Goal: Task Accomplishment & Management: Use online tool/utility

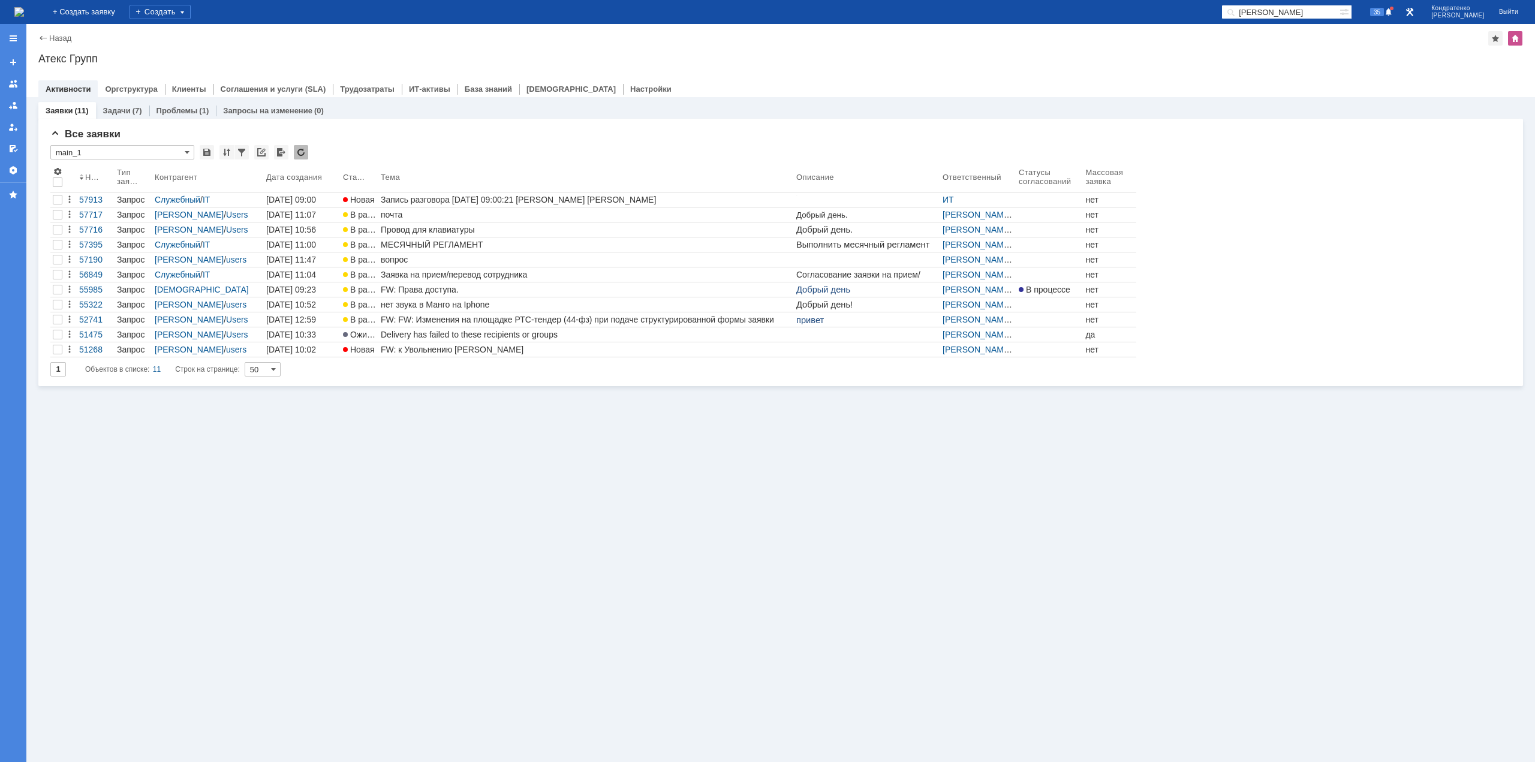
click at [24, 7] on img at bounding box center [19, 12] width 10 height 10
click at [24, 17] on img at bounding box center [19, 12] width 10 height 10
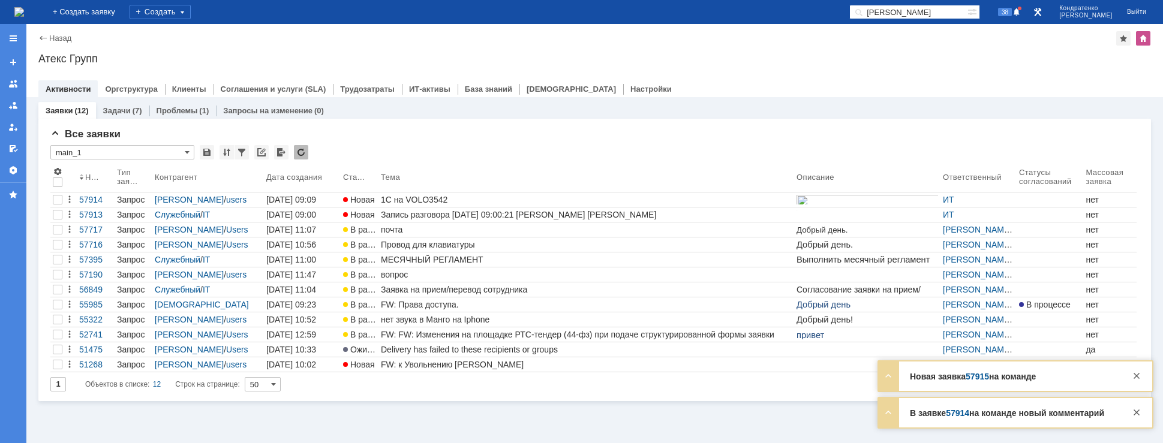
click at [24, 13] on img at bounding box center [19, 12] width 10 height 10
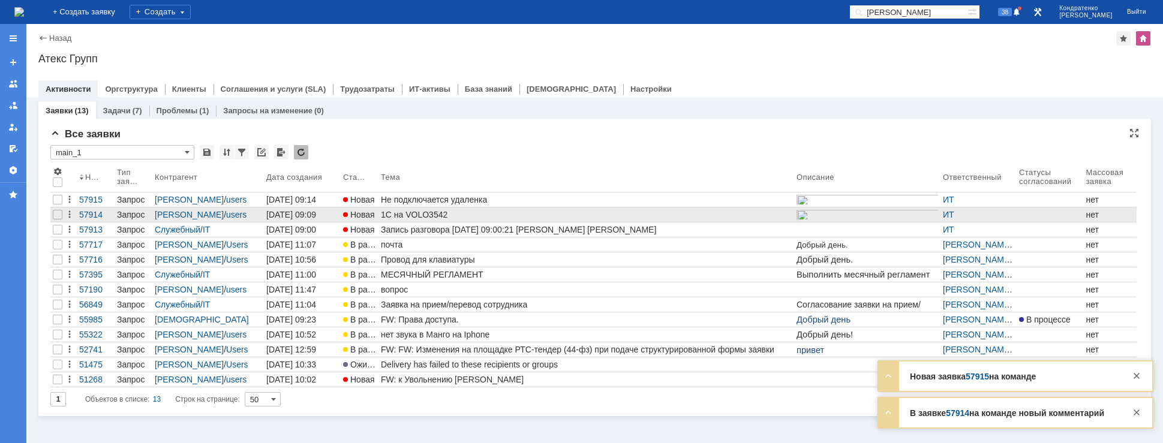
click at [410, 213] on div "1С на VOLO3542" at bounding box center [586, 215] width 411 height 10
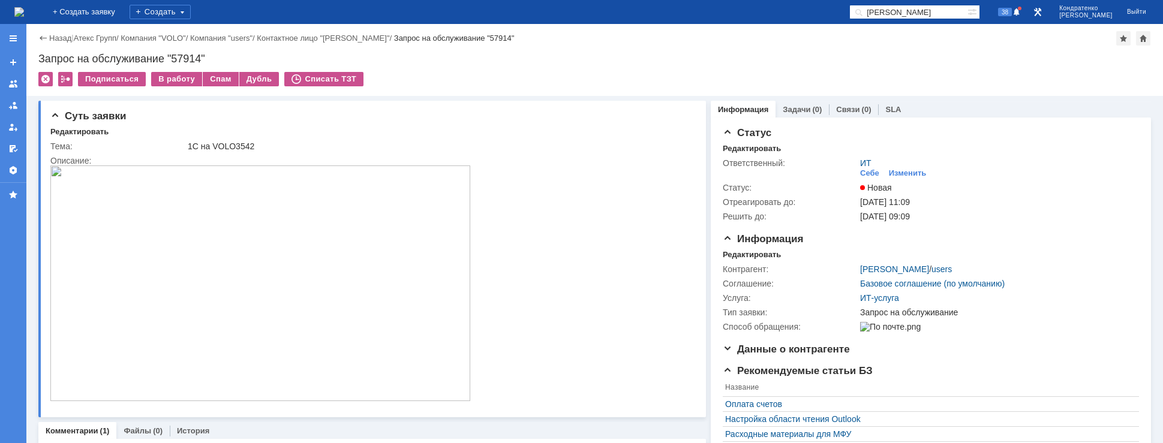
click at [24, 7] on img at bounding box center [19, 12] width 10 height 10
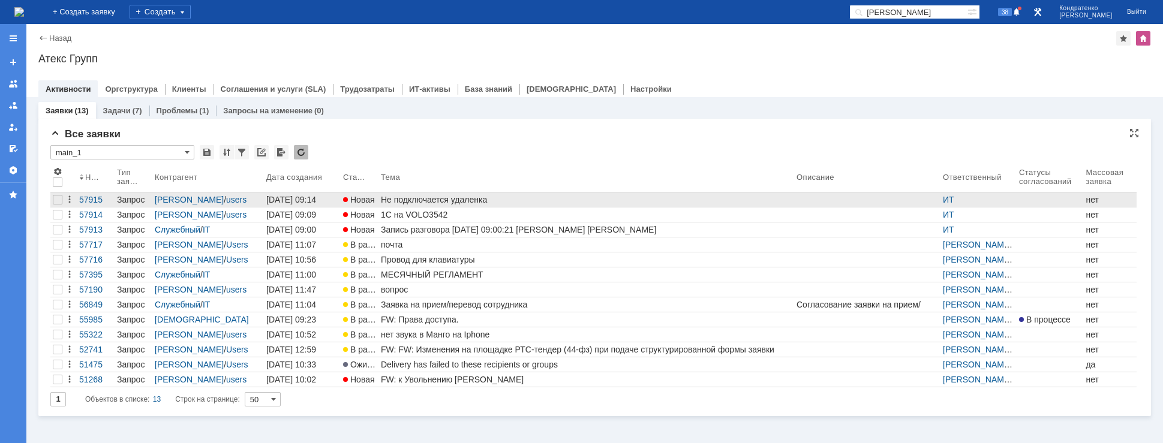
click at [462, 196] on div "Не подключается удаленка" at bounding box center [586, 200] width 411 height 10
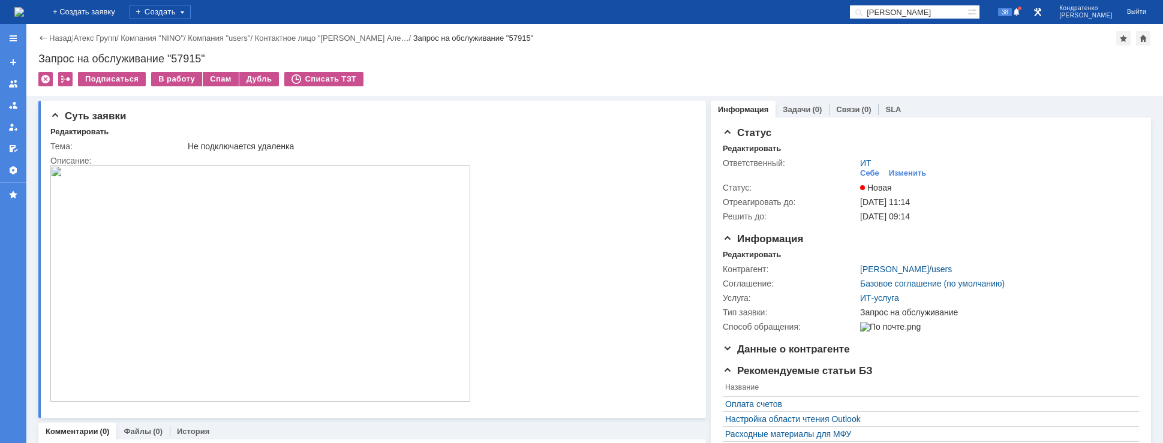
click at [24, 14] on img at bounding box center [19, 12] width 10 height 10
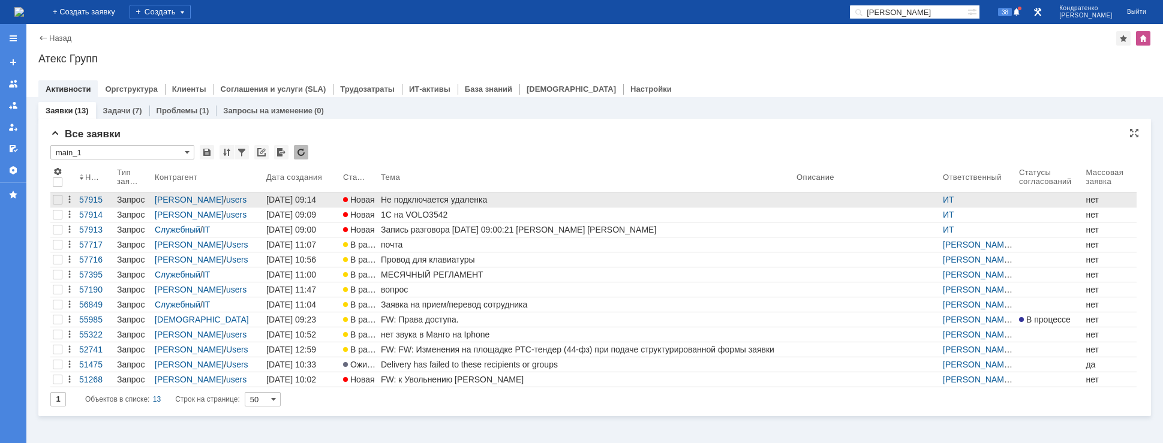
click at [409, 204] on link "Не подключается удаленка" at bounding box center [586, 199] width 416 height 14
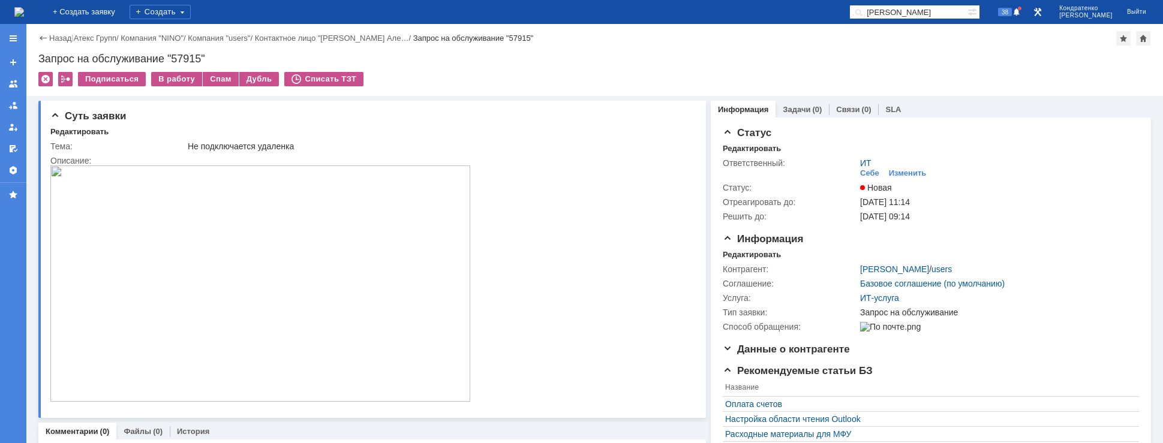
click at [260, 255] on img at bounding box center [260, 284] width 420 height 236
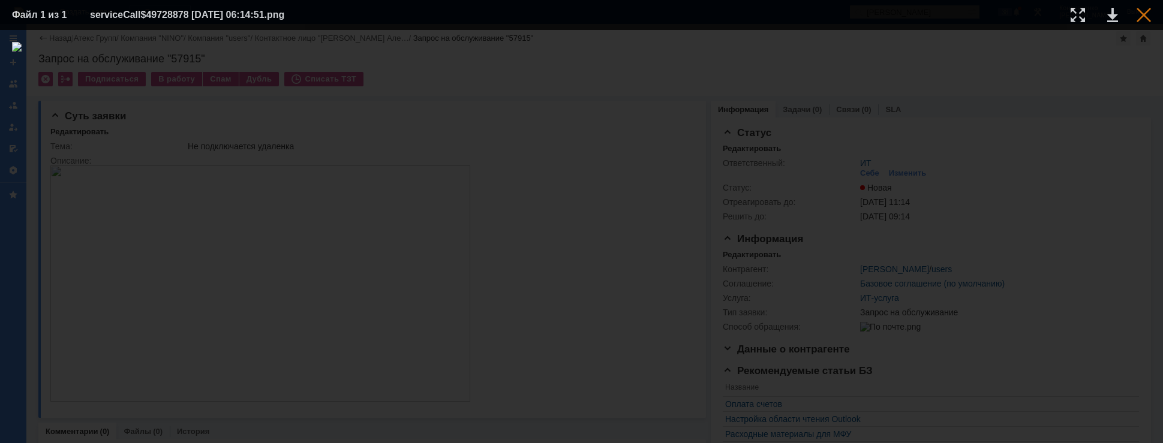
click at [1144, 20] on div at bounding box center [1143, 15] width 14 height 14
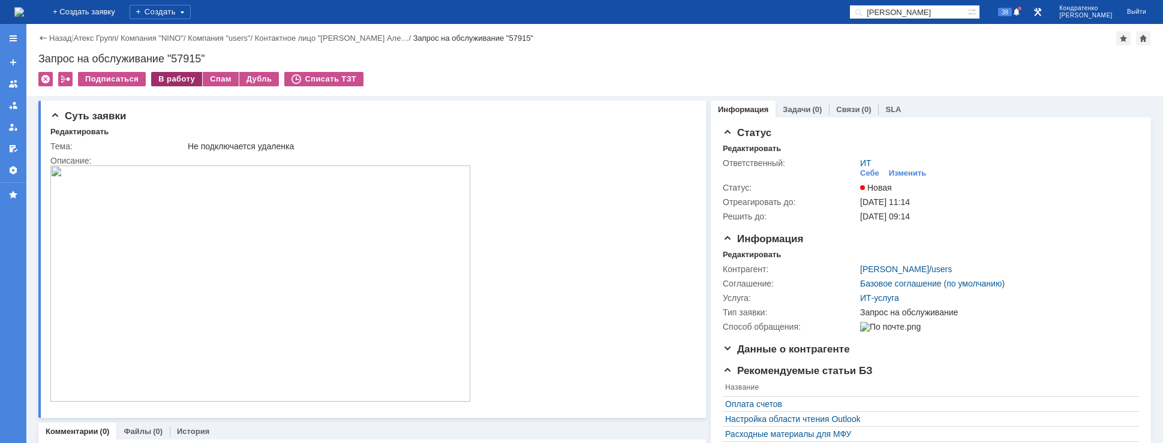
click at [172, 81] on div "В работу" at bounding box center [176, 79] width 51 height 14
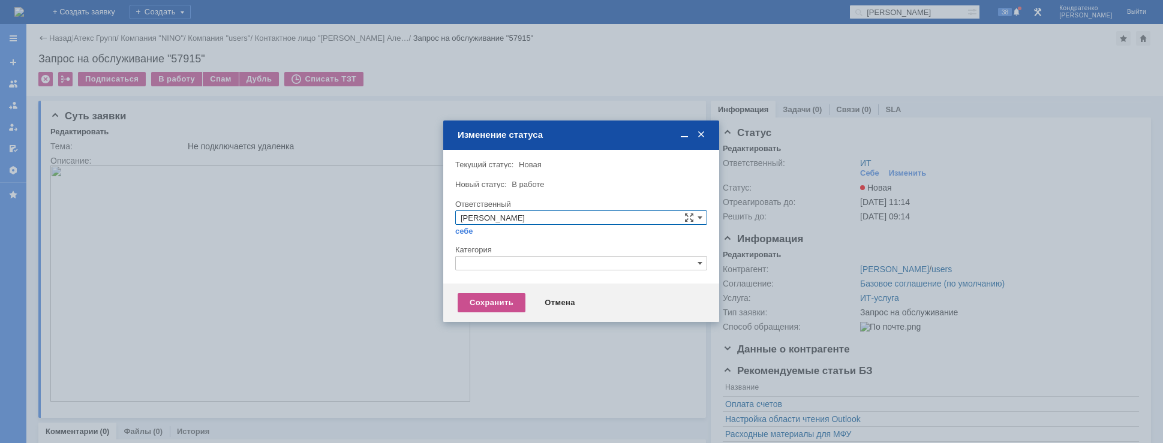
click at [548, 260] on input "text" at bounding box center [581, 263] width 252 height 14
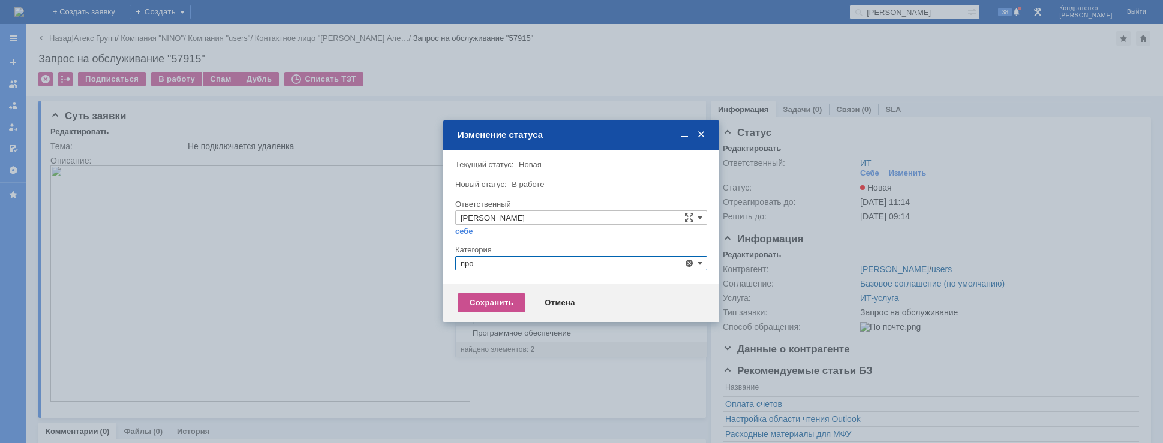
click at [507, 314] on div "Прочее" at bounding box center [581, 319] width 251 height 13
type input "Прочее"
click at [500, 305] on div "Сохранить" at bounding box center [492, 302] width 68 height 19
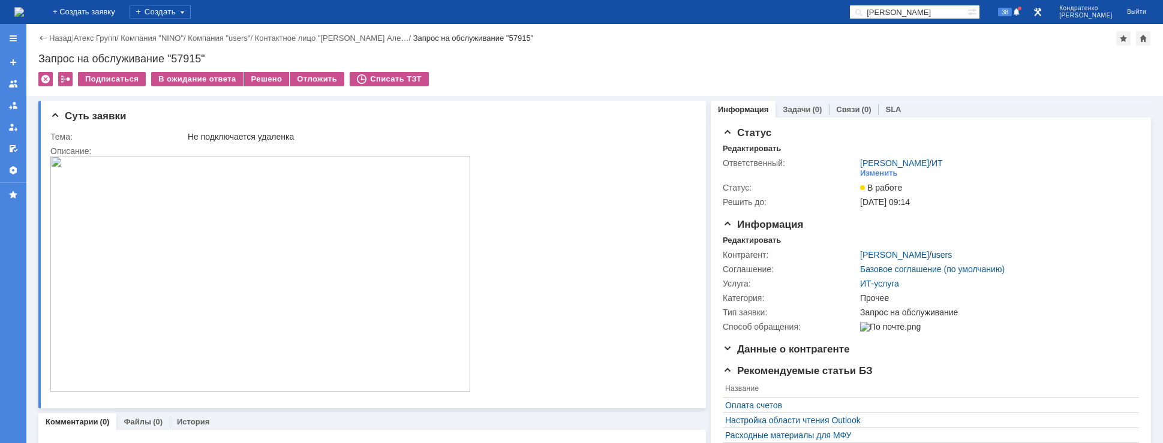
click at [24, 7] on img at bounding box center [19, 12] width 10 height 10
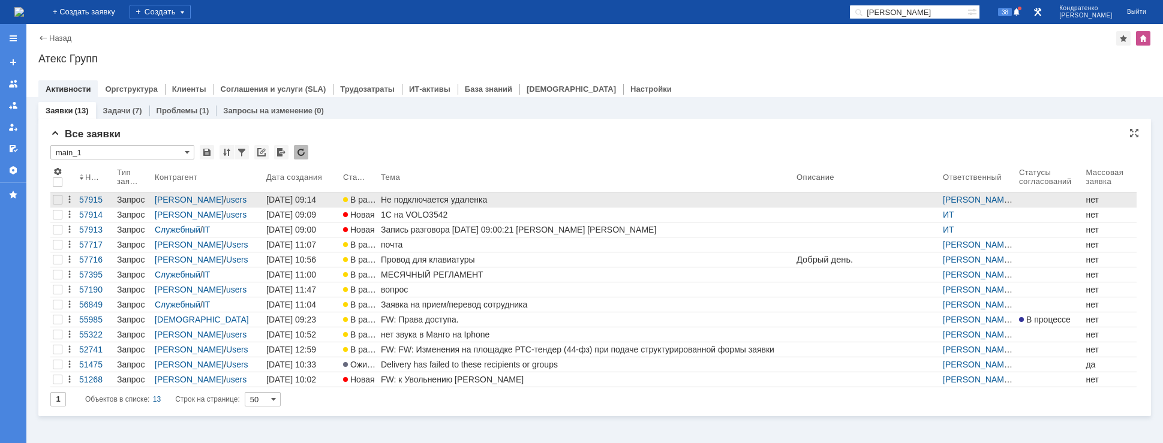
click at [454, 198] on div "Не подключается удаленка" at bounding box center [586, 200] width 411 height 10
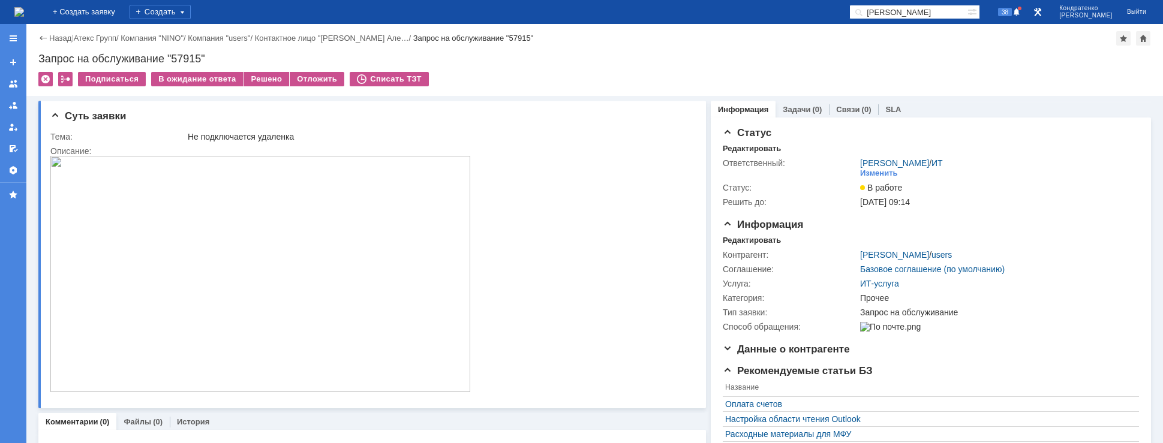
click at [24, 16] on img at bounding box center [19, 12] width 10 height 10
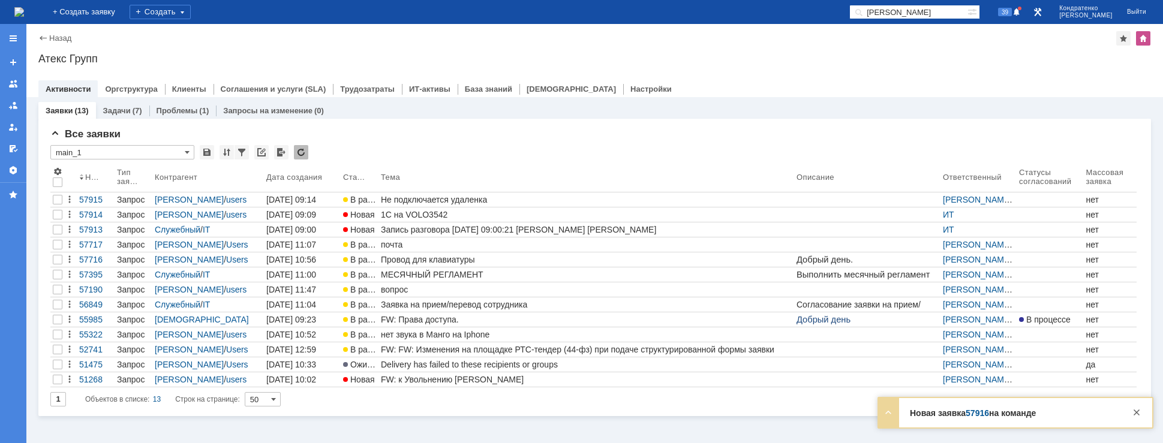
click at [24, 16] on img at bounding box center [19, 12] width 10 height 10
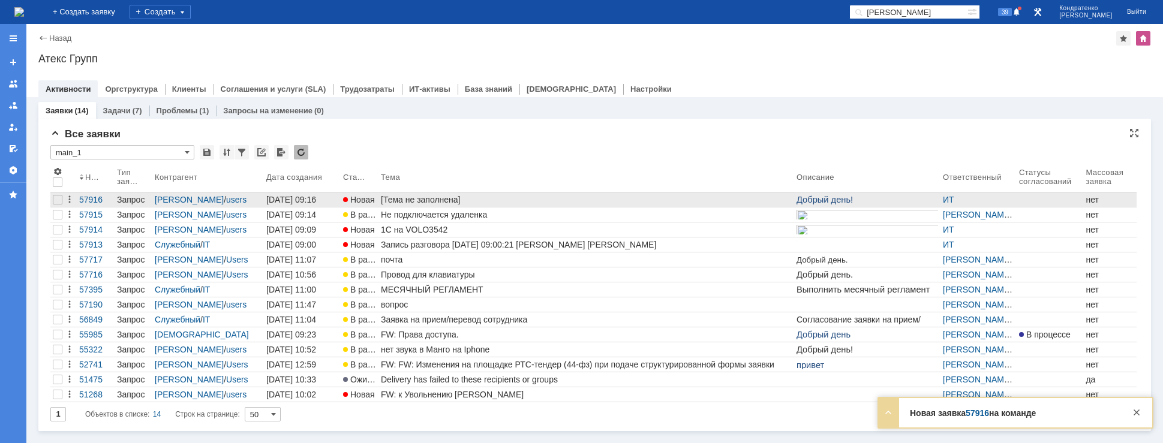
click at [479, 197] on div "[Тема не заполнена]" at bounding box center [586, 200] width 411 height 10
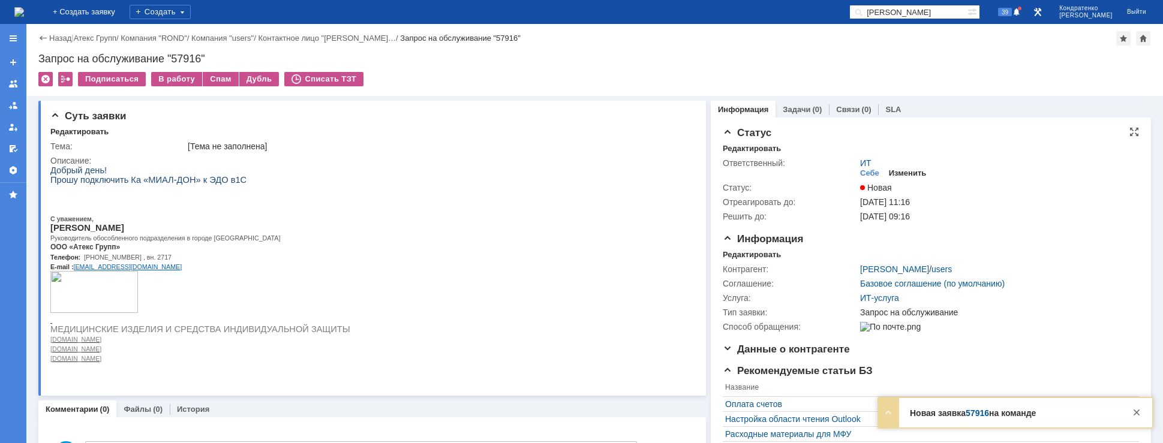
click at [901, 172] on div "Изменить" at bounding box center [908, 174] width 38 height 10
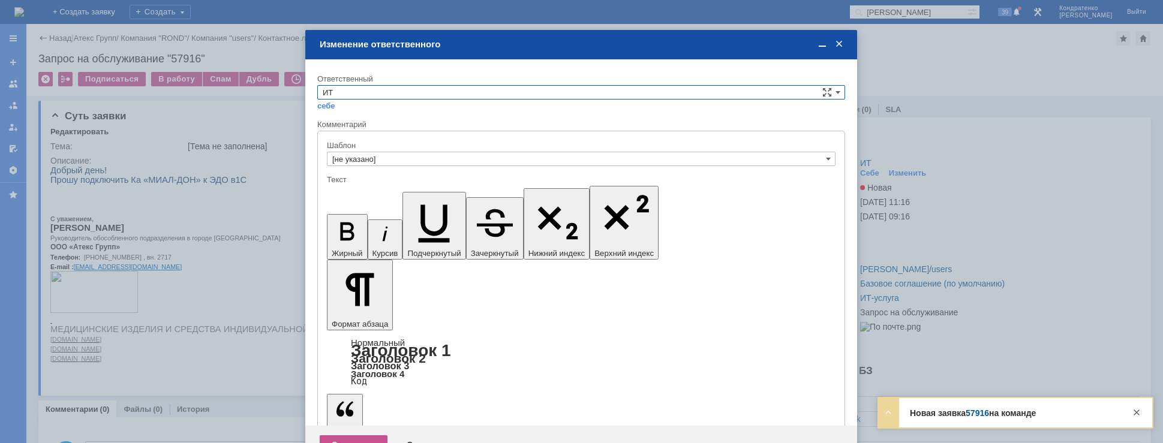
click at [483, 92] on input "ИТ" at bounding box center [581, 92] width 528 height 14
click at [382, 191] on span "АСУ" at bounding box center [581, 192] width 517 height 10
type input "АСУ"
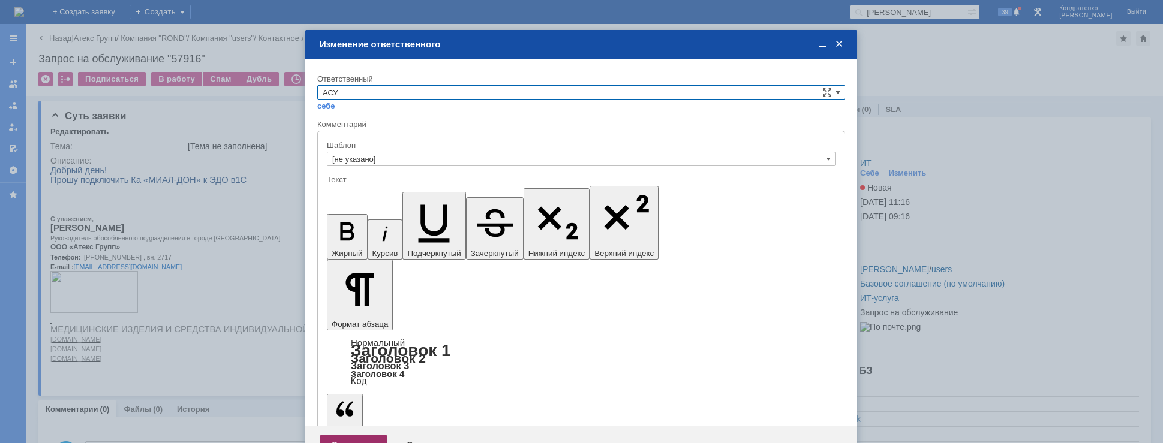
click at [350, 435] on div "Сохранить" at bounding box center [354, 444] width 68 height 19
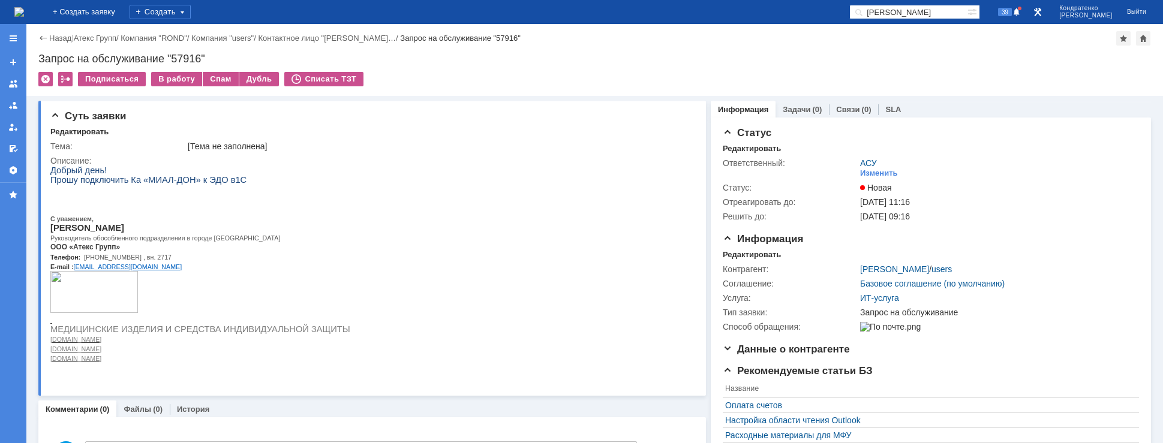
click at [24, 10] on img at bounding box center [19, 12] width 10 height 10
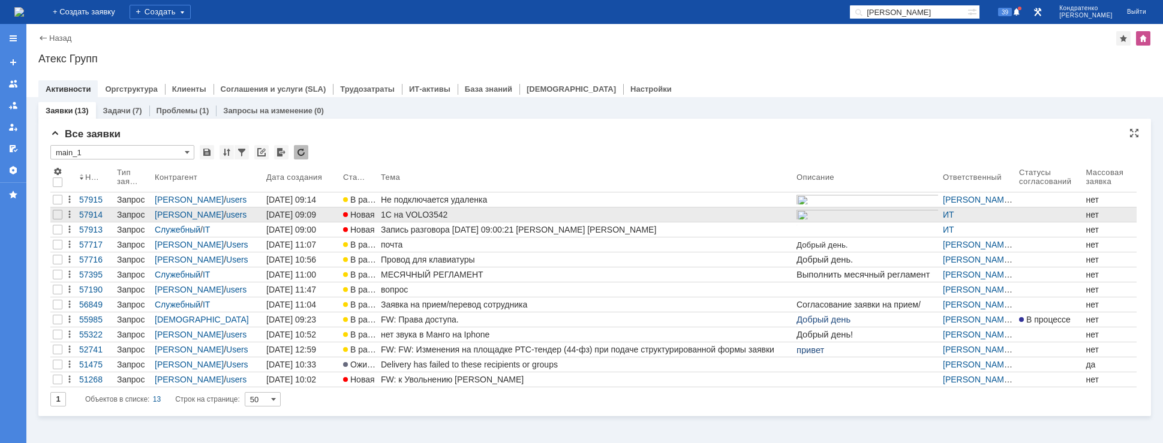
click at [634, 219] on div "1С на VOLO3542" at bounding box center [586, 215] width 411 height 10
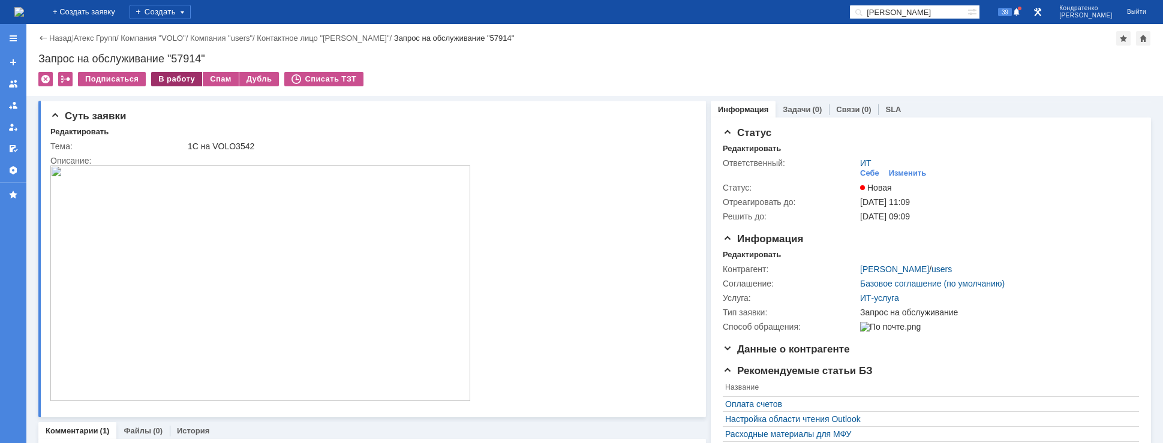
click at [171, 78] on div "В работу" at bounding box center [176, 79] width 51 height 14
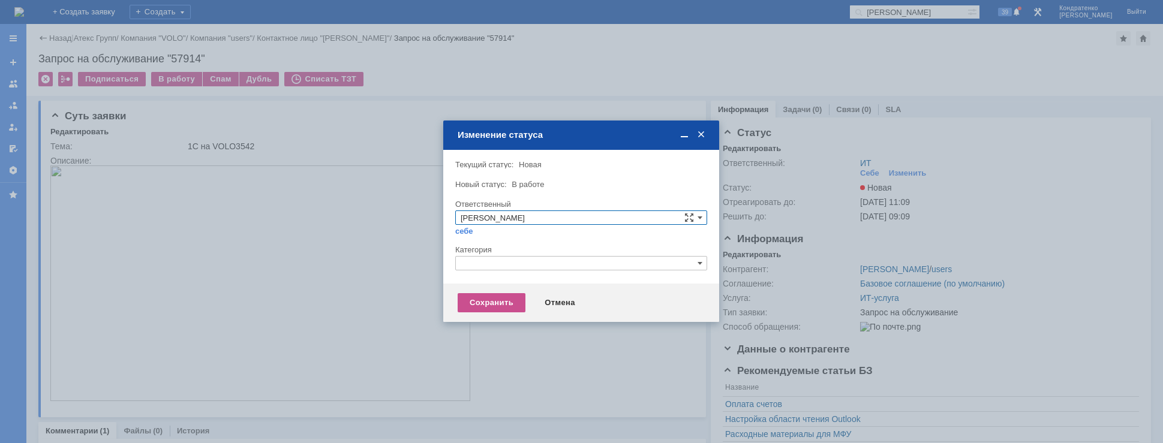
click at [573, 264] on input "text" at bounding box center [581, 263] width 252 height 14
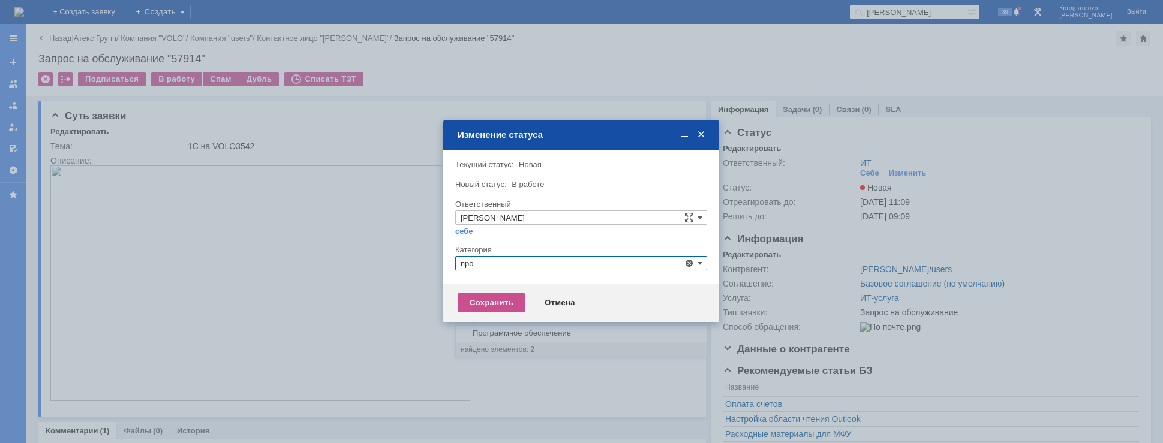
click at [471, 318] on span "Прочее" at bounding box center [581, 320] width 241 height 10
type input "Прочее"
click at [483, 294] on div "Сохранить" at bounding box center [492, 302] width 68 height 19
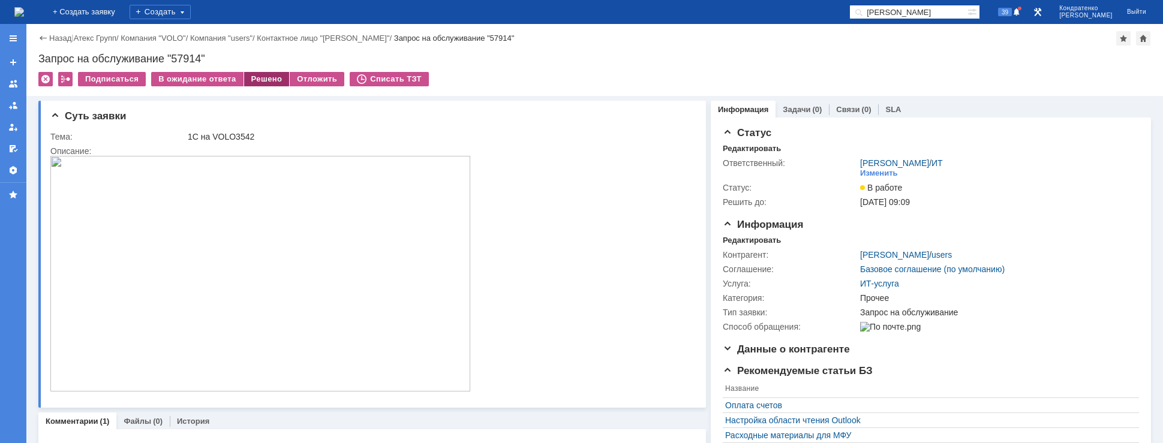
click at [270, 80] on div "Решено" at bounding box center [267, 79] width 46 height 14
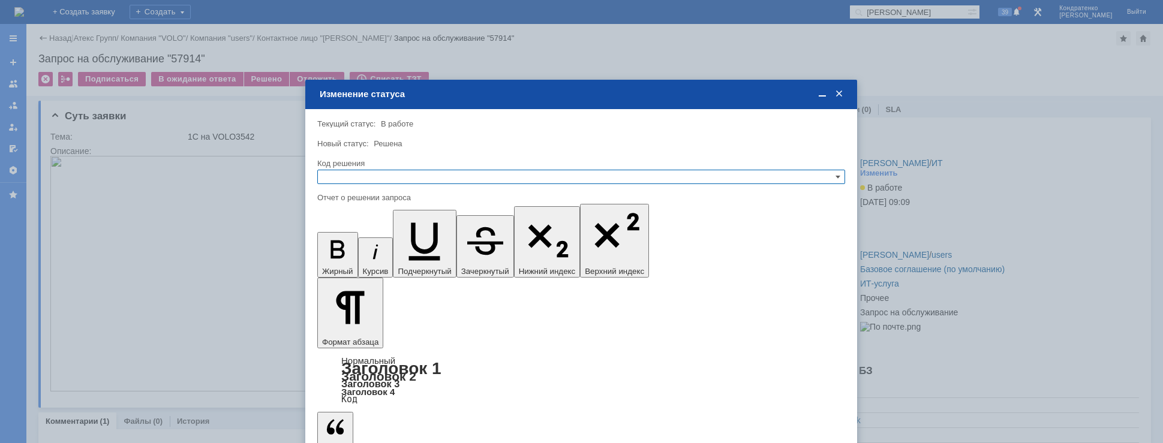
click at [455, 178] on input "text" at bounding box center [581, 177] width 528 height 14
click at [398, 236] on span "Решено" at bounding box center [581, 235] width 517 height 10
type input "Решено"
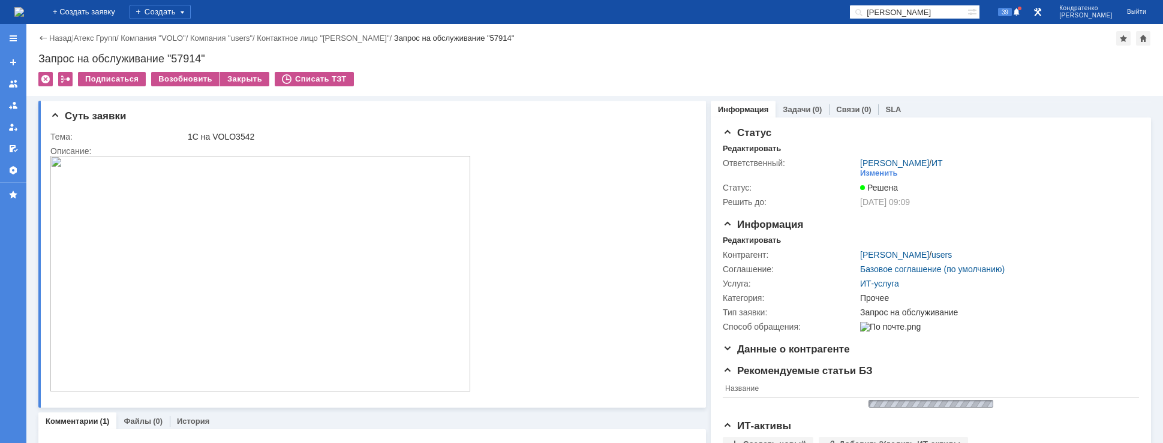
click at [24, 17] on img at bounding box center [19, 12] width 10 height 10
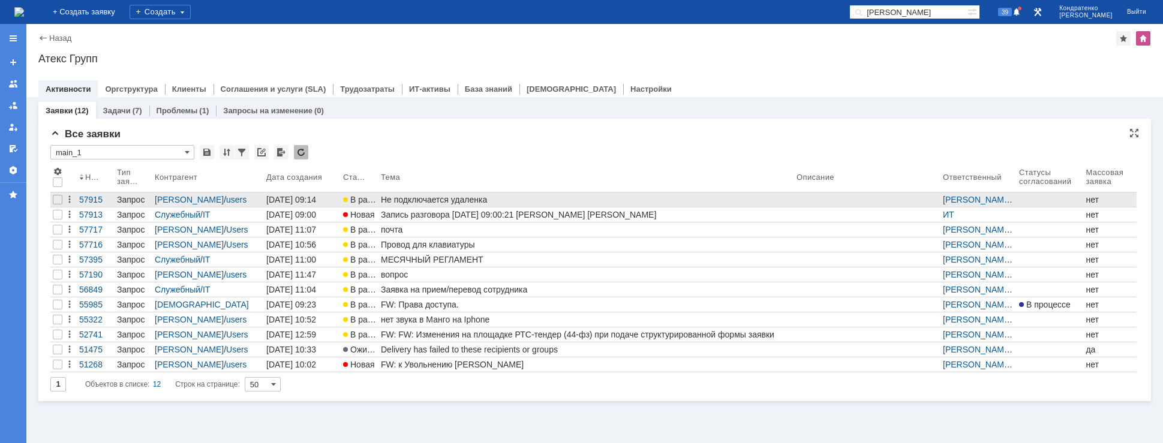
click at [468, 195] on div "Не подключается удаленка" at bounding box center [586, 200] width 411 height 10
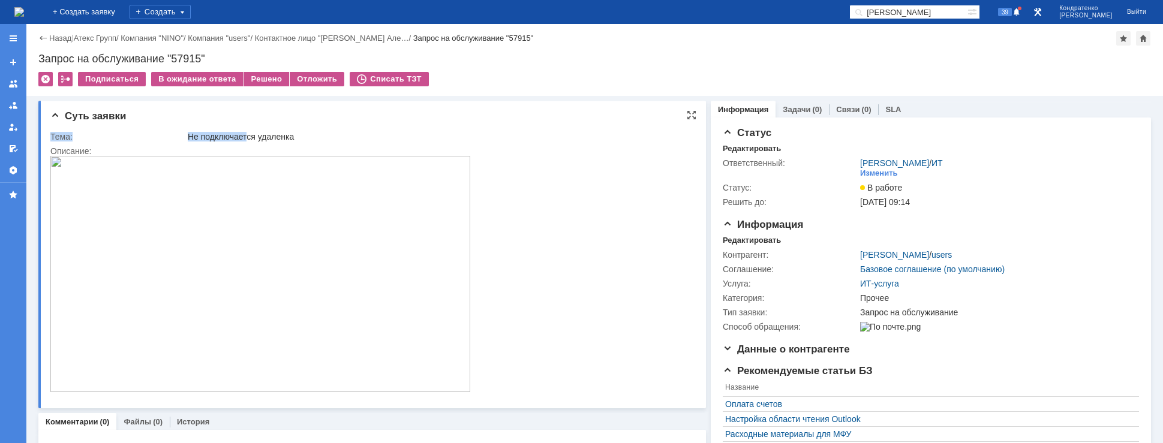
drag, startPoint x: 231, startPoint y: 128, endPoint x: 258, endPoint y: 136, distance: 28.1
click at [252, 136] on div "Тема: Не подключается удаленка Описание:" at bounding box center [373, 263] width 646 height 272
click at [264, 137] on div "Не подключается удаленка" at bounding box center [438, 137] width 500 height 10
drag, startPoint x: 299, startPoint y: 137, endPoint x: 278, endPoint y: 138, distance: 21.0
click at [283, 138] on div "Не подключается удаленка" at bounding box center [438, 137] width 500 height 10
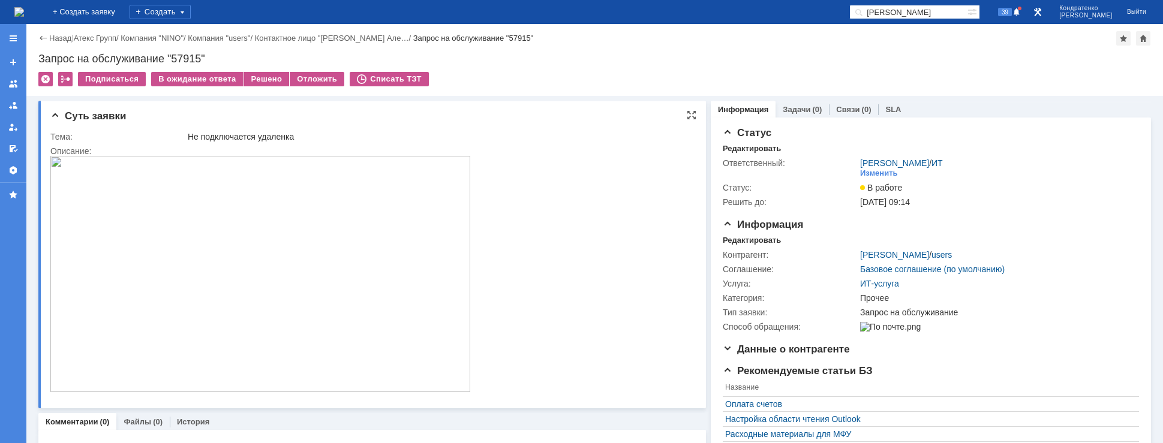
click at [272, 139] on div "Не подключается удаленка" at bounding box center [438, 137] width 500 height 10
drag, startPoint x: 274, startPoint y: 139, endPoint x: 231, endPoint y: 139, distance: 43.2
click at [231, 139] on div "Не подключается удаленка" at bounding box center [438, 137] width 500 height 10
drag, startPoint x: 215, startPoint y: 137, endPoint x: 239, endPoint y: 137, distance: 23.4
click at [239, 137] on div "Не подключается удаленка" at bounding box center [438, 137] width 500 height 10
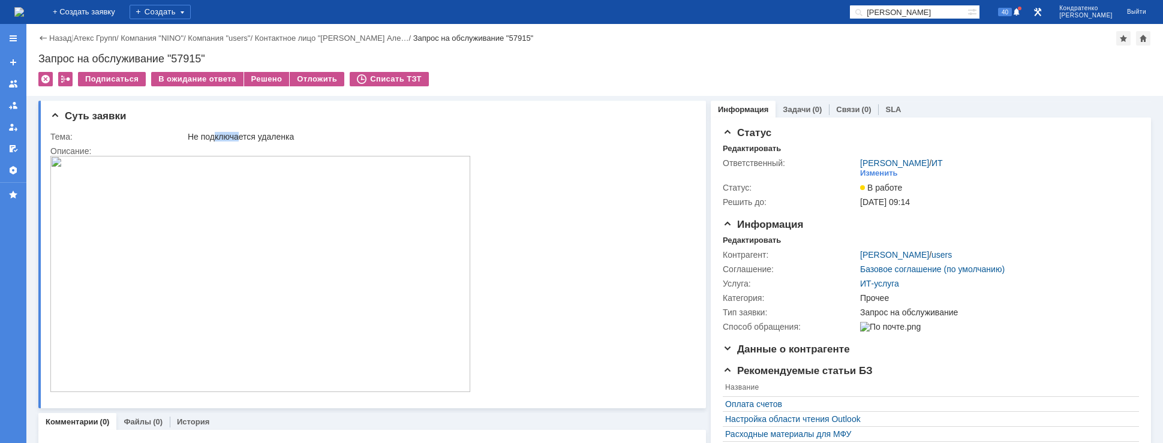
click at [24, 9] on img at bounding box center [19, 12] width 10 height 10
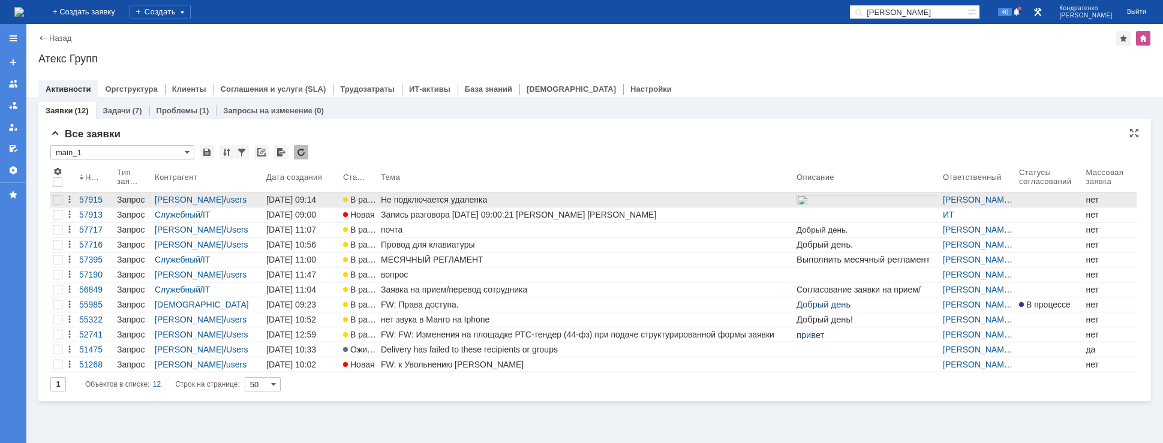
click at [491, 201] on div "Не подключается удаленка" at bounding box center [586, 200] width 411 height 10
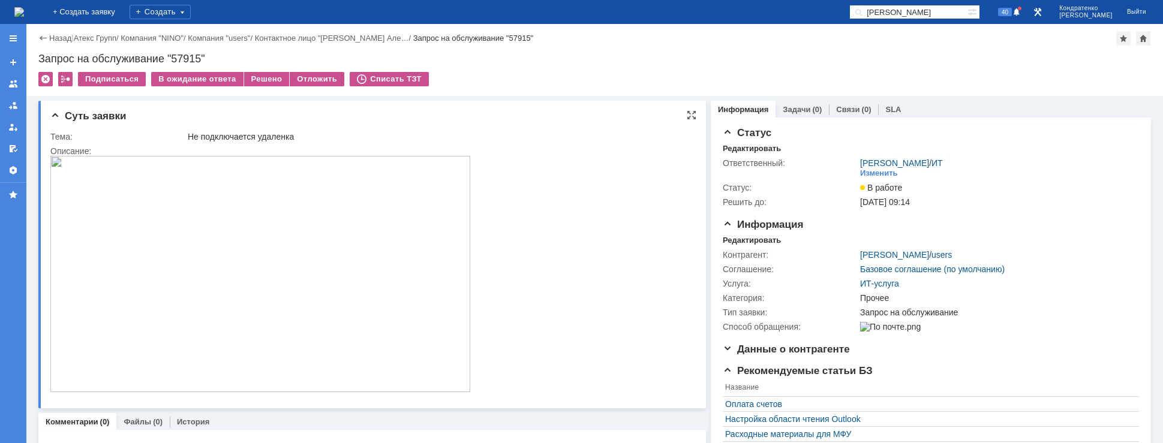
click at [320, 123] on div "Суть заявки Тема: Не подключается удаленка Описание:" at bounding box center [371, 255] width 667 height 308
click at [255, 74] on div "Решено" at bounding box center [267, 79] width 46 height 14
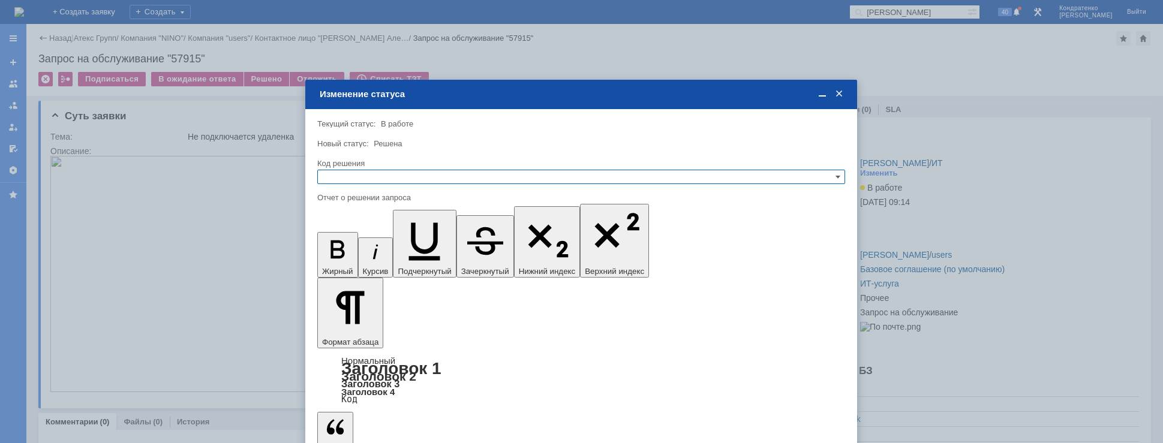
click at [474, 175] on input "text" at bounding box center [581, 177] width 528 height 14
click at [364, 231] on span "Решено" at bounding box center [581, 235] width 517 height 10
type input "Решено"
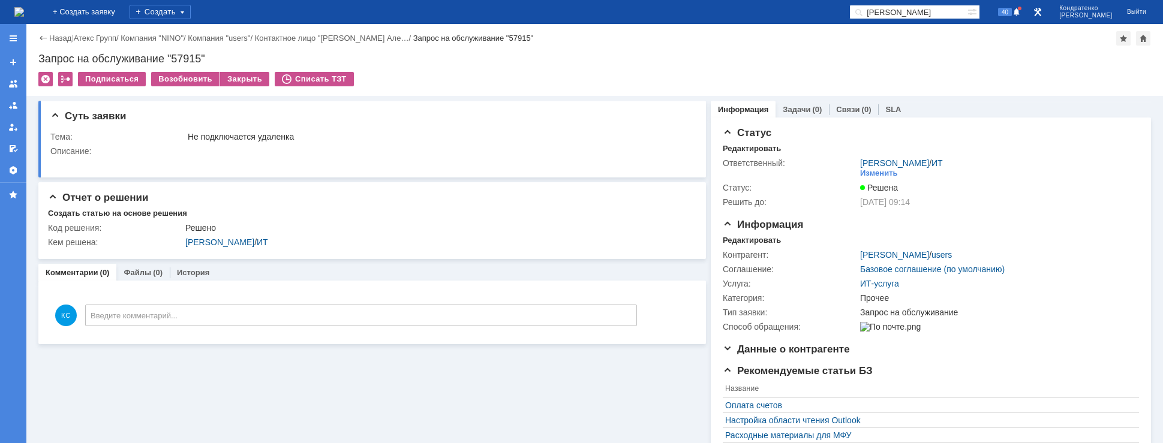
click at [24, 16] on img at bounding box center [19, 12] width 10 height 10
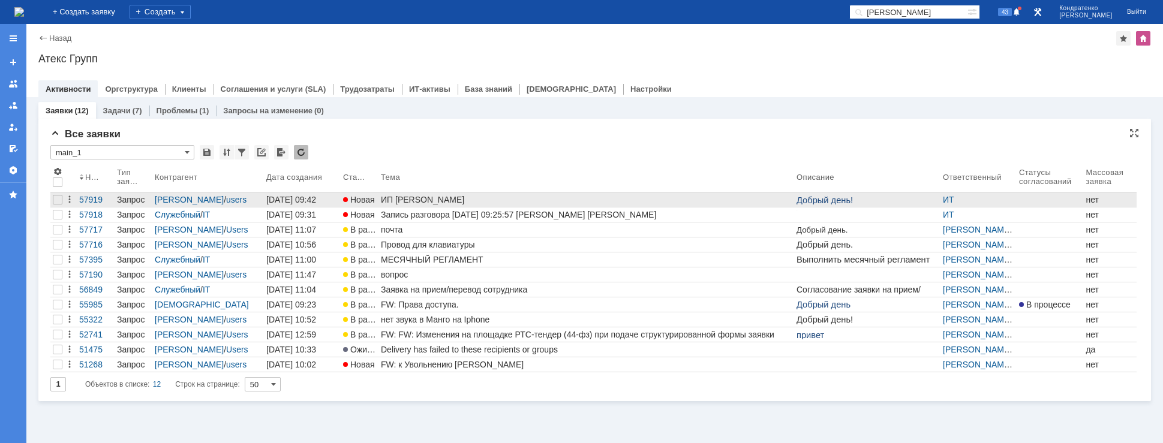
click at [387, 197] on div "ИП [PERSON_NAME]" at bounding box center [586, 200] width 411 height 10
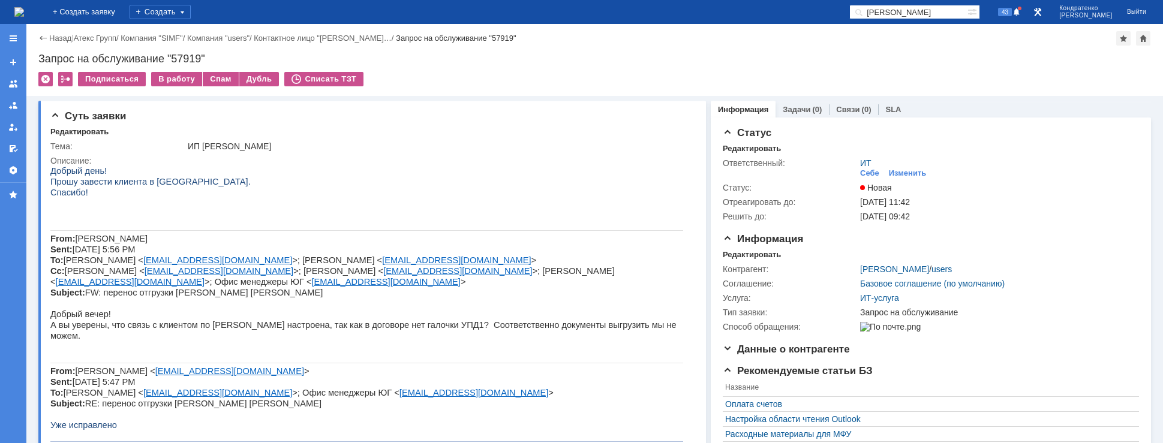
click at [24, 8] on img at bounding box center [19, 12] width 10 height 10
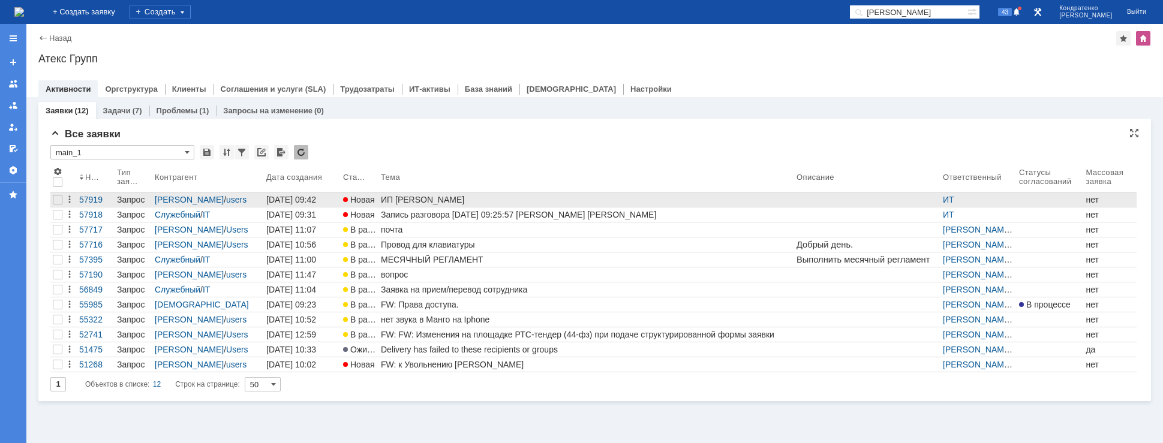
click at [414, 204] on div "ИП [PERSON_NAME]" at bounding box center [586, 200] width 411 height 10
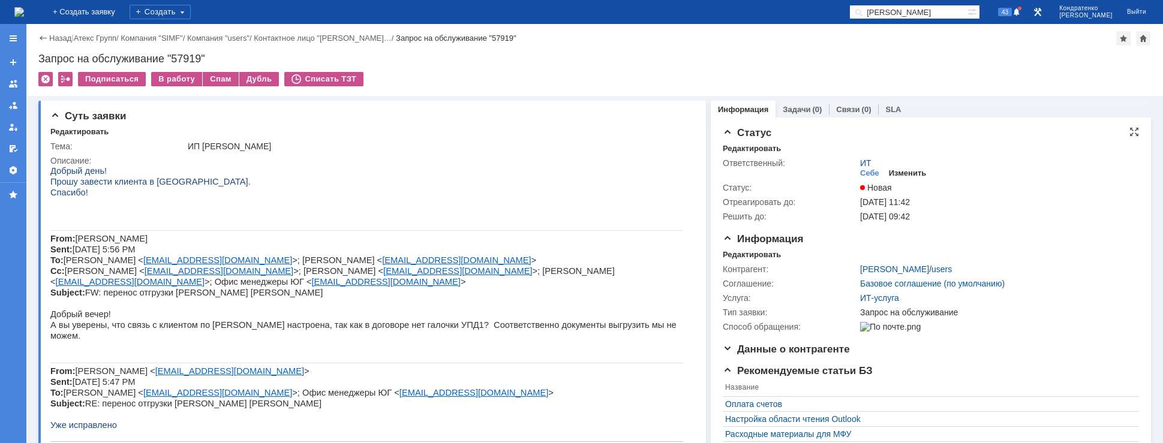
click at [890, 170] on div "Изменить" at bounding box center [908, 174] width 38 height 10
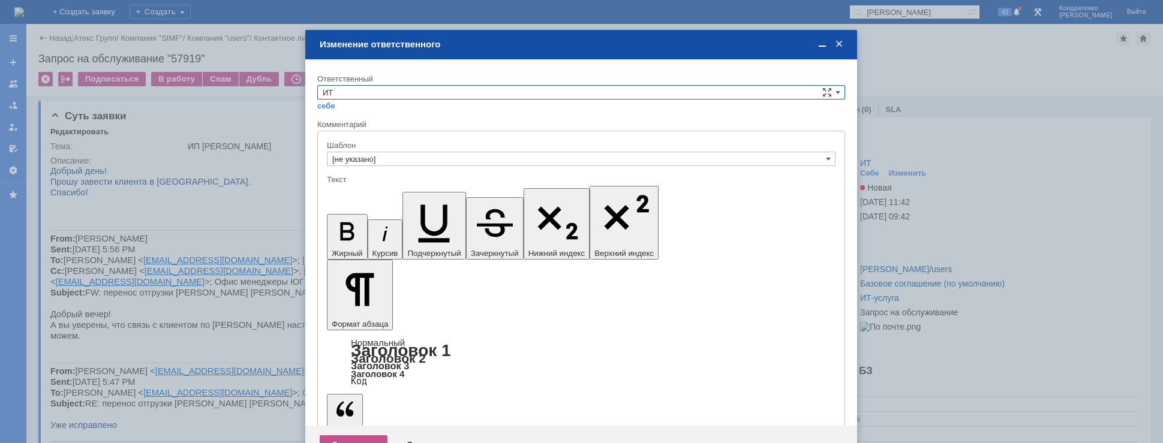
click at [426, 88] on input "ИТ" at bounding box center [581, 92] width 528 height 14
click at [349, 185] on div "АСУ" at bounding box center [581, 191] width 526 height 13
type input "АСУ"
click at [351, 435] on div "Сохранить" at bounding box center [354, 444] width 68 height 19
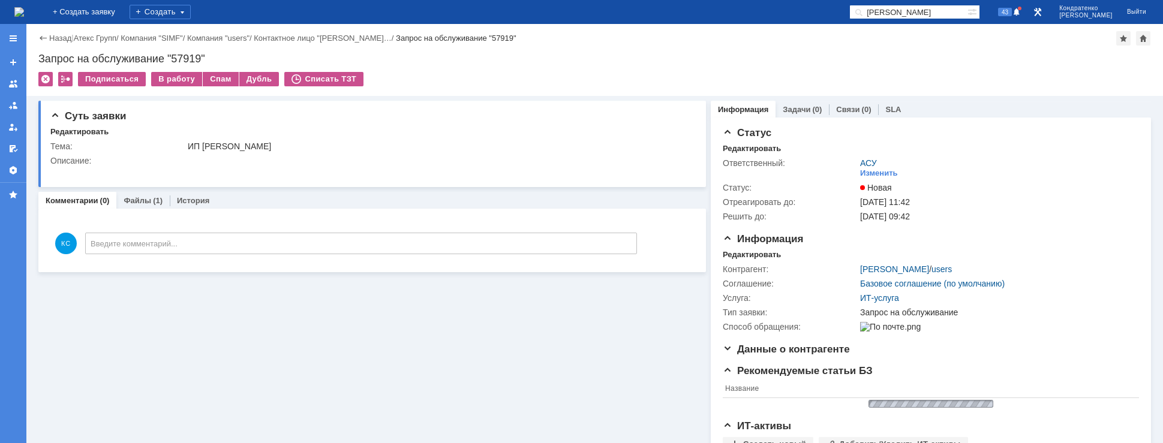
click at [24, 7] on img at bounding box center [19, 12] width 10 height 10
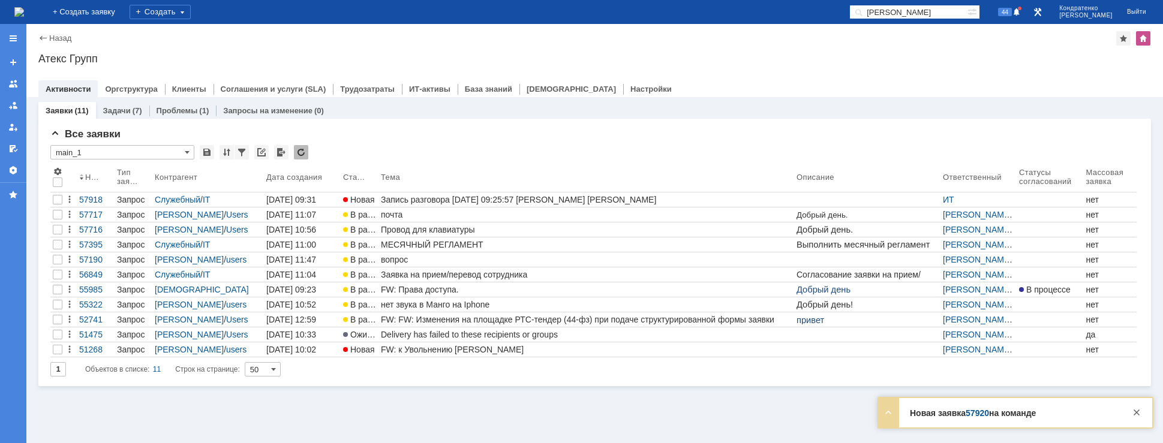
click at [24, 13] on img at bounding box center [19, 12] width 10 height 10
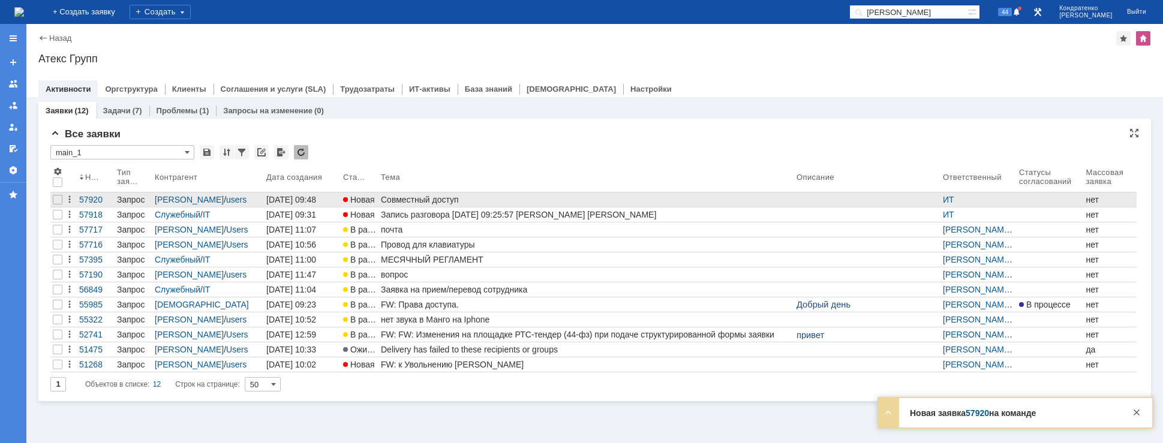
click at [394, 204] on div "Совместный доступ" at bounding box center [586, 200] width 411 height 10
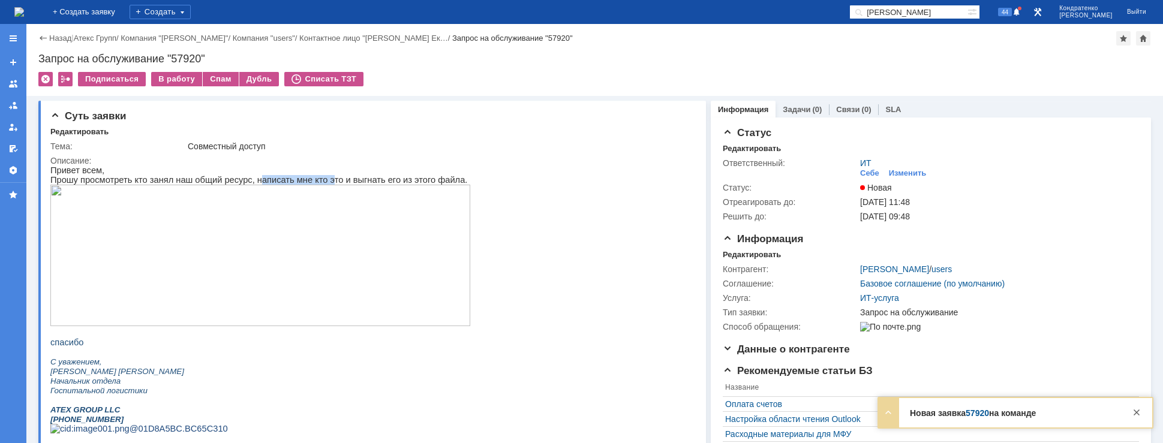
drag, startPoint x: 243, startPoint y: 183, endPoint x: 332, endPoint y: 185, distance: 89.4
click at [314, 185] on p "Прошу просмотреть кто занял наш общий ресурс, написать мне кто это и выгнать ег…" at bounding box center [260, 180] width 420 height 10
drag, startPoint x: 335, startPoint y: 185, endPoint x: 368, endPoint y: 181, distance: 33.2
click at [368, 181] on p "Прошу просмотреть кто занял наш общий ресурс, написать мне кто это и выгнать ег…" at bounding box center [260, 180] width 420 height 10
click at [385, 179] on p "Прошу просмотреть кто занял наш общий ресурс, написать мне кто это и выгнать ег…" at bounding box center [260, 180] width 420 height 10
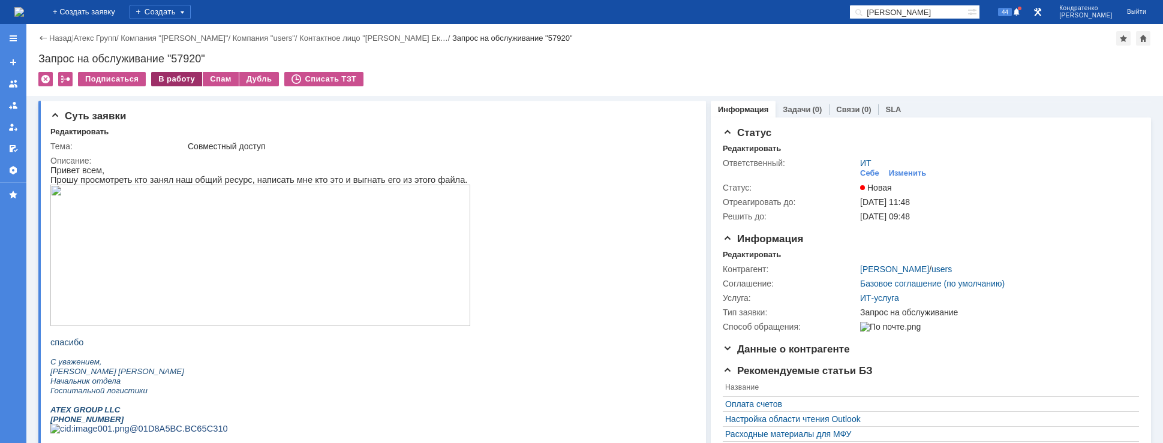
click at [185, 78] on div "В работу" at bounding box center [176, 79] width 51 height 14
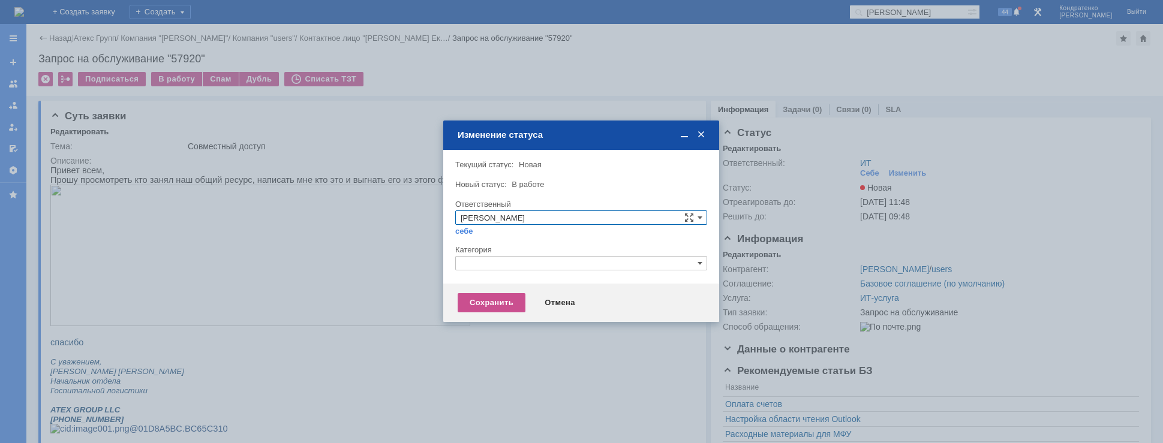
click at [493, 260] on input "text" at bounding box center [581, 263] width 252 height 14
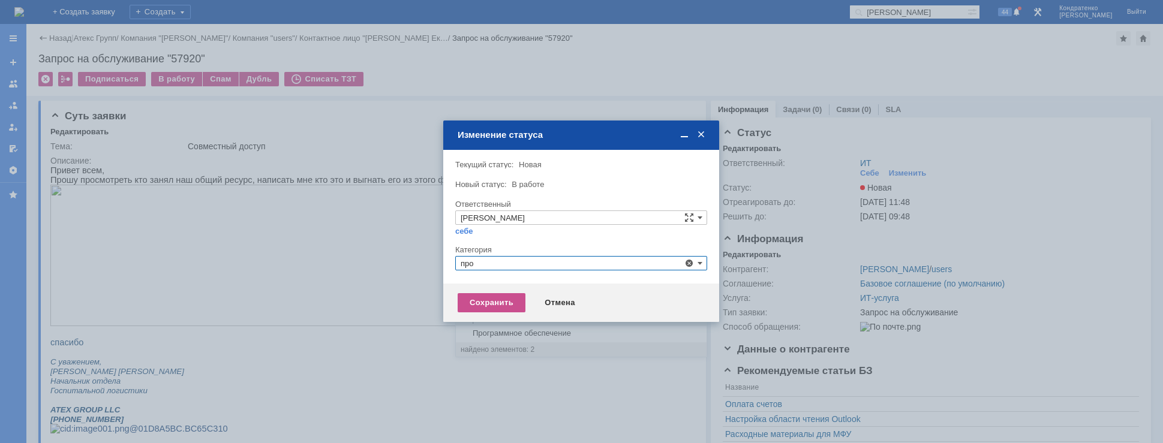
click at [489, 322] on span "Прочее" at bounding box center [581, 320] width 241 height 10
click at [489, 322] on div at bounding box center [581, 221] width 1163 height 443
click at [492, 305] on div "Сохранить" at bounding box center [492, 302] width 68 height 19
type input "Прочее"
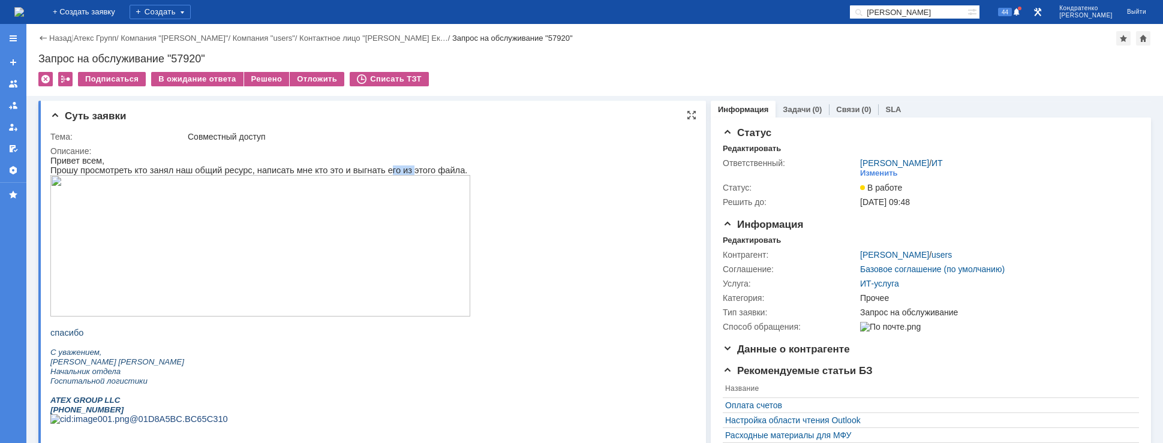
drag, startPoint x: 360, startPoint y: 170, endPoint x: 386, endPoint y: 170, distance: 25.2
click at [386, 170] on p "Прошу просмотреть кто занял наш общий ресурс, написать мне кто это и выгнать ег…" at bounding box center [260, 171] width 420 height 10
click at [399, 170] on p "Прошу просмотреть кто занял наш общий ресурс, написать мне кто это и выгнать ег…" at bounding box center [260, 171] width 420 height 10
click at [682, 365] on html "Привет всем, Прошу просмотреть кто занял наш общий ресурс, написать мне кто это…" at bounding box center [366, 299] width 633 height 287
click at [254, 76] on div "Решено" at bounding box center [267, 79] width 46 height 14
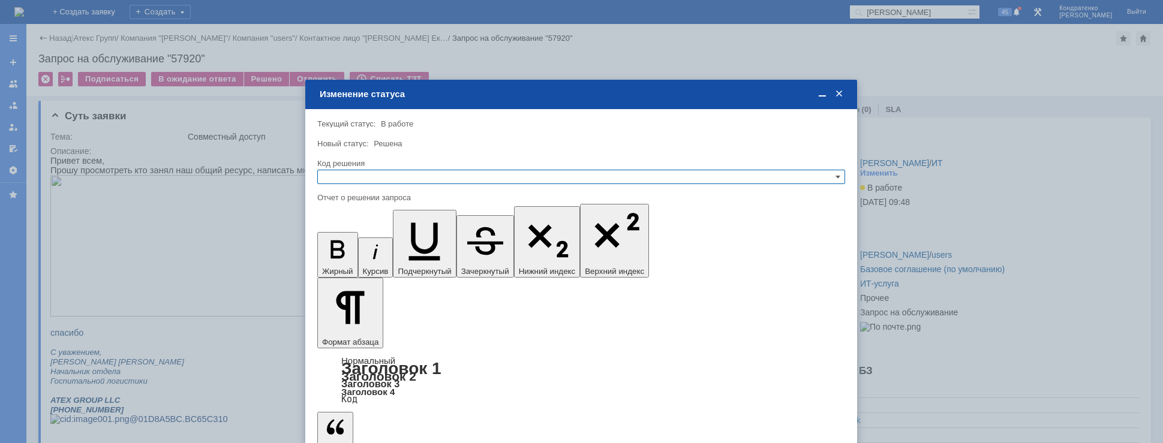
click at [396, 177] on input "text" at bounding box center [581, 177] width 528 height 14
click at [356, 233] on span "Решено" at bounding box center [581, 235] width 517 height 10
type input "Решено"
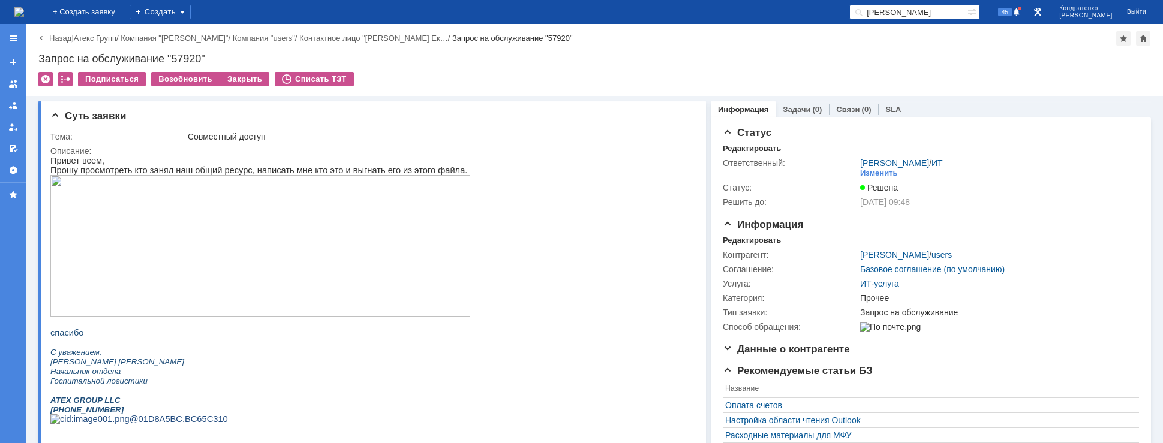
click at [24, 14] on img at bounding box center [19, 12] width 10 height 10
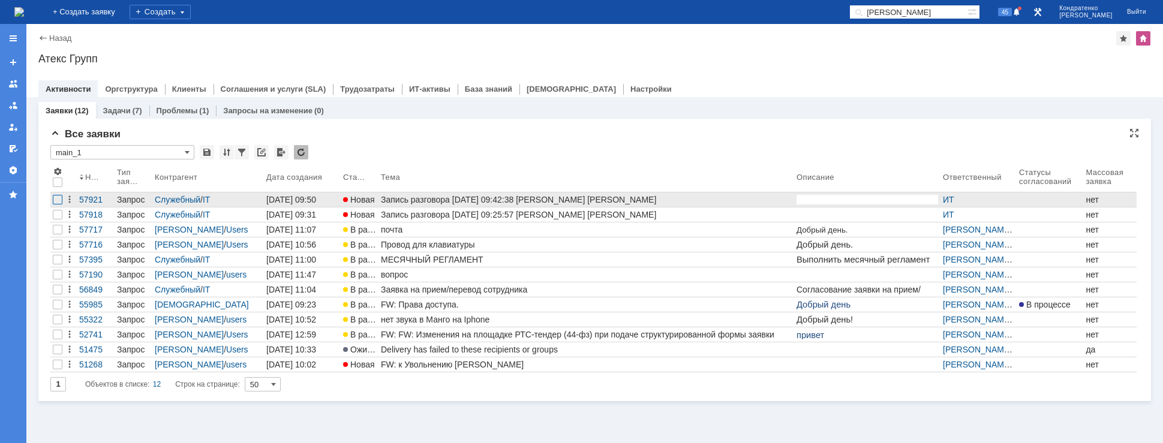
click at [57, 201] on div at bounding box center [58, 200] width 10 height 10
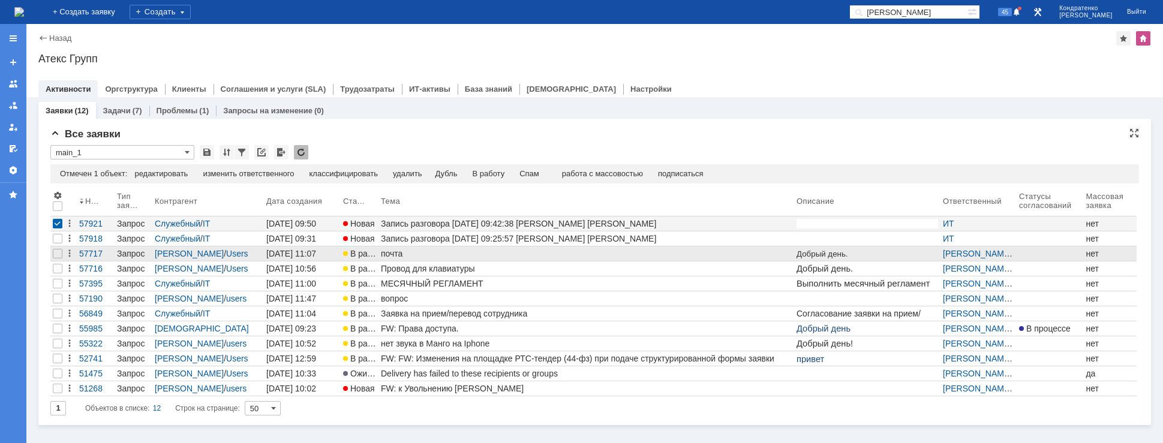
click at [397, 249] on div "почта" at bounding box center [586, 254] width 411 height 10
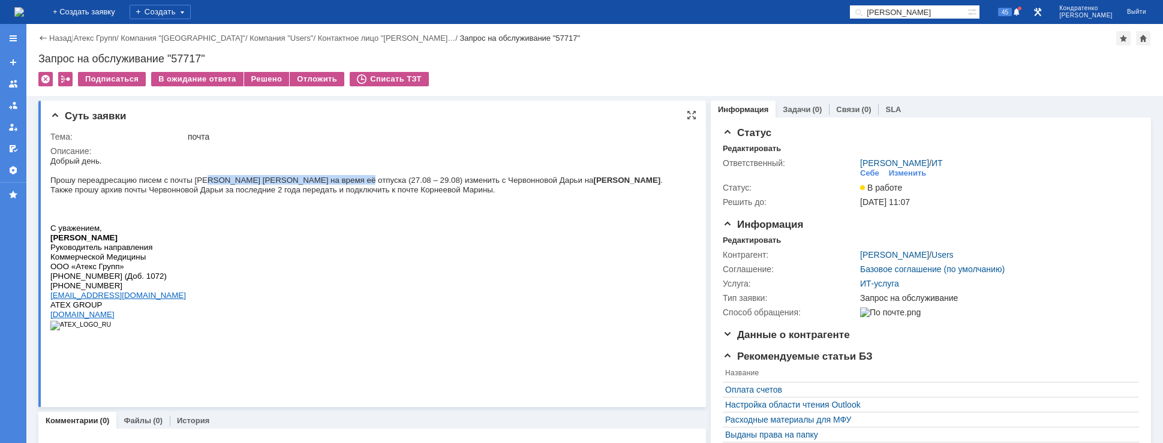
drag, startPoint x: 198, startPoint y: 182, endPoint x: 330, endPoint y: 180, distance: 131.9
click at [327, 180] on span "Прошу переадресацию писем с почты [PERSON_NAME] [PERSON_NAME] на время её отпус…" at bounding box center [356, 180] width 612 height 9
drag, startPoint x: 347, startPoint y: 182, endPoint x: 388, endPoint y: 183, distance: 41.4
click at [384, 183] on span "Прошу переадресацию писем с почты [PERSON_NAME] [PERSON_NAME] на время её отпус…" at bounding box center [356, 180] width 612 height 9
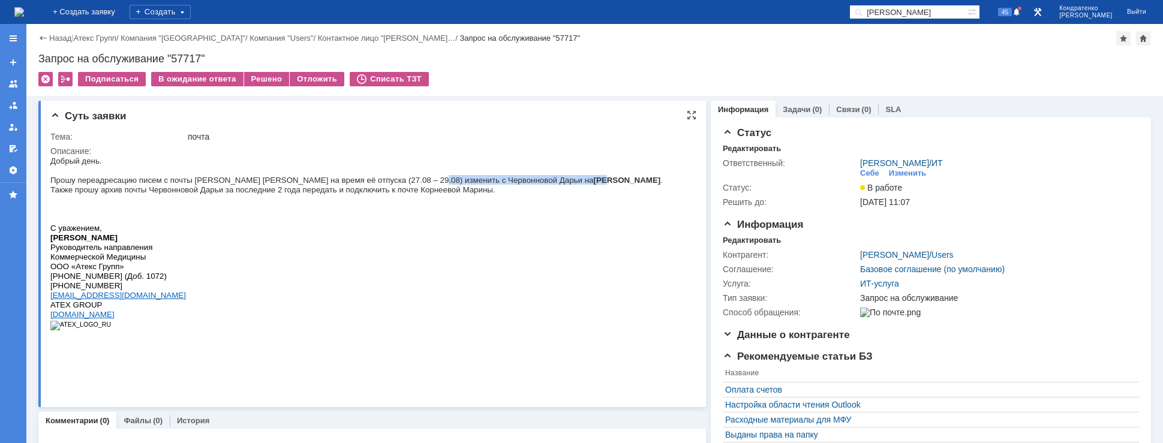
drag, startPoint x: 417, startPoint y: 185, endPoint x: 505, endPoint y: 187, distance: 88.2
click at [505, 185] on span "Прошу переадресацию писем с почты [PERSON_NAME] [PERSON_NAME] на время её отпус…" at bounding box center [356, 180] width 612 height 9
drag, startPoint x: 108, startPoint y: 185, endPoint x: 215, endPoint y: 187, distance: 107.4
click at [210, 185] on span "Прошу переадресацию писем с почты [PERSON_NAME] [PERSON_NAME] на время её отпус…" at bounding box center [356, 180] width 612 height 9
drag, startPoint x: 233, startPoint y: 187, endPoint x: 270, endPoint y: 188, distance: 36.6
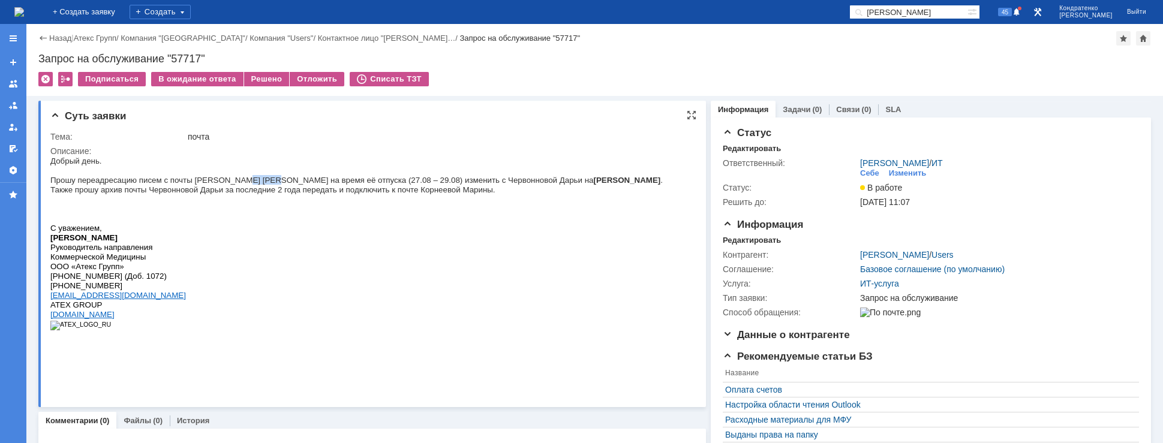
click at [264, 185] on span "Прошу переадресацию писем с почты [PERSON_NAME] [PERSON_NAME] на время её отпус…" at bounding box center [356, 180] width 612 height 9
drag, startPoint x: 112, startPoint y: 192, endPoint x: 212, endPoint y: 194, distance: 100.2
click at [200, 194] on span "Также прошу архив почты Червонновой Дарьи за последние 2 года передать и подклю…" at bounding box center [272, 189] width 445 height 9
drag, startPoint x: 215, startPoint y: 194, endPoint x: 264, endPoint y: 197, distance: 49.3
click at [245, 194] on span "Также прошу архив почты Червонновой Дарьи за последние 2 года передать и подклю…" at bounding box center [272, 189] width 445 height 9
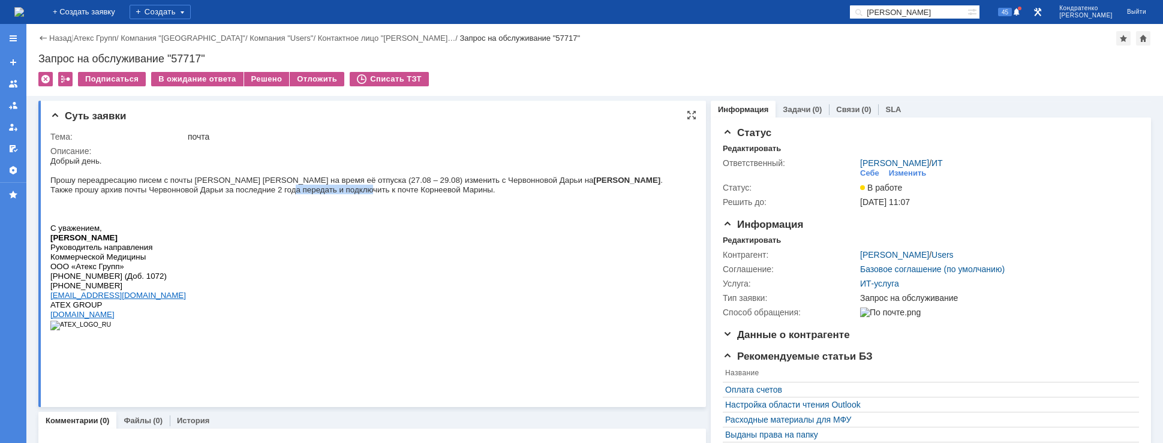
drag, startPoint x: 274, startPoint y: 197, endPoint x: 374, endPoint y: 199, distance: 100.2
click at [350, 194] on span "Также прошу архив почты Червонновой Дарьи за последние 2 года передать и подклю…" at bounding box center [272, 189] width 445 height 9
drag, startPoint x: 400, startPoint y: 198, endPoint x: 419, endPoint y: 197, distance: 18.6
click at [417, 197] on div "Добрый день. Прошу переадресацию писем с почты [PERSON_NAME] [PERSON_NAME] на в…" at bounding box center [356, 248] width 612 height 184
click at [340, 194] on span "Также прошу архив почты Червонновой Дарьи за последние 2 года передать и подклю…" at bounding box center [272, 189] width 445 height 9
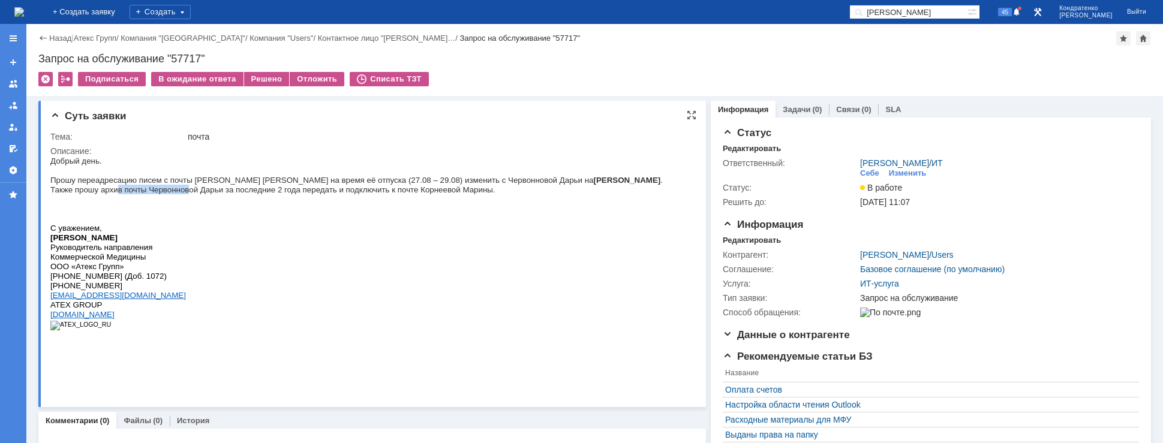
drag, startPoint x: 110, startPoint y: 197, endPoint x: 183, endPoint y: 197, distance: 72.6
click at [183, 194] on span "Также прошу архив почты Червонновой Дарьи за последние 2 года передать и подклю…" at bounding box center [272, 189] width 445 height 9
drag, startPoint x: 218, startPoint y: 196, endPoint x: 244, endPoint y: 195, distance: 25.8
click at [239, 194] on span "Также прошу архив почты Червонновой Дарьи за последние 2 года передать и подклю…" at bounding box center [272, 189] width 445 height 9
drag, startPoint x: 288, startPoint y: 193, endPoint x: 308, endPoint y: 194, distance: 19.8
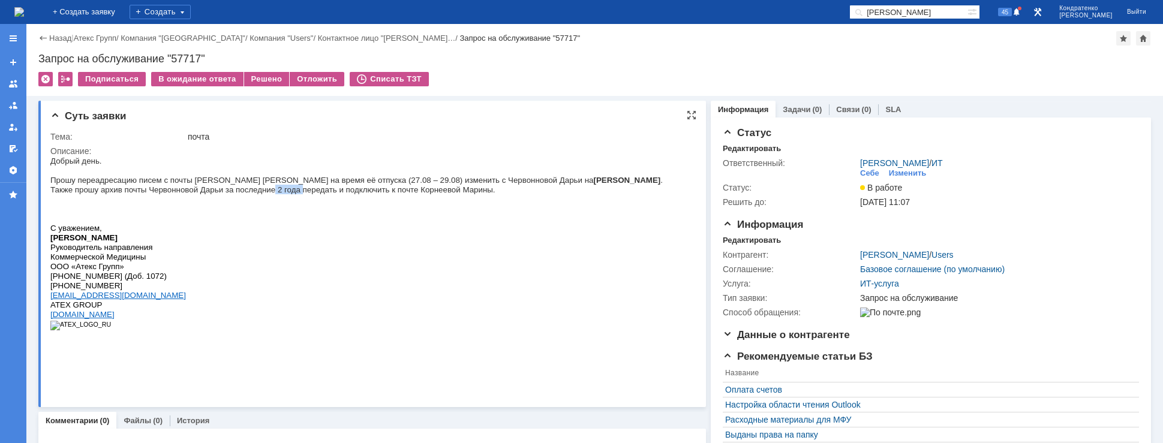
click at [308, 194] on span "Также прошу архив почты Червонновой Дарьи за последние 2 года передать и подклю…" at bounding box center [272, 189] width 445 height 9
click at [354, 194] on span "Также прошу архив почты Червонновой Дарьи за последние 2 года передать и подклю…" at bounding box center [272, 189] width 445 height 9
click at [24, 15] on img at bounding box center [19, 12] width 10 height 10
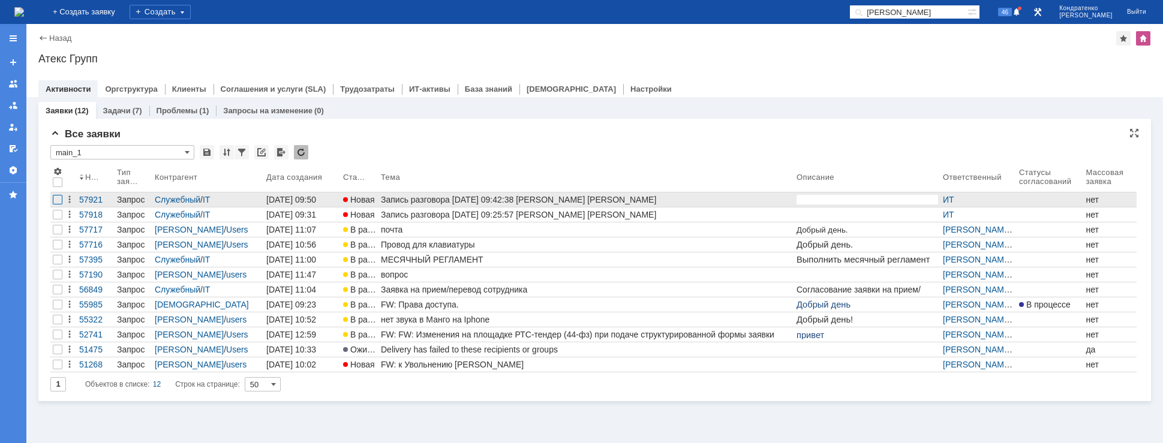
click at [53, 201] on div at bounding box center [58, 200] width 10 height 10
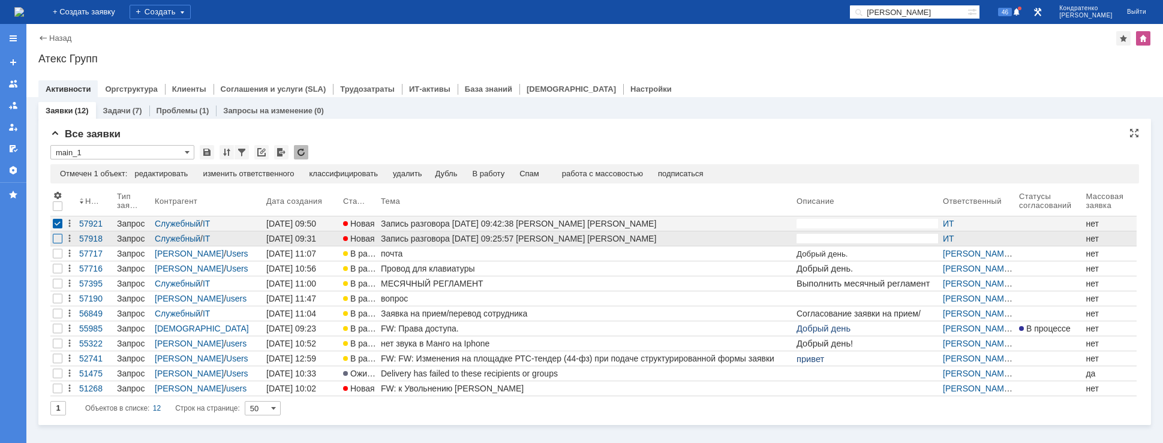
click at [55, 240] on div at bounding box center [58, 239] width 10 height 10
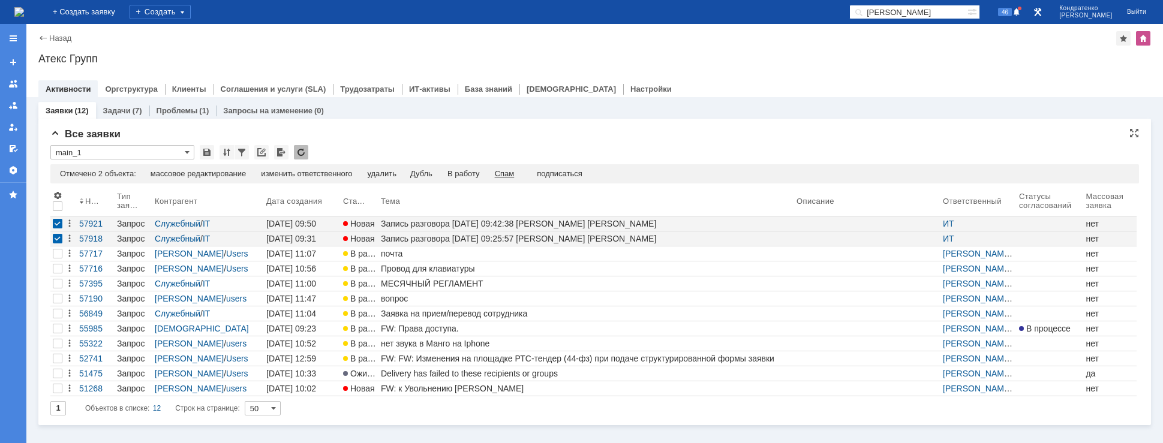
click at [515, 177] on div "Спам" at bounding box center [505, 174] width 20 height 10
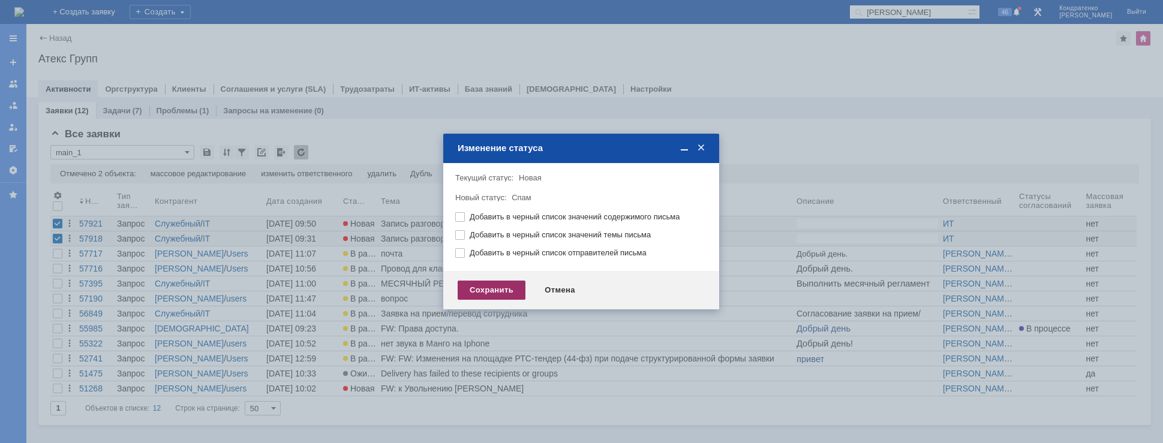
click at [486, 293] on div "Сохранить" at bounding box center [492, 290] width 68 height 19
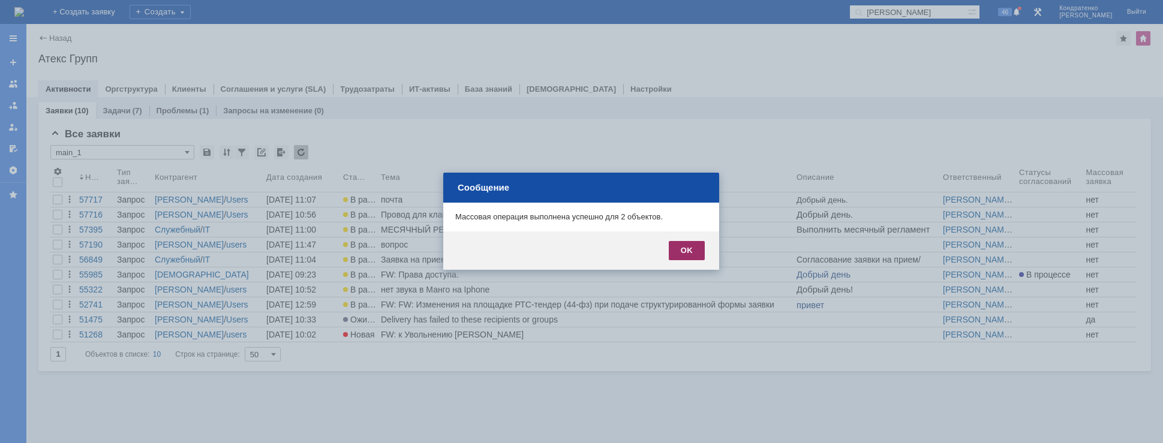
click at [687, 248] on div "OK" at bounding box center [687, 250] width 36 height 19
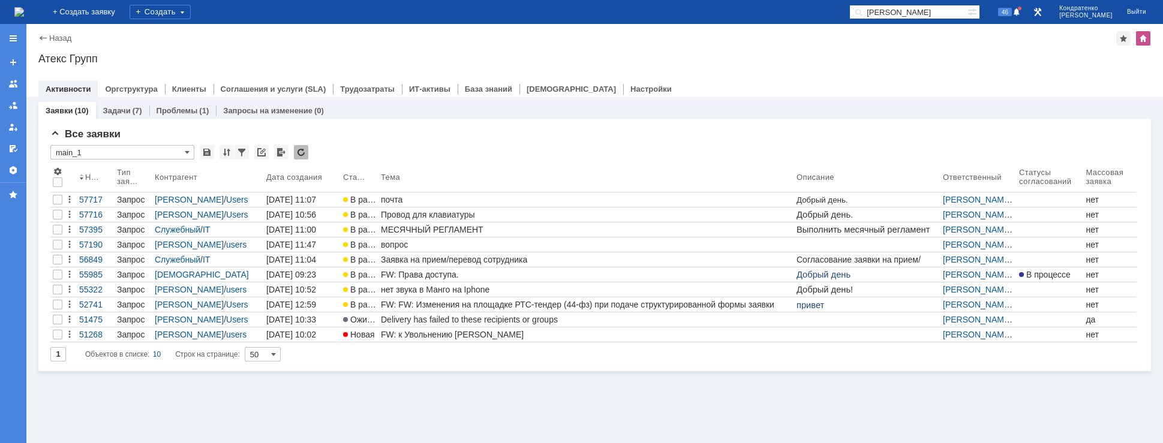
click at [24, 17] on img at bounding box center [19, 12] width 10 height 10
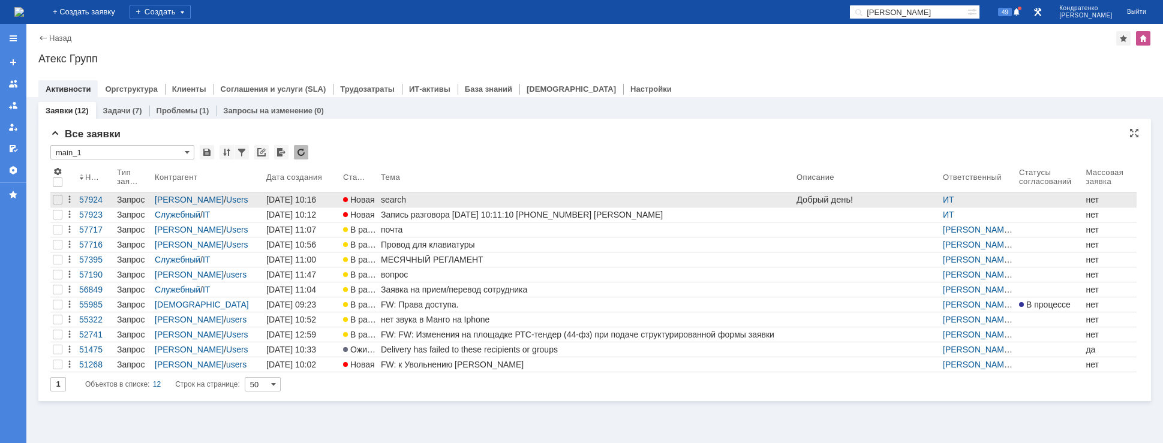
click at [399, 201] on div "search" at bounding box center [586, 200] width 411 height 10
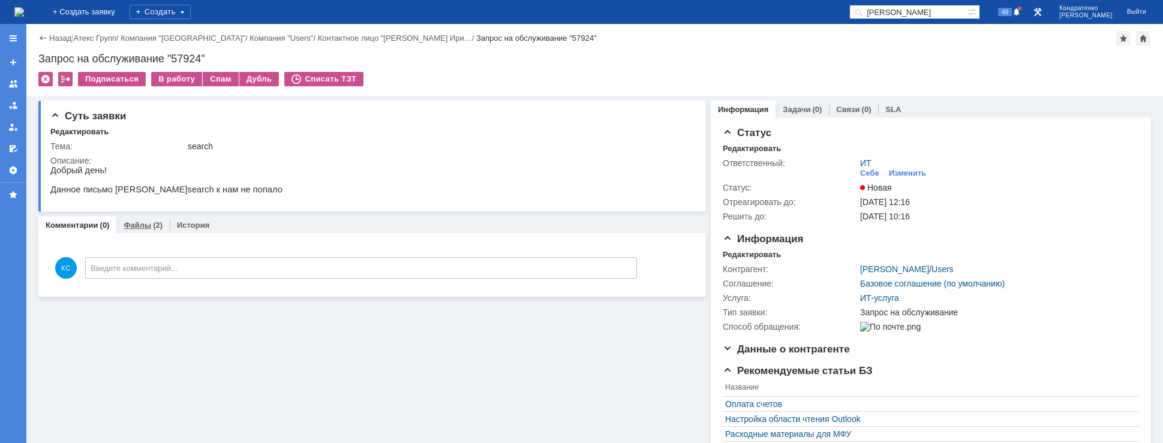
click at [147, 231] on div "Файлы (2)" at bounding box center [142, 224] width 53 height 17
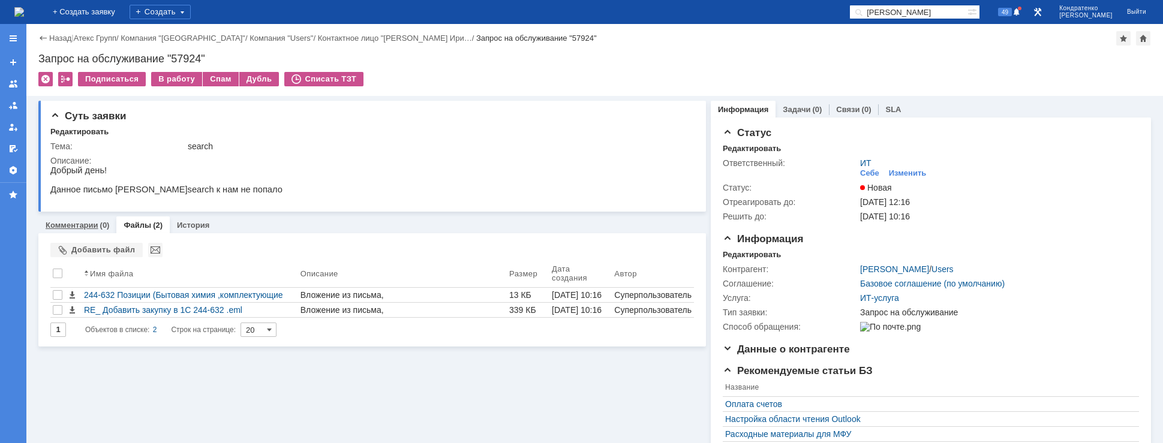
click at [95, 228] on link "Комментарии" at bounding box center [72, 225] width 53 height 9
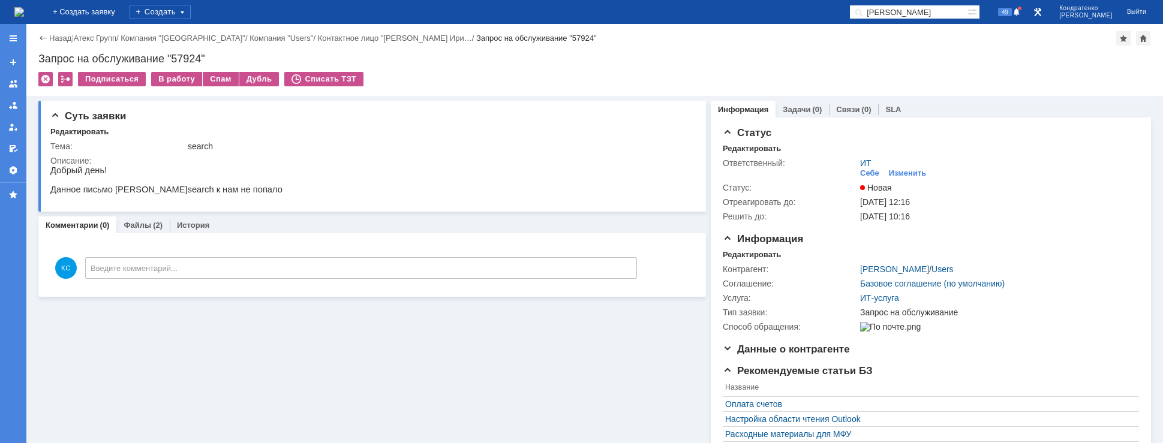
click at [24, 11] on img at bounding box center [19, 12] width 10 height 10
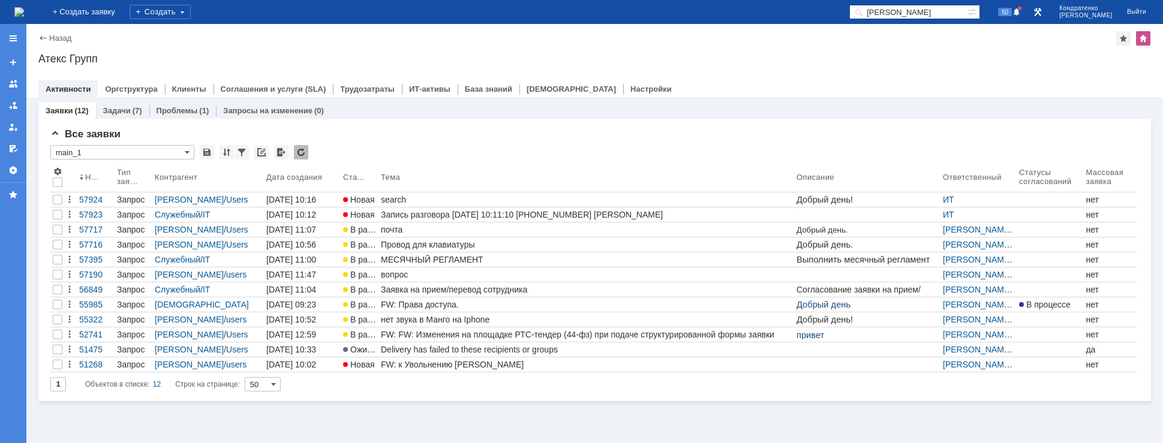
click at [24, 10] on img at bounding box center [19, 12] width 10 height 10
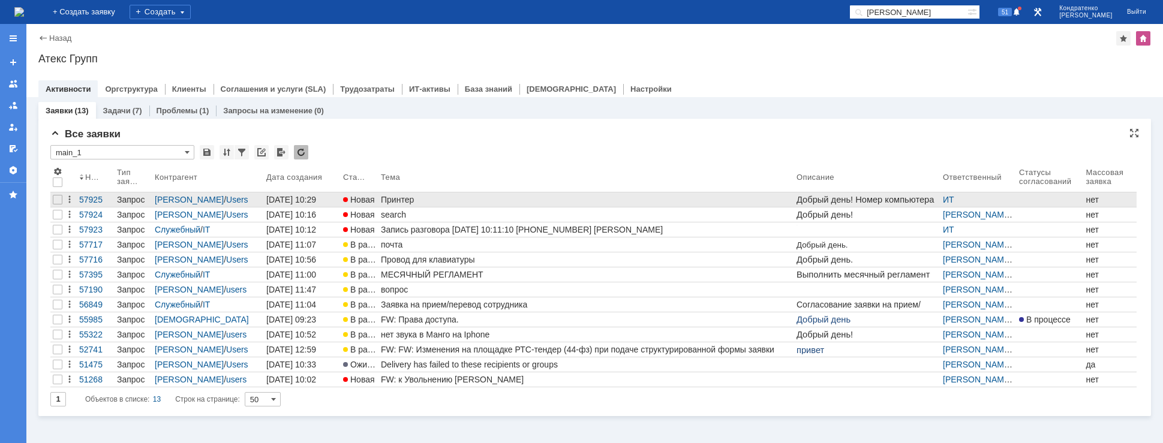
click at [407, 197] on div "Принтер" at bounding box center [586, 200] width 411 height 10
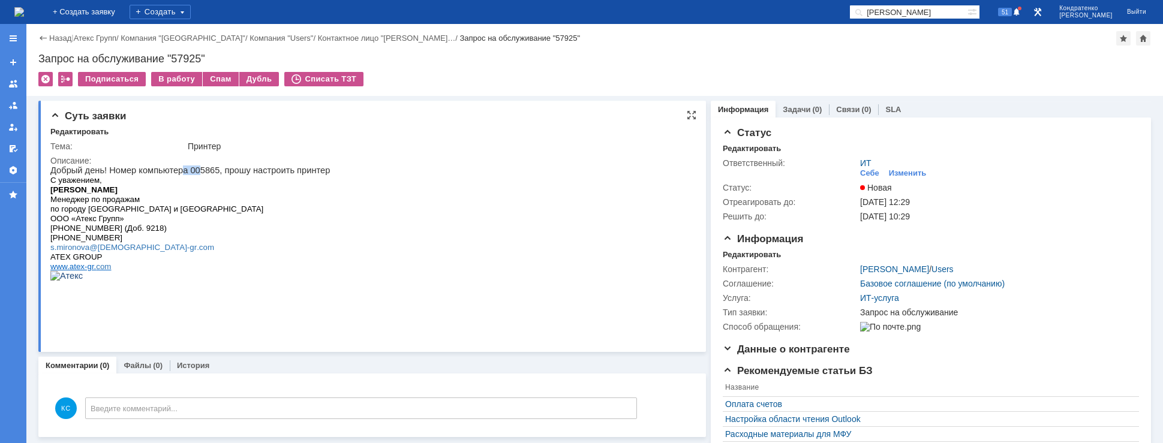
drag, startPoint x: 175, startPoint y: 171, endPoint x: 191, endPoint y: 173, distance: 16.3
click at [191, 173] on p "Добрый день! Номер компьютера 005865, прошу настроить принтер" at bounding box center [189, 171] width 279 height 10
click at [24, 9] on img at bounding box center [19, 12] width 10 height 10
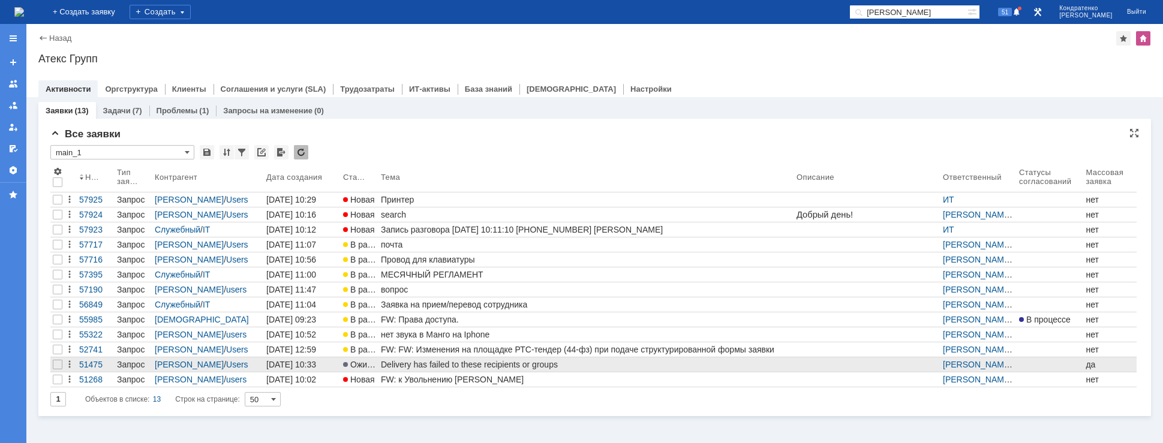
click at [474, 366] on div "Delivery has failed to these recipients or groups" at bounding box center [586, 365] width 411 height 10
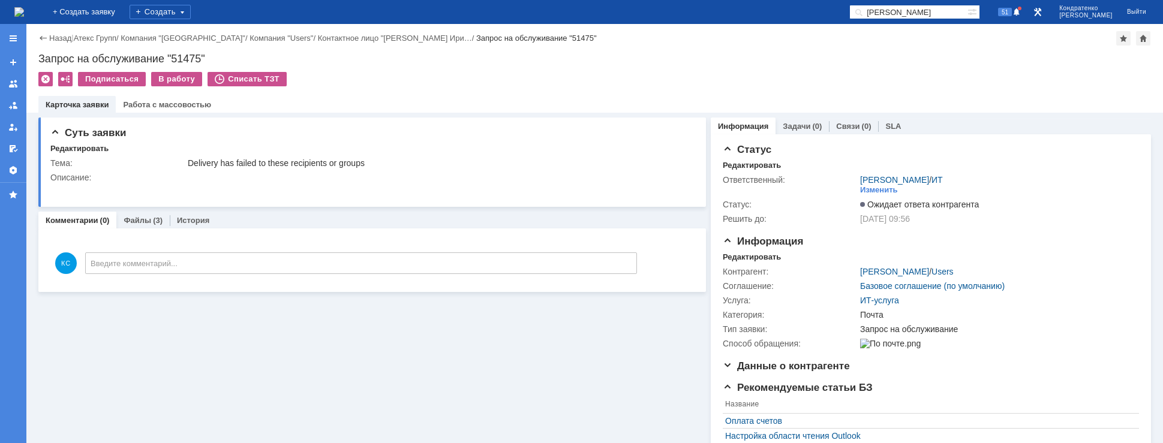
click at [24, 8] on img at bounding box center [19, 12] width 10 height 10
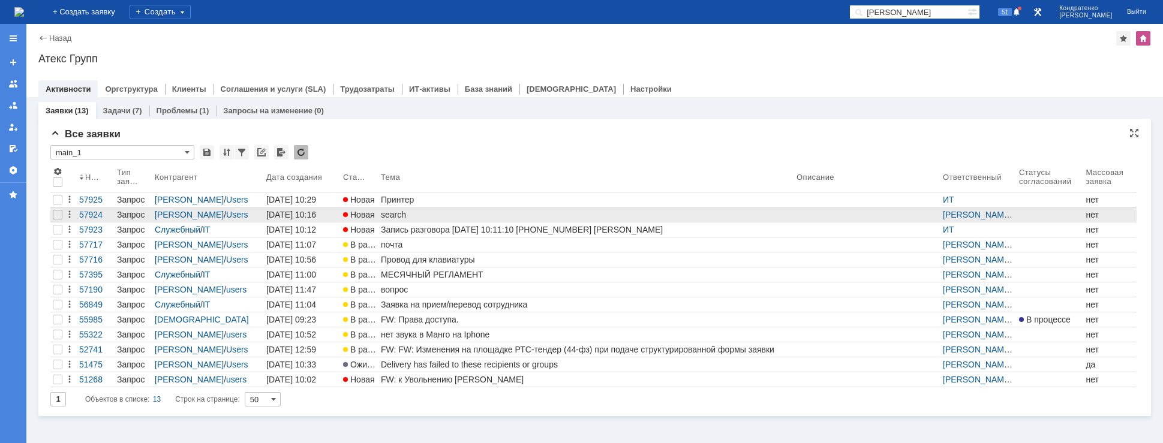
click at [393, 216] on div "search" at bounding box center [586, 215] width 411 height 10
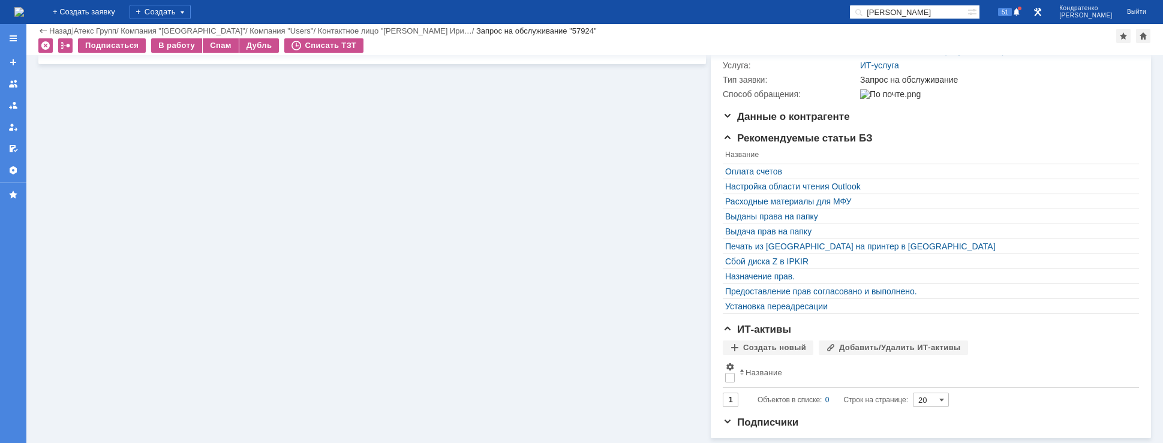
scroll to position [80, 0]
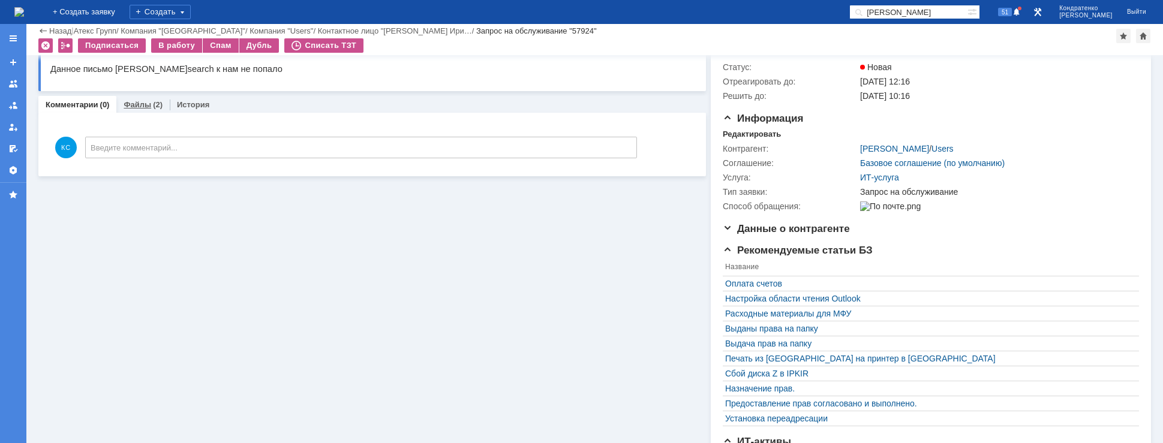
click at [137, 97] on div "Файлы (2)" at bounding box center [142, 104] width 53 height 17
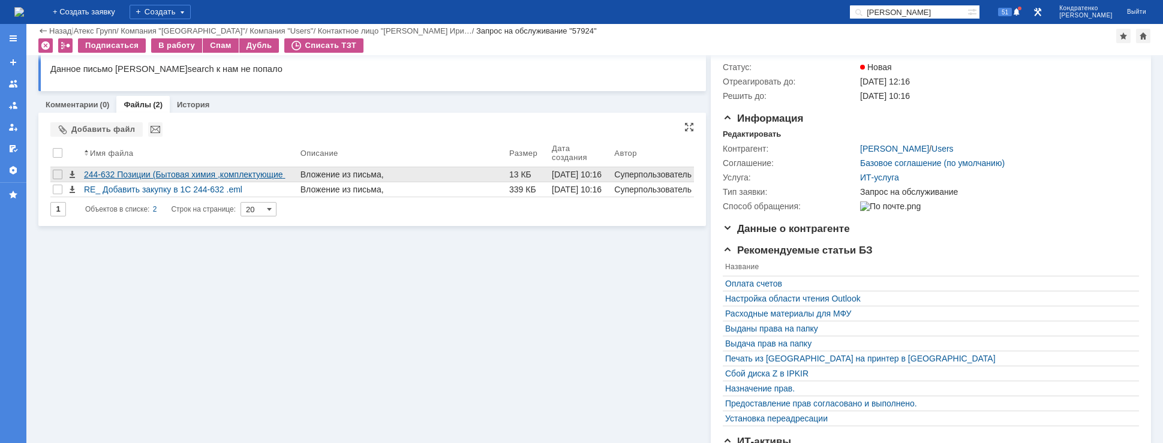
click at [142, 174] on div "244-632 Позиции (Бытовая химия ,комплектующие для ремонта кресел).xlsx" at bounding box center [190, 175] width 212 height 10
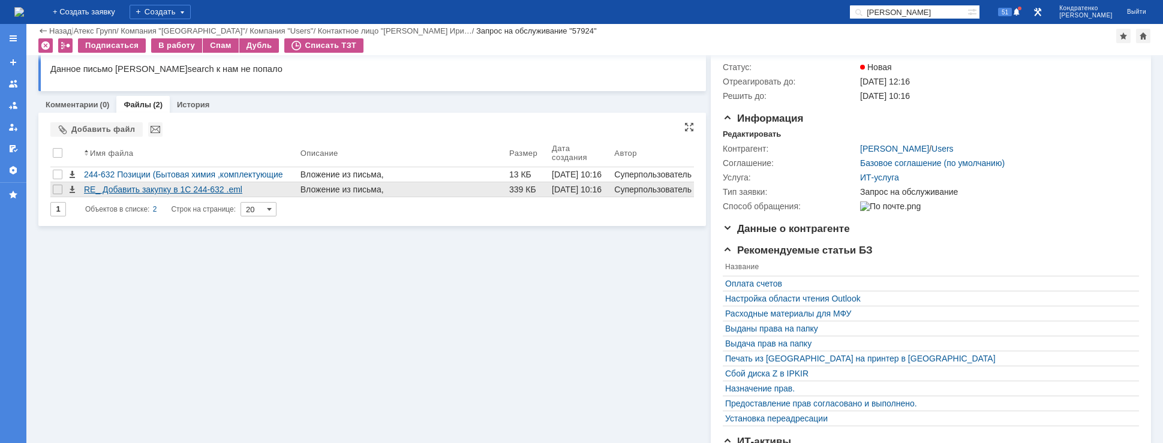
click at [200, 191] on div "RE_ Добавить закупку в 1С 244-632 .eml" at bounding box center [190, 190] width 212 height 10
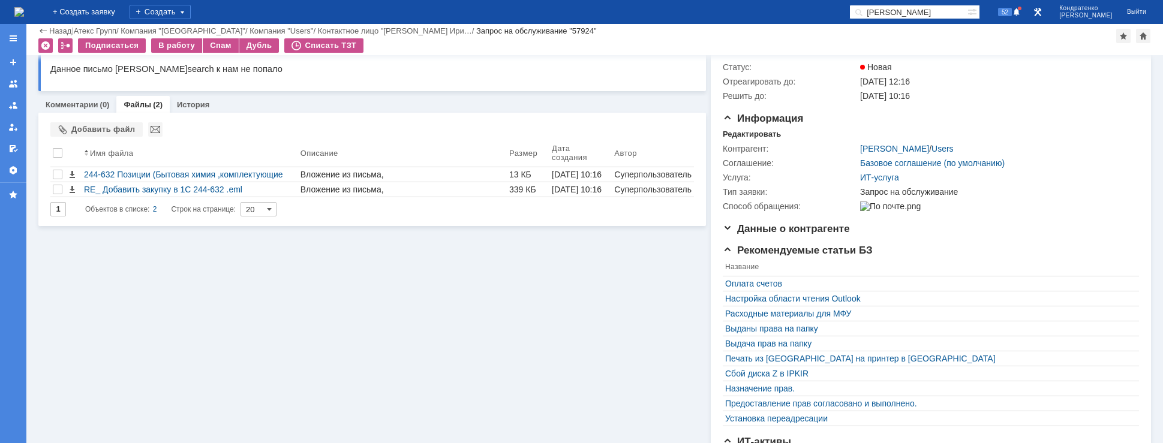
click at [24, 2] on div "На домашнюю" at bounding box center [19, 12] width 10 height 24
click at [24, 7] on img at bounding box center [19, 12] width 10 height 10
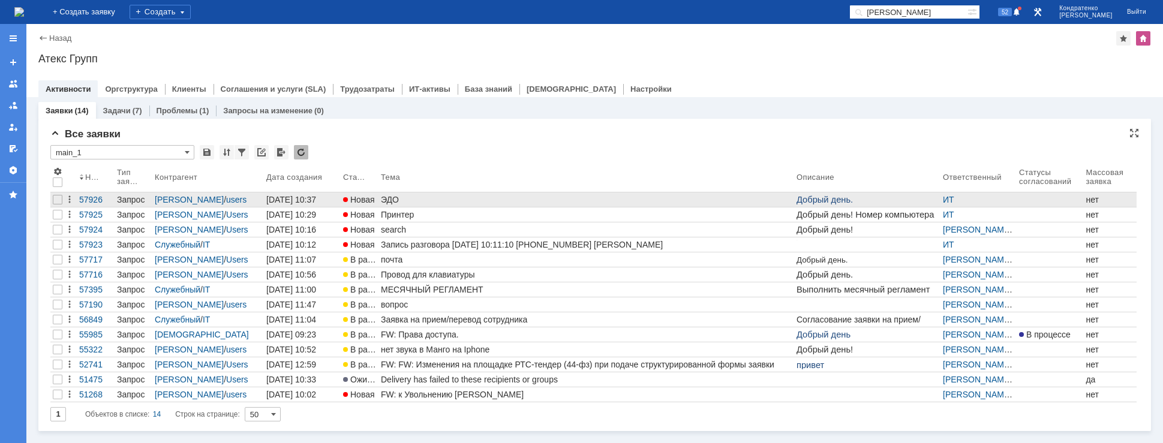
click at [396, 201] on div "ЭДО" at bounding box center [586, 200] width 411 height 10
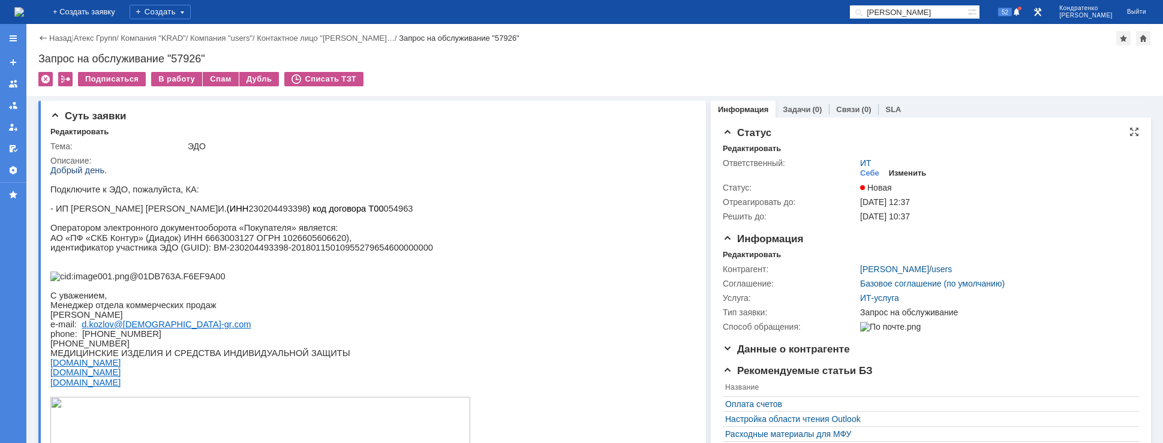
click at [896, 169] on div "Изменить" at bounding box center [908, 174] width 38 height 10
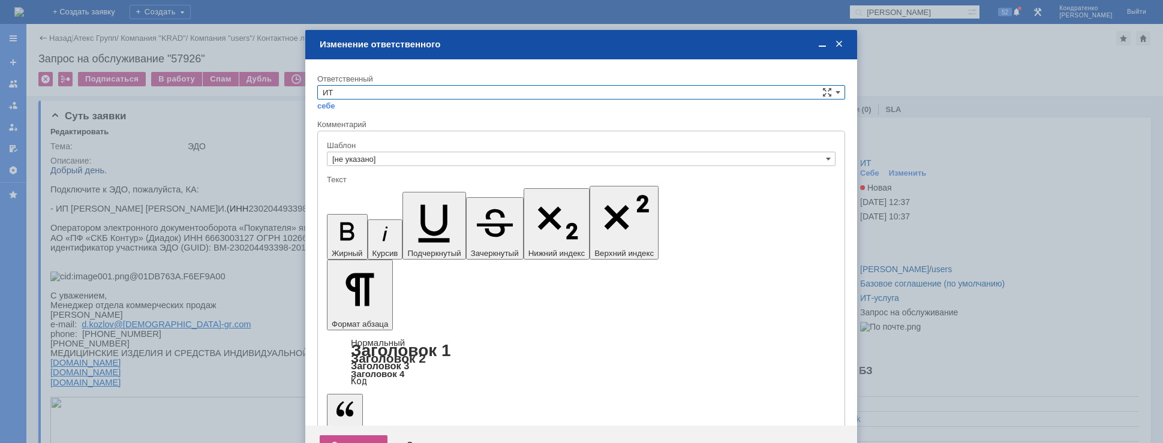
click at [411, 89] on input "ИТ" at bounding box center [581, 92] width 528 height 14
click at [375, 186] on div "АСУ" at bounding box center [581, 191] width 526 height 13
click at [347, 435] on div "Сохранить" at bounding box center [354, 444] width 68 height 19
type input "АСУ"
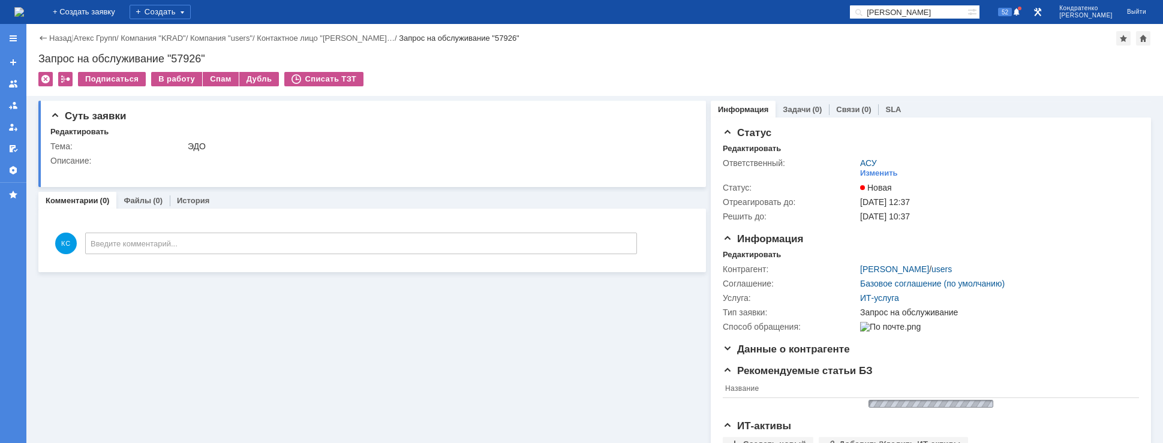
click at [24, 16] on img at bounding box center [19, 12] width 10 height 10
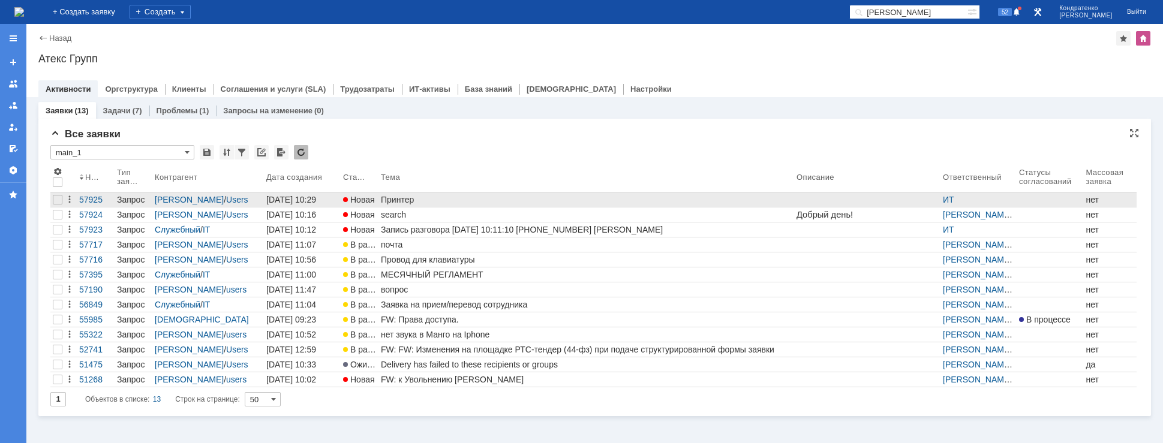
click at [425, 198] on div "Принтер" at bounding box center [586, 200] width 411 height 10
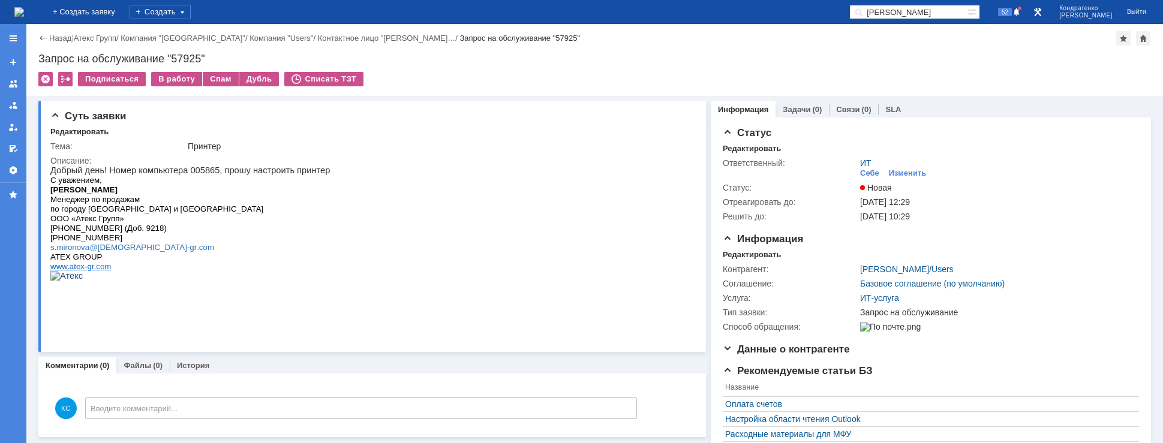
click at [24, 13] on img at bounding box center [19, 12] width 10 height 10
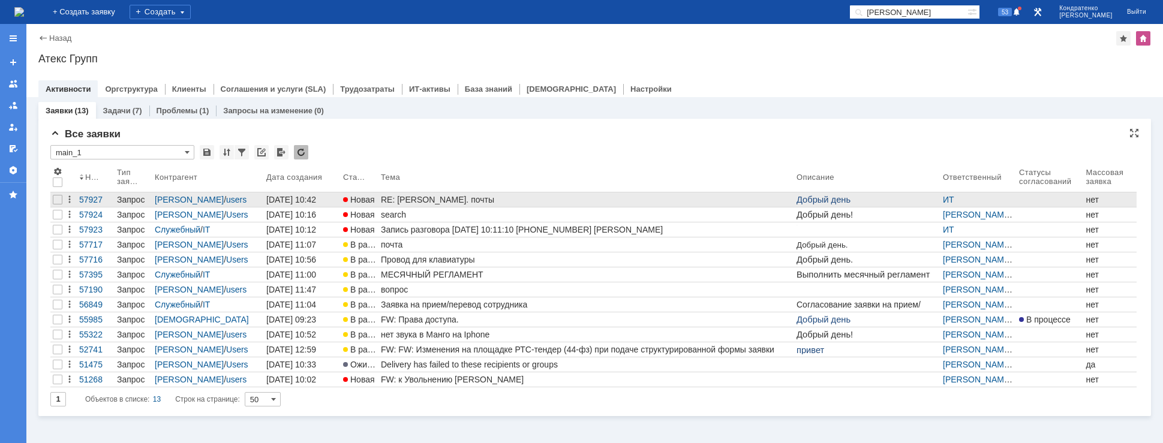
click at [407, 201] on div "RE: [PERSON_NAME]. почты" at bounding box center [586, 200] width 411 height 10
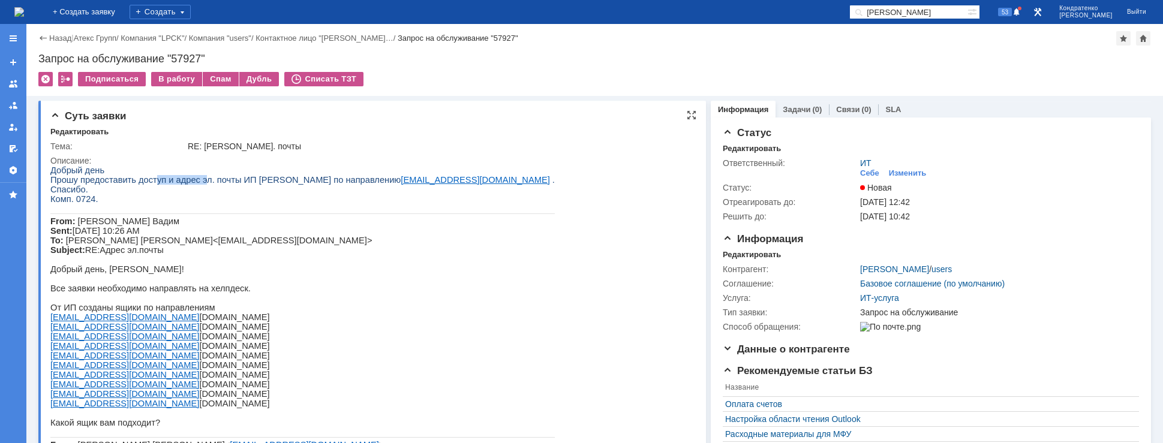
drag, startPoint x: 146, startPoint y: 181, endPoint x: 203, endPoint y: 180, distance: 56.4
click at [192, 180] on span "Прошу предоставить доступ и адрес эл. почты ИП [PERSON_NAME] по направлению [EM…" at bounding box center [300, 180] width 500 height 10
drag, startPoint x: 219, startPoint y: 180, endPoint x: 263, endPoint y: 179, distance: 43.8
click at [263, 179] on span "Прошу предоставить доступ и адрес эл. почты ИП [PERSON_NAME] по направлению [EM…" at bounding box center [300, 180] width 500 height 10
drag, startPoint x: 292, startPoint y: 179, endPoint x: 305, endPoint y: 179, distance: 12.6
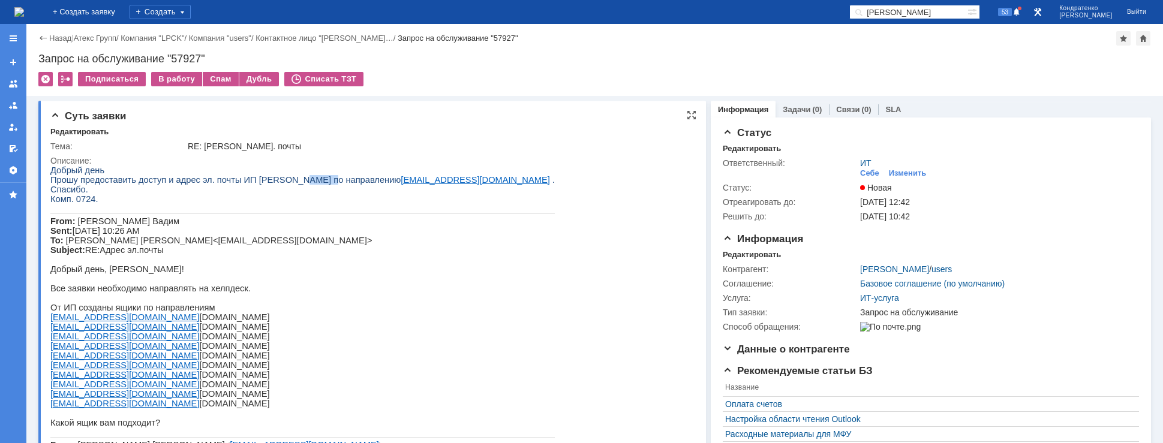
click at [305, 179] on span "Прошу предоставить доступ и адрес эл. почты ИП [PERSON_NAME] по направлению [EM…" at bounding box center [300, 180] width 500 height 10
drag, startPoint x: 77, startPoint y: 208, endPoint x: 85, endPoint y: 207, distance: 7.9
click at [85, 204] on p "Комп . 0 724." at bounding box center [302, 199] width 504 height 10
click at [164, 78] on div "В работу" at bounding box center [176, 79] width 51 height 14
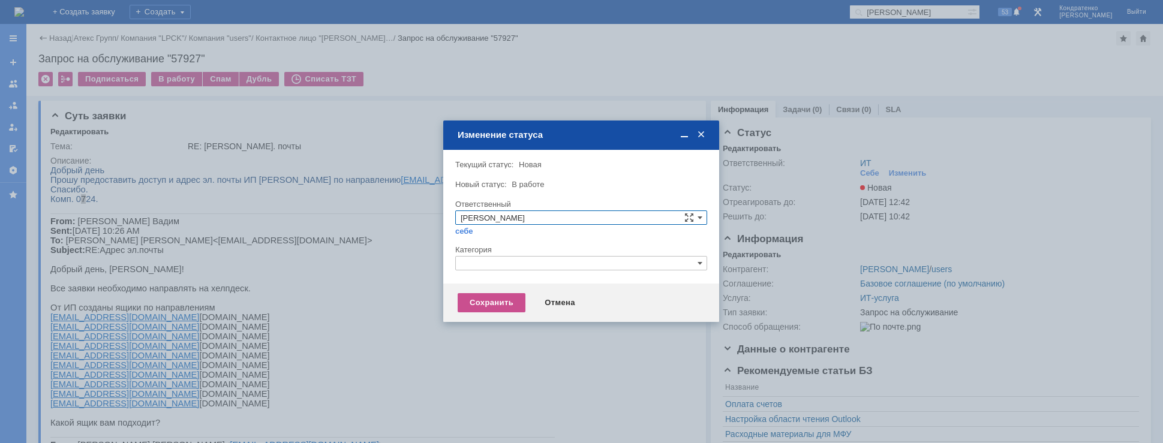
click at [483, 260] on input "text" at bounding box center [581, 263] width 252 height 14
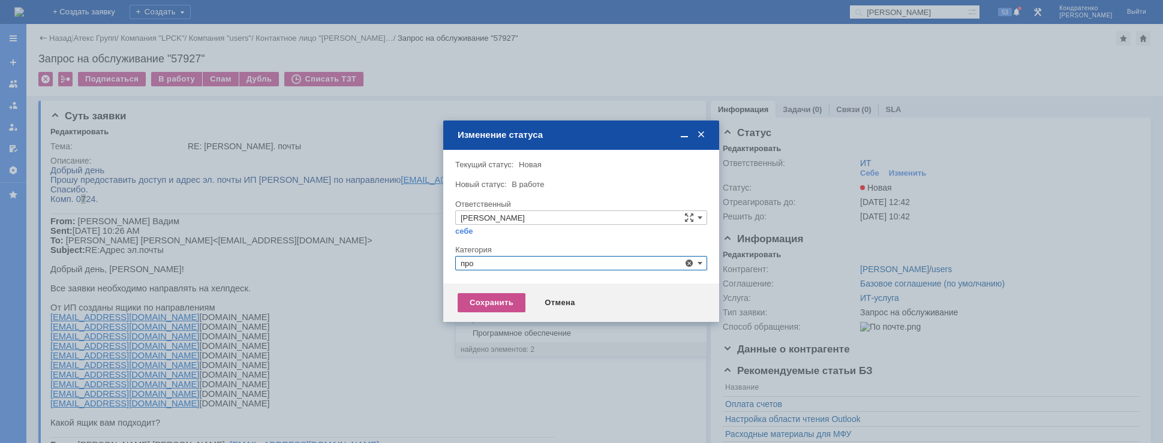
click at [482, 317] on span "Прочее" at bounding box center [581, 320] width 241 height 10
type input "Прочее"
click at [480, 299] on div "Сохранить" at bounding box center [492, 302] width 68 height 19
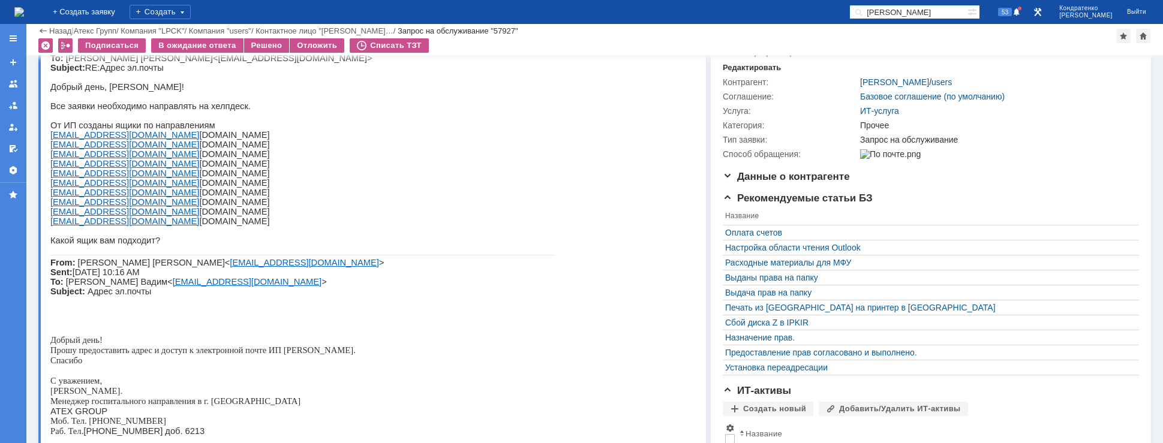
scroll to position [71, 0]
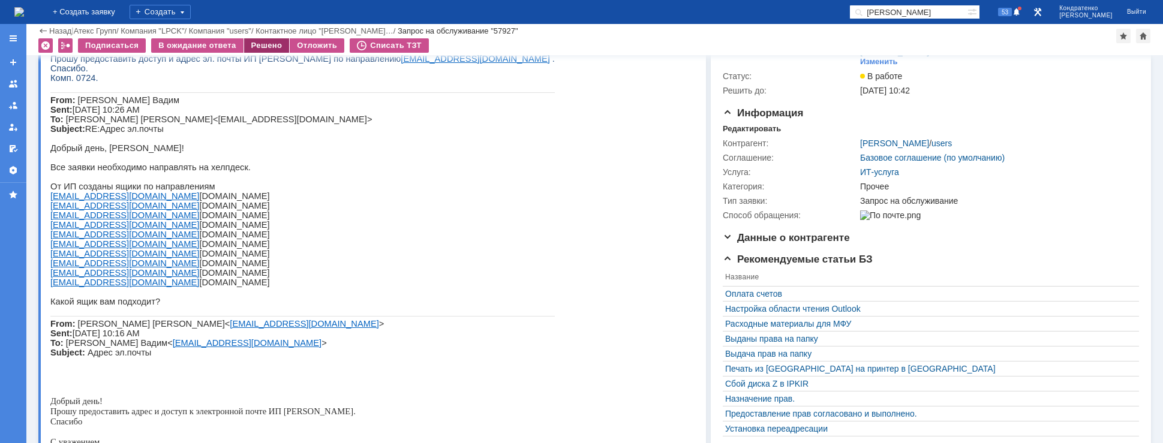
click at [262, 46] on div "Решено" at bounding box center [267, 45] width 46 height 14
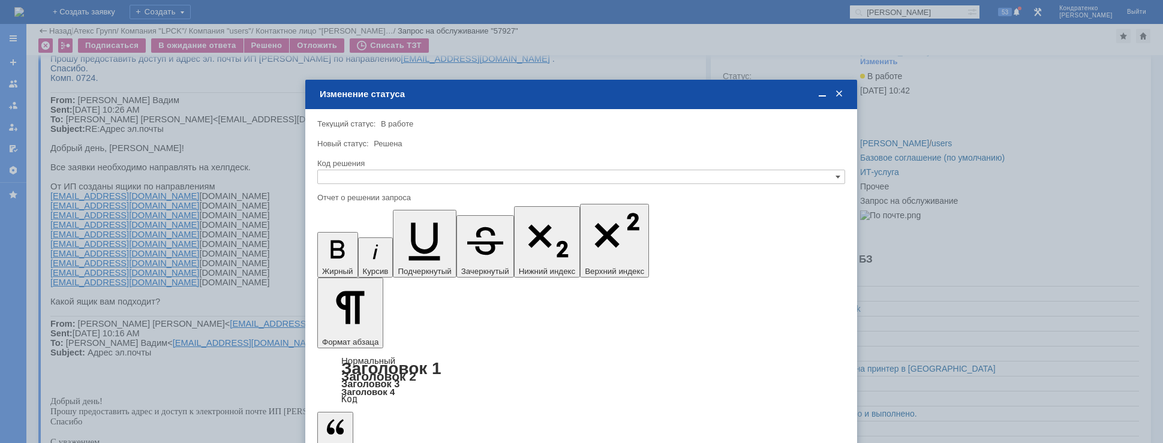
scroll to position [0, 0]
click at [1001, 155] on div at bounding box center [581, 221] width 1163 height 443
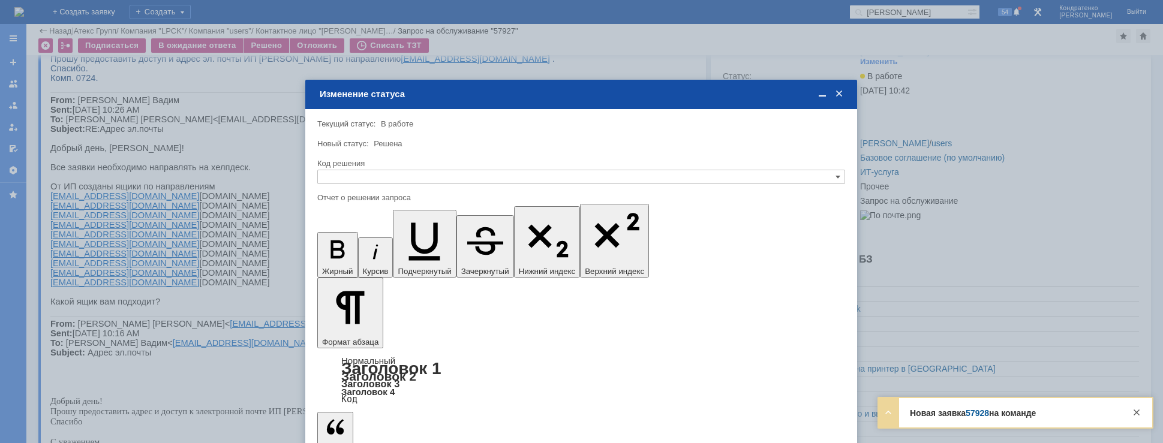
drag, startPoint x: 648, startPoint y: 3669, endPoint x: 687, endPoint y: 3453, distance: 219.4
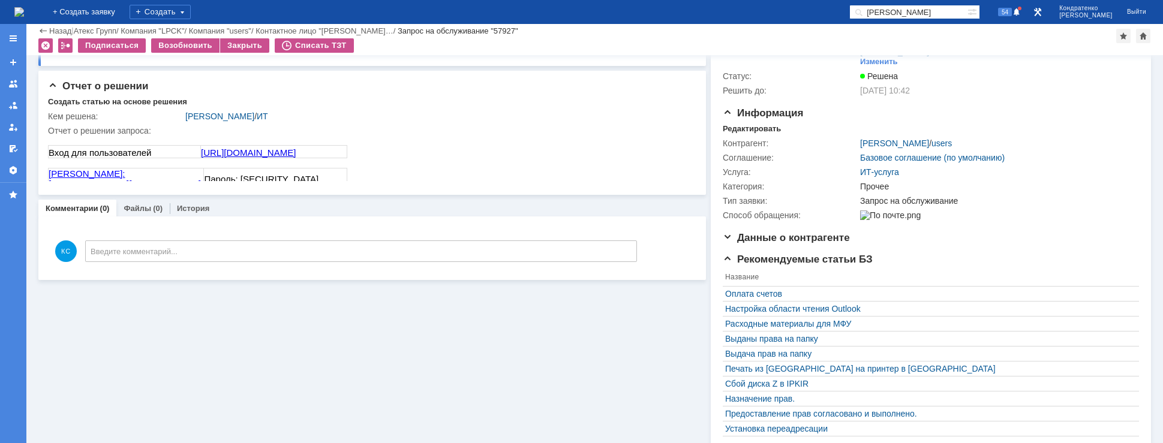
click at [24, 11] on img at bounding box center [19, 12] width 10 height 10
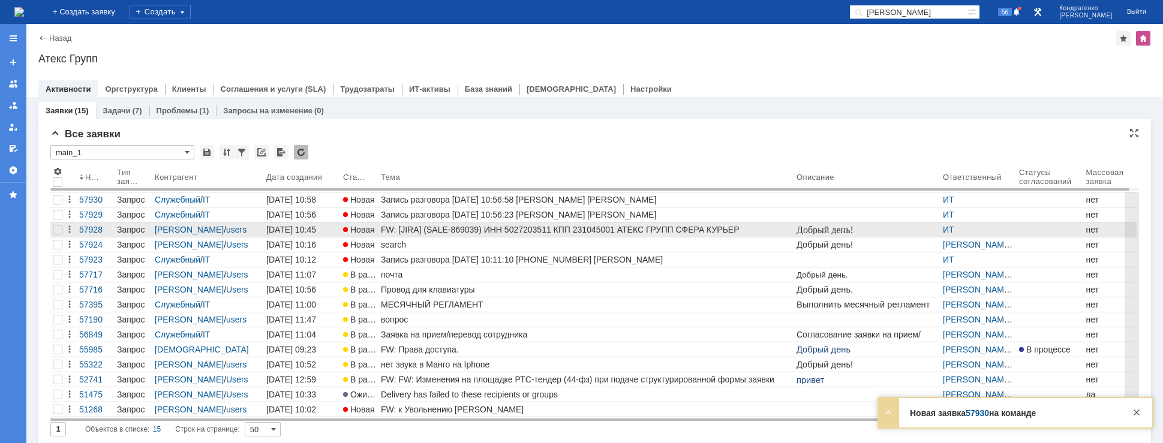
click at [419, 228] on div "FW: [JIRA] (SALE-869039) ИНН 5027203511 КПП 231045001 АТЕКС ГРУПП СФЕРА КУРЬЕР …" at bounding box center [586, 230] width 411 height 10
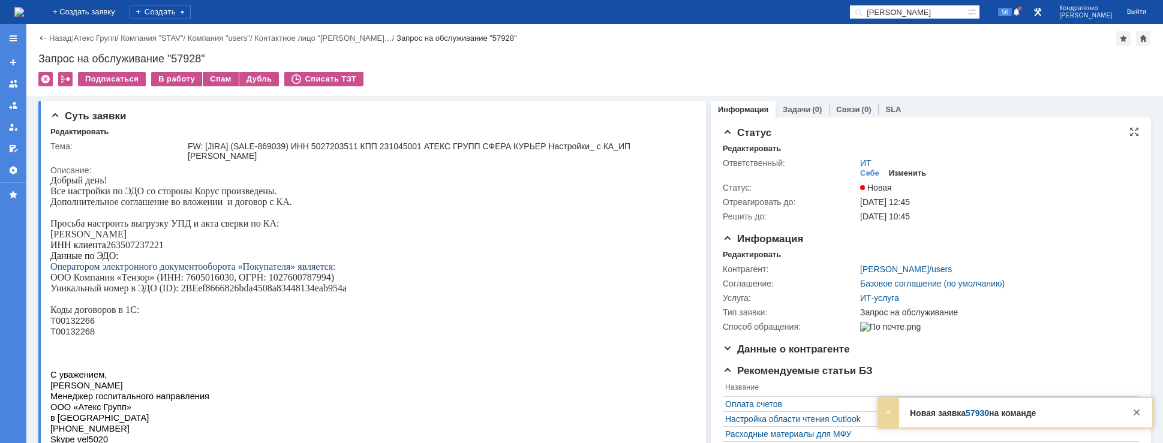
click at [906, 169] on div "Изменить" at bounding box center [908, 174] width 38 height 10
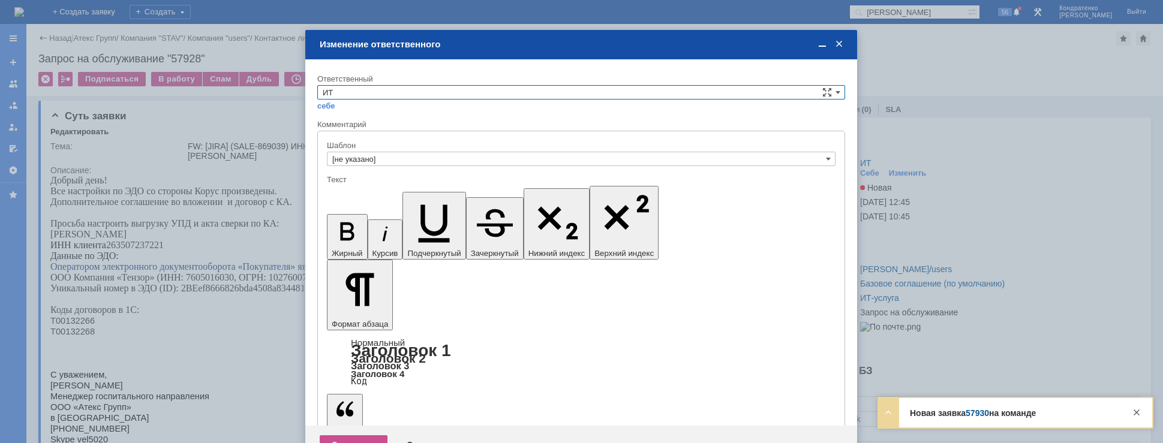
click at [428, 87] on input "ИТ" at bounding box center [581, 92] width 528 height 14
click at [361, 188] on div "[не указано] [PERSON_NAME] [PERSON_NAME] [PERSON_NAME] [PERSON_NAME] АСУ [PERSO…" at bounding box center [581, 164] width 526 height 124
click at [361, 188] on span "АСУ" at bounding box center [581, 192] width 517 height 10
type input "АСУ"
click at [351, 435] on div "Сохранить" at bounding box center [354, 444] width 68 height 19
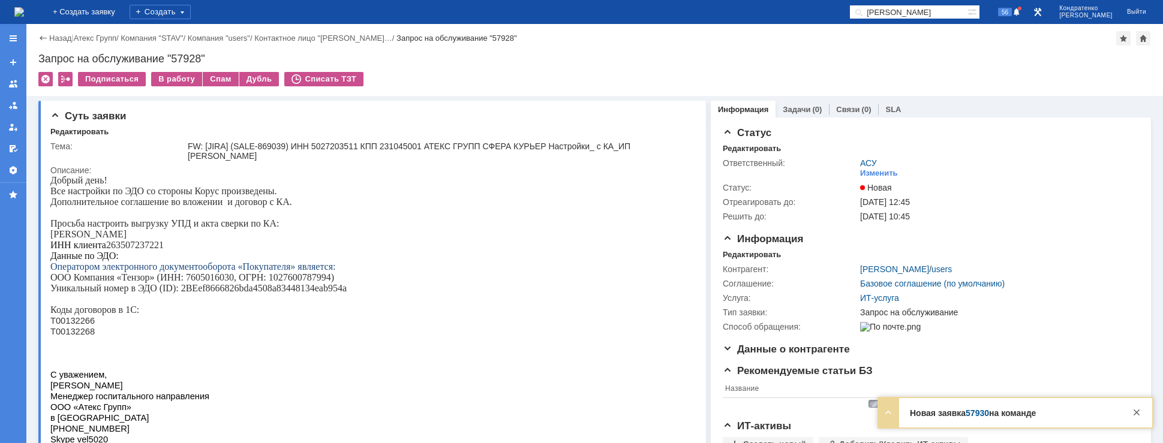
click at [24, 10] on img at bounding box center [19, 12] width 10 height 10
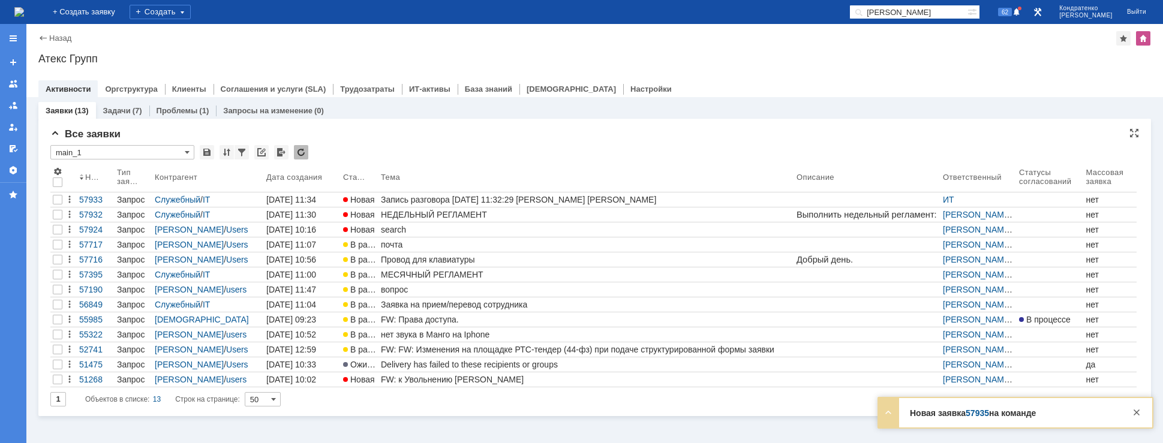
click at [24, 9] on img at bounding box center [19, 12] width 10 height 10
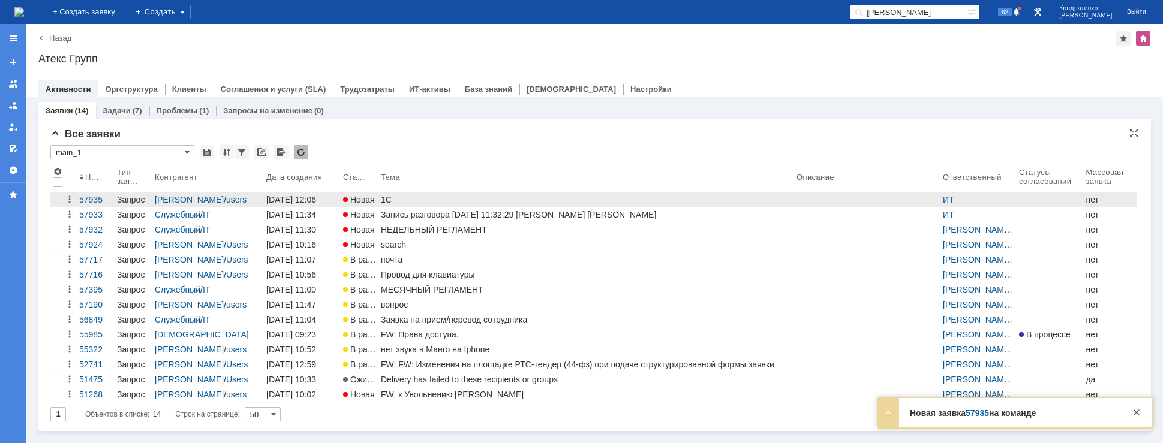
click at [447, 197] on div "1С" at bounding box center [586, 200] width 411 height 10
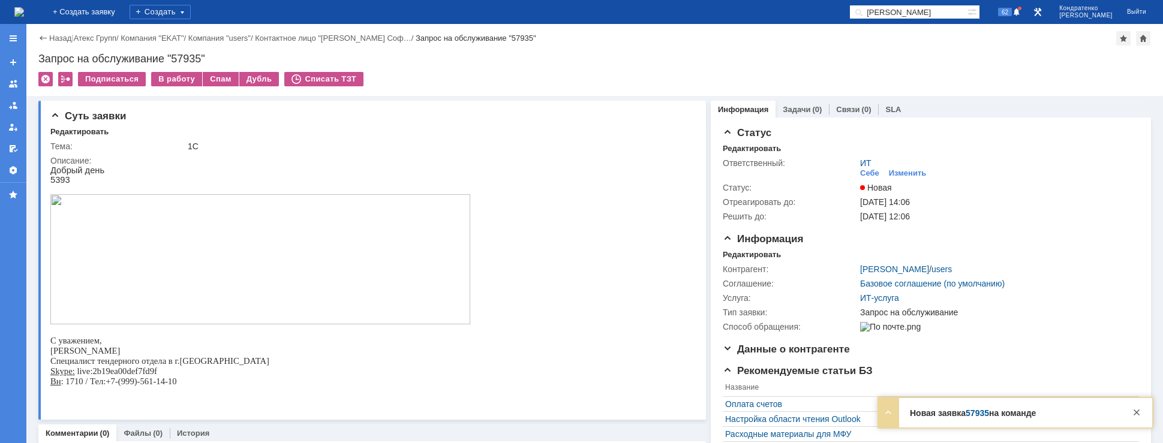
click at [24, 13] on img at bounding box center [19, 12] width 10 height 10
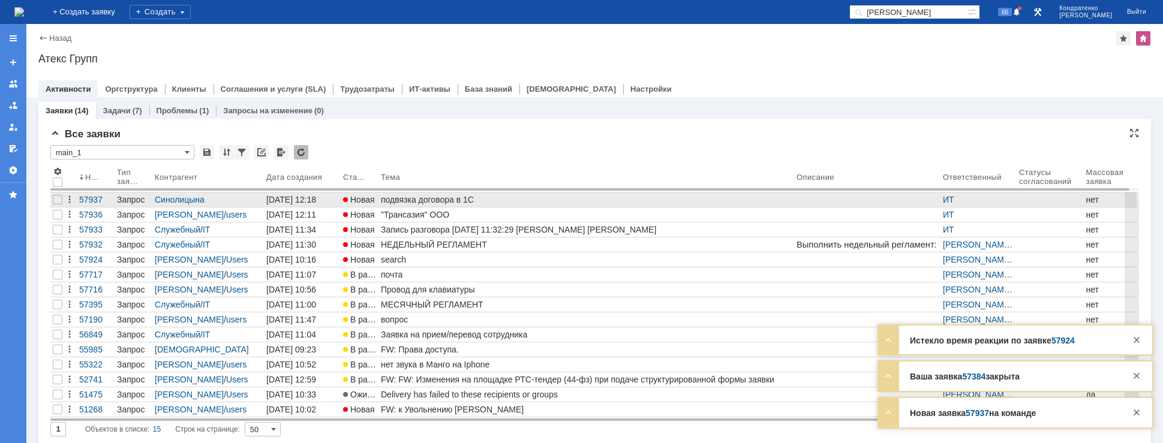
click at [410, 199] on div "подвязка договора в 1С" at bounding box center [586, 200] width 411 height 10
click at [59, 199] on div at bounding box center [58, 200] width 10 height 10
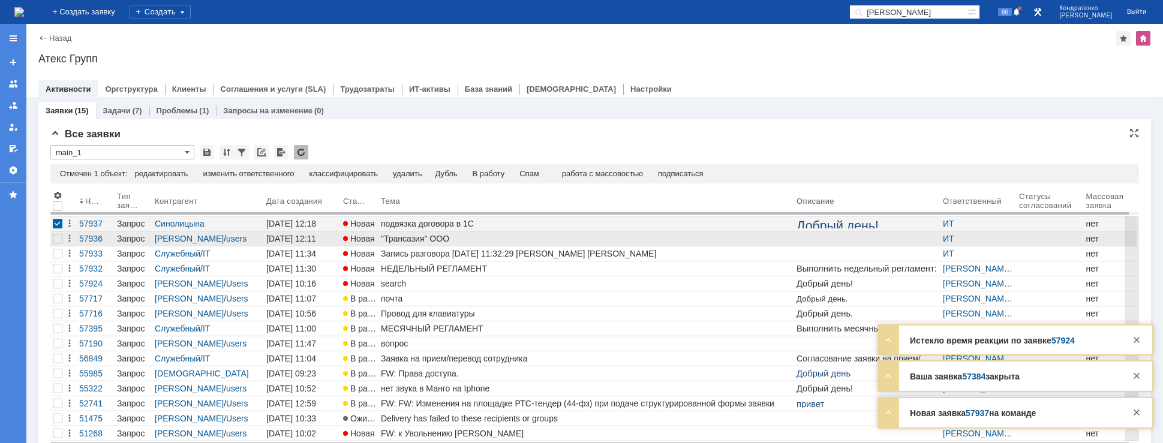
click at [57, 244] on div at bounding box center [57, 238] width 14 height 14
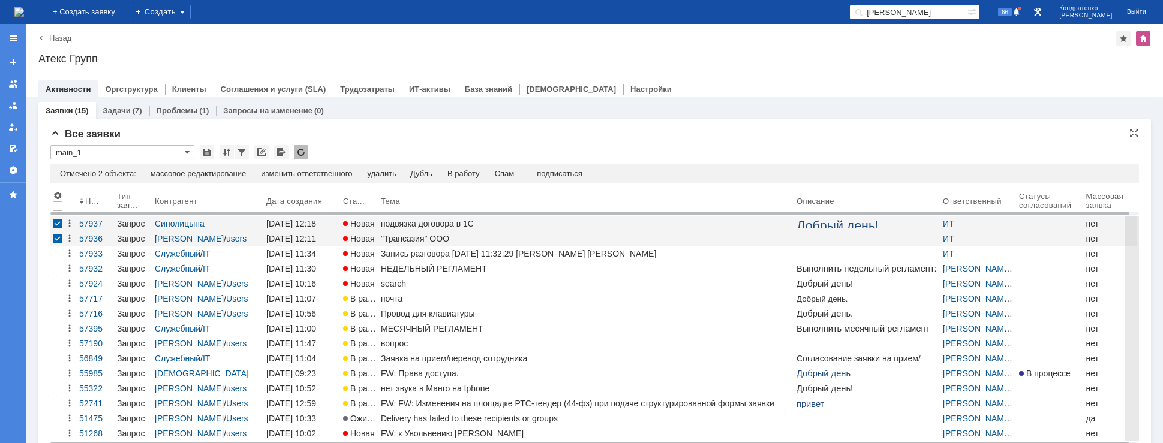
click at [319, 173] on div "изменить ответственного" at bounding box center [306, 174] width 91 height 10
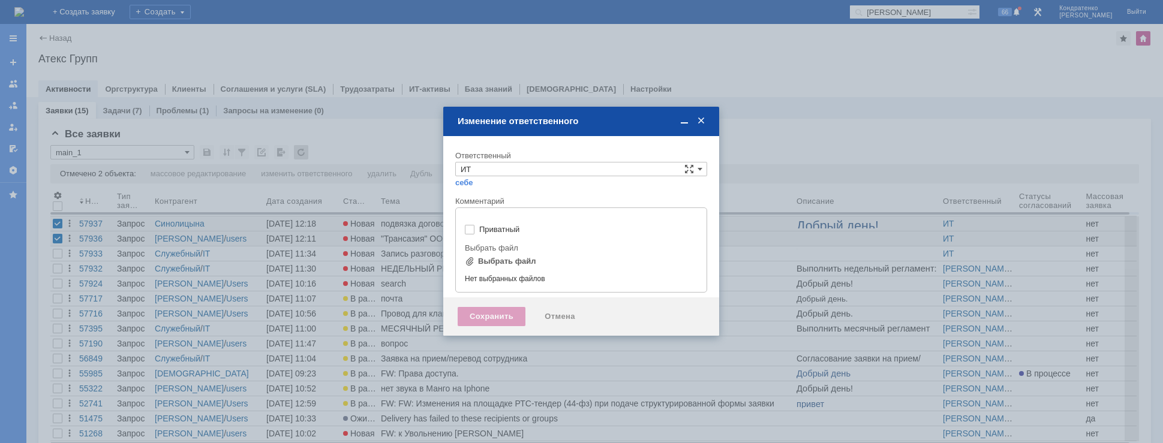
type input "[не указано]"
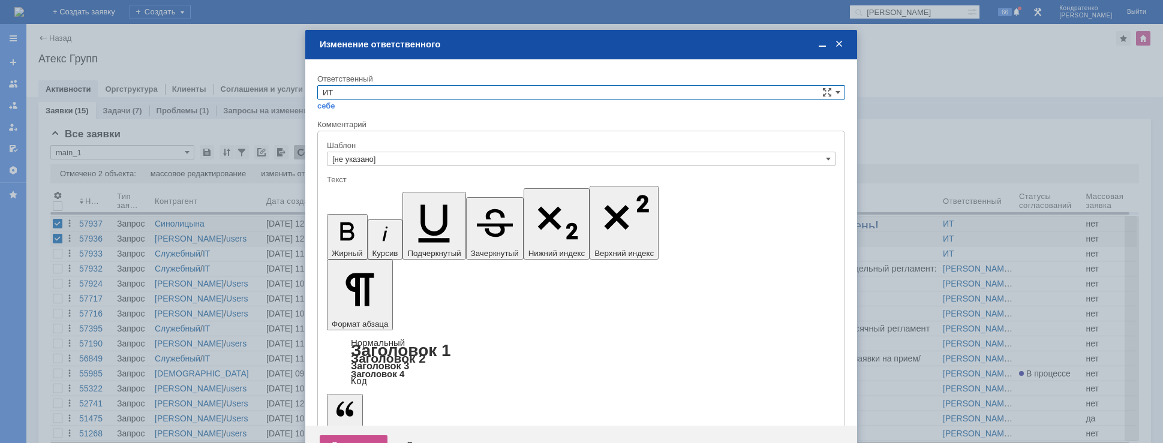
click at [372, 95] on input "ИТ" at bounding box center [581, 92] width 528 height 14
click at [344, 128] on div "АСУ" at bounding box center [581, 122] width 526 height 13
type input "АСУ"
click at [369, 435] on div "Сохранить" at bounding box center [354, 444] width 68 height 19
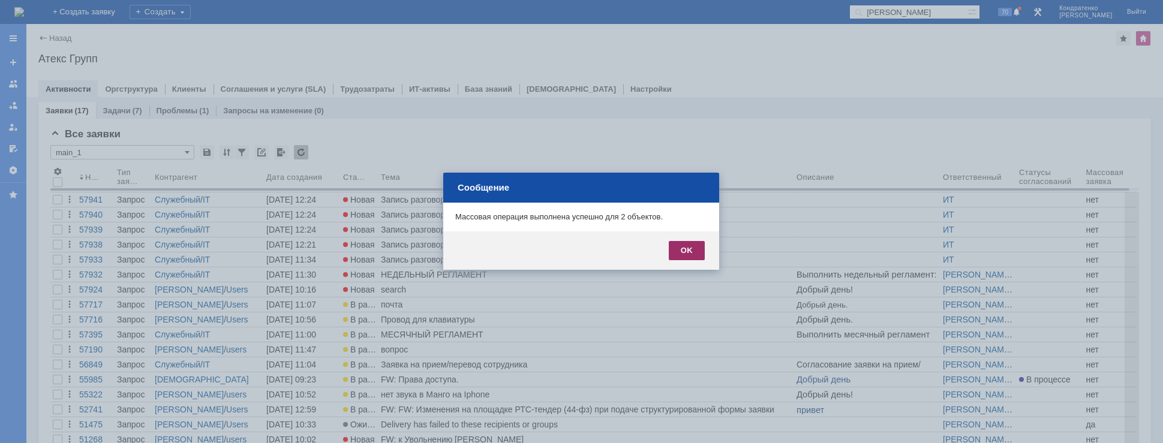
click at [692, 252] on div "OK" at bounding box center [687, 250] width 36 height 19
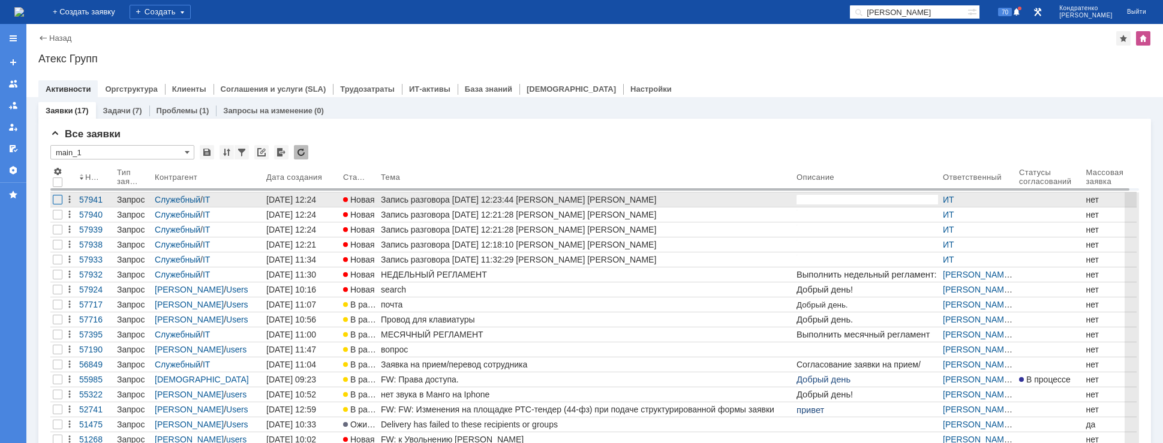
click at [59, 200] on div at bounding box center [58, 200] width 10 height 10
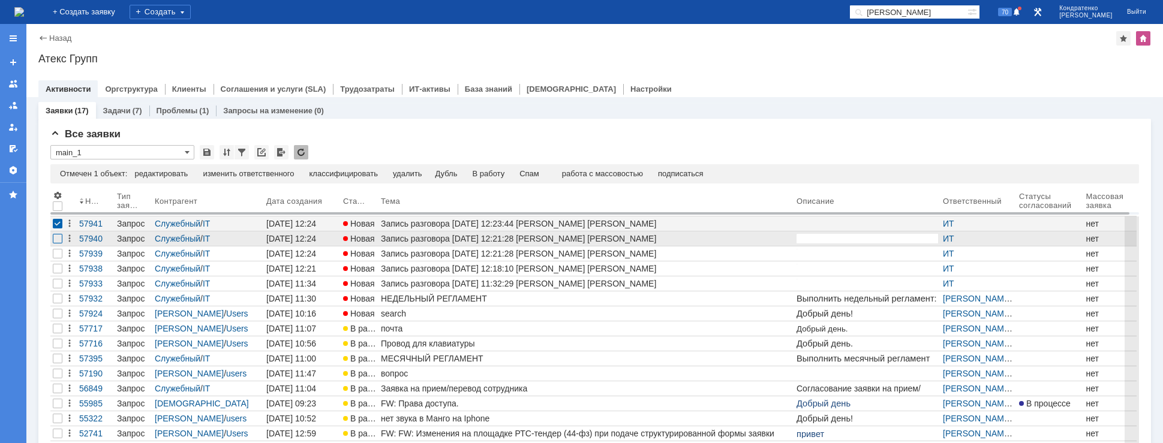
click at [56, 240] on div at bounding box center [58, 239] width 10 height 10
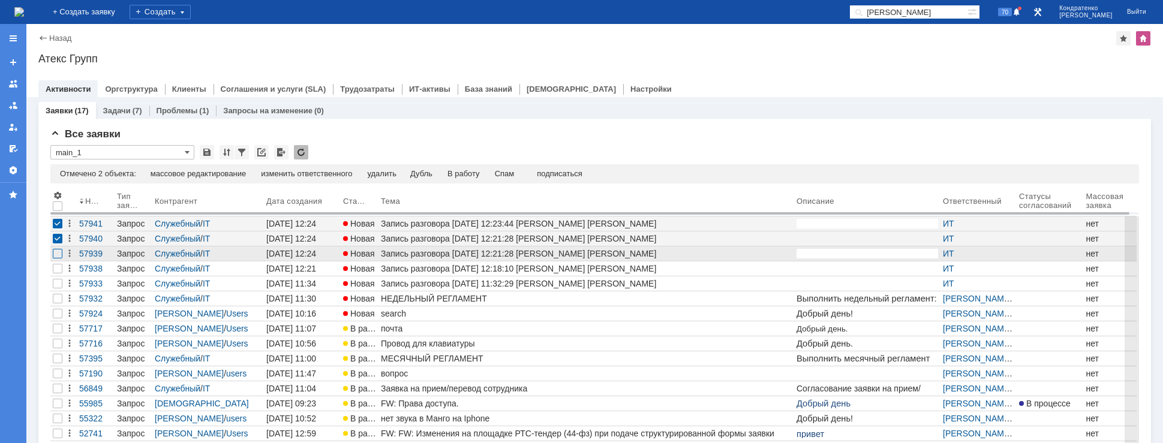
click at [58, 254] on div at bounding box center [58, 254] width 10 height 10
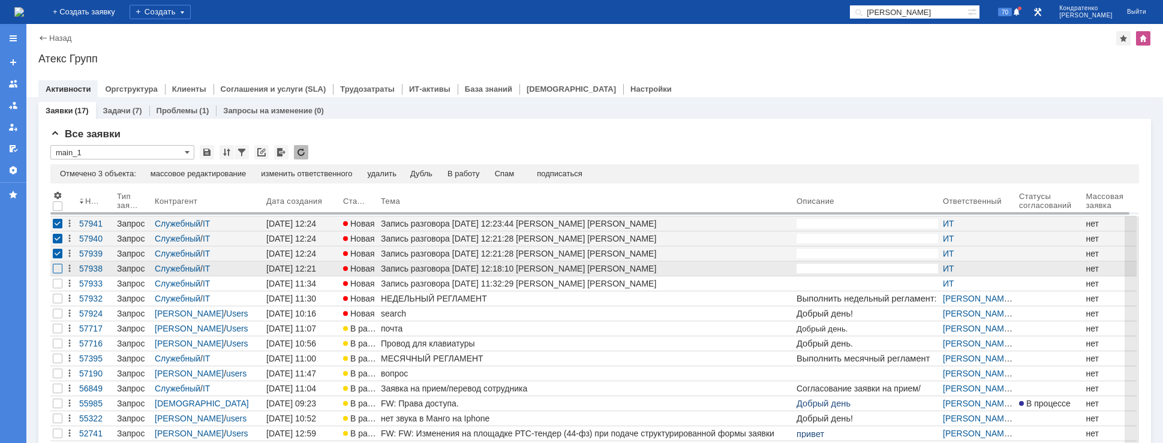
click at [61, 268] on div at bounding box center [58, 269] width 10 height 10
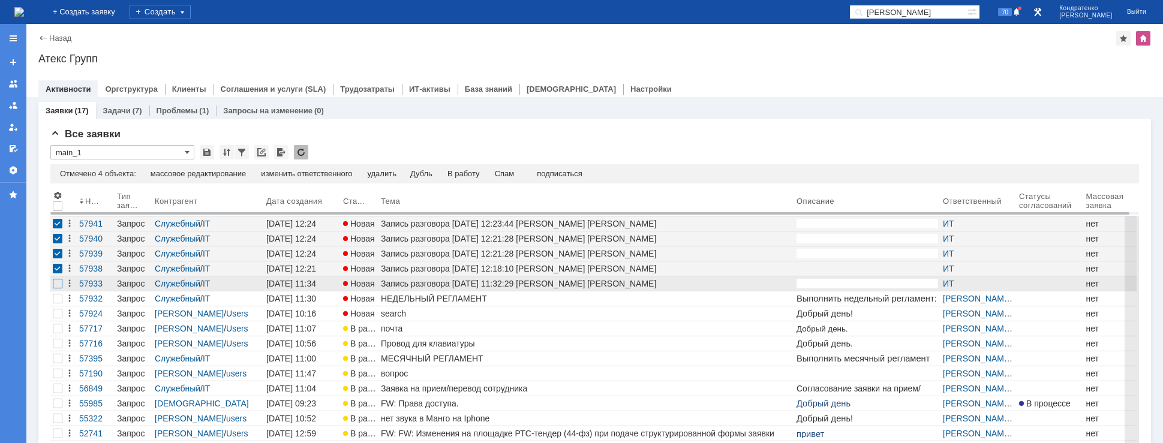
click at [59, 281] on div at bounding box center [58, 284] width 10 height 10
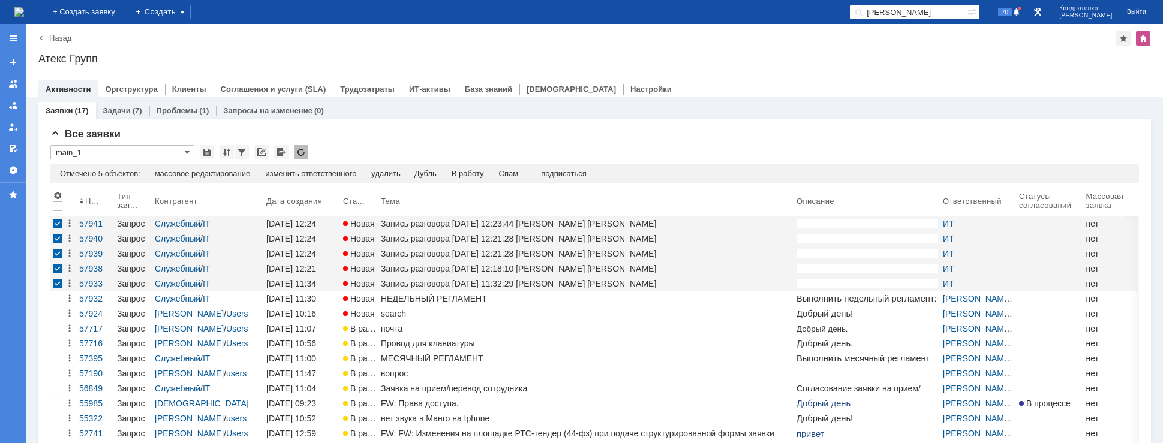
click at [513, 174] on div "Спам" at bounding box center [509, 174] width 20 height 10
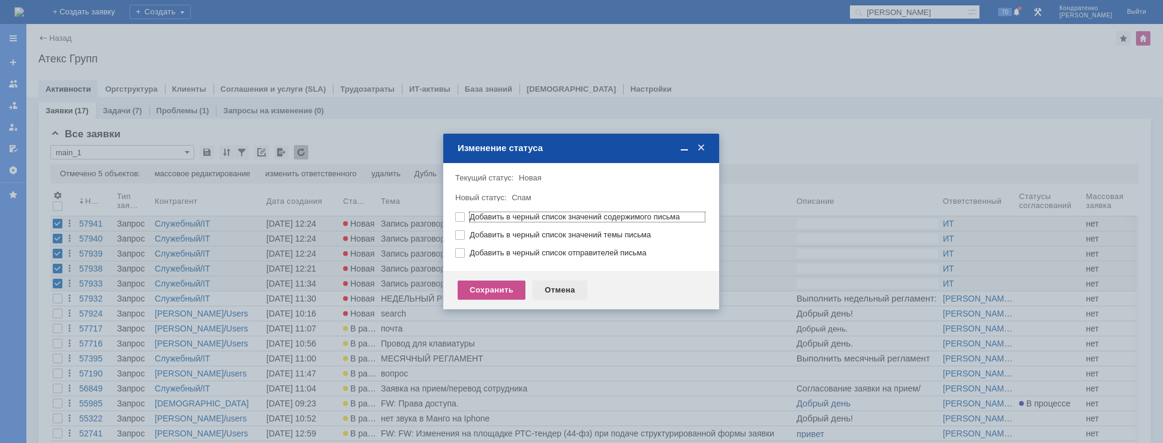
click at [567, 290] on div "Отмена" at bounding box center [559, 290] width 55 height 19
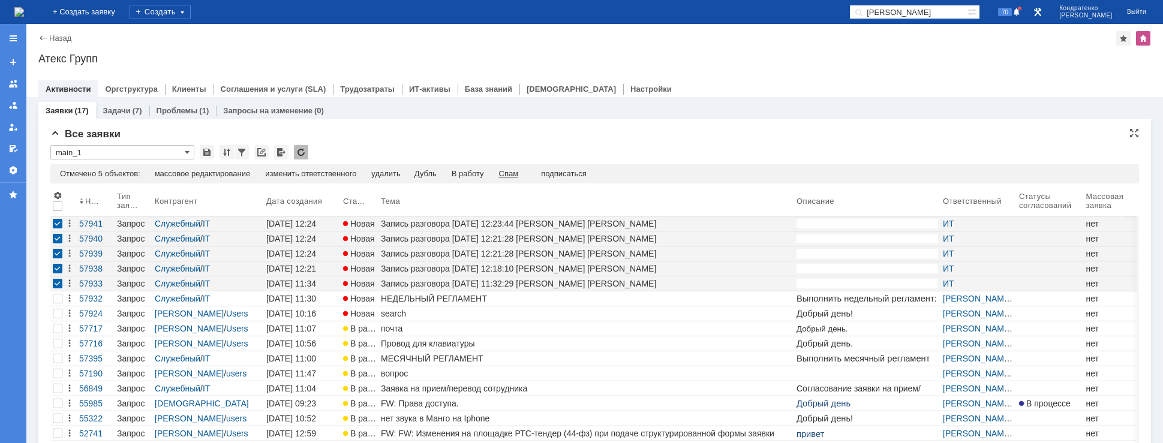
click at [515, 174] on div "Спам" at bounding box center [509, 174] width 20 height 10
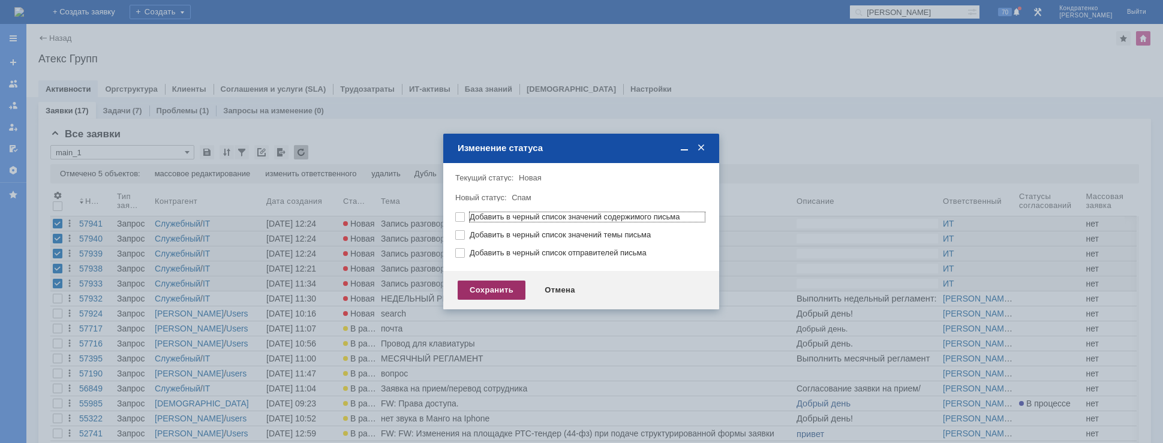
click at [510, 291] on div "Сохранить" at bounding box center [492, 290] width 68 height 19
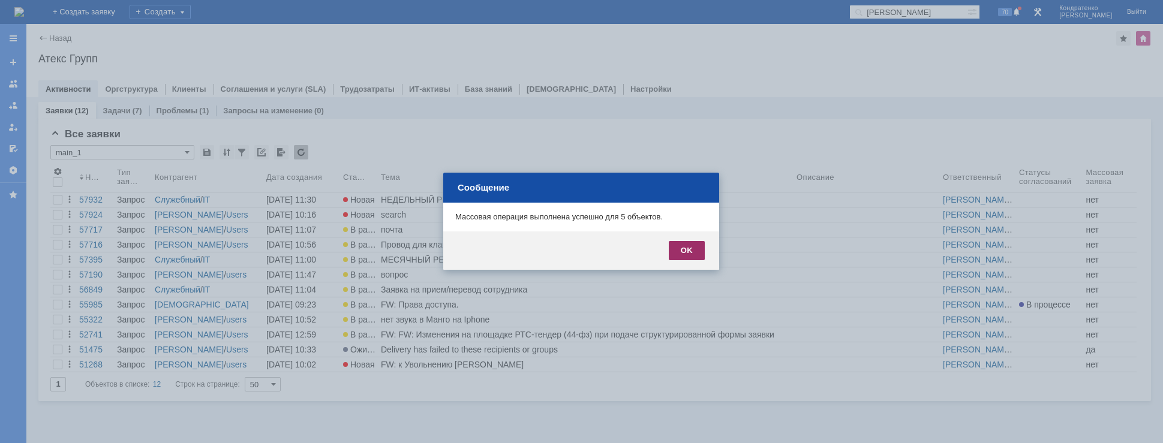
click at [679, 257] on div "OK" at bounding box center [687, 250] width 36 height 19
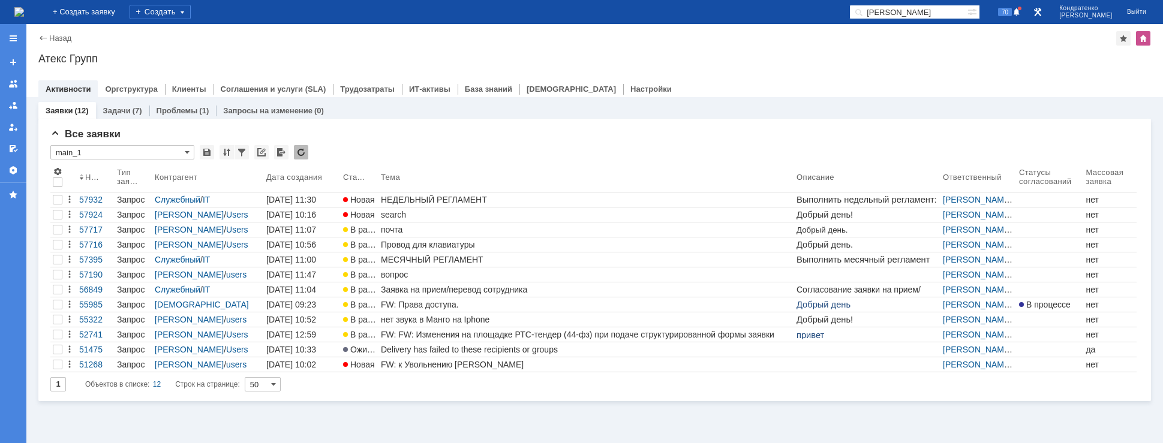
click at [24, 9] on img at bounding box center [19, 12] width 10 height 10
click at [24, 8] on img at bounding box center [19, 12] width 10 height 10
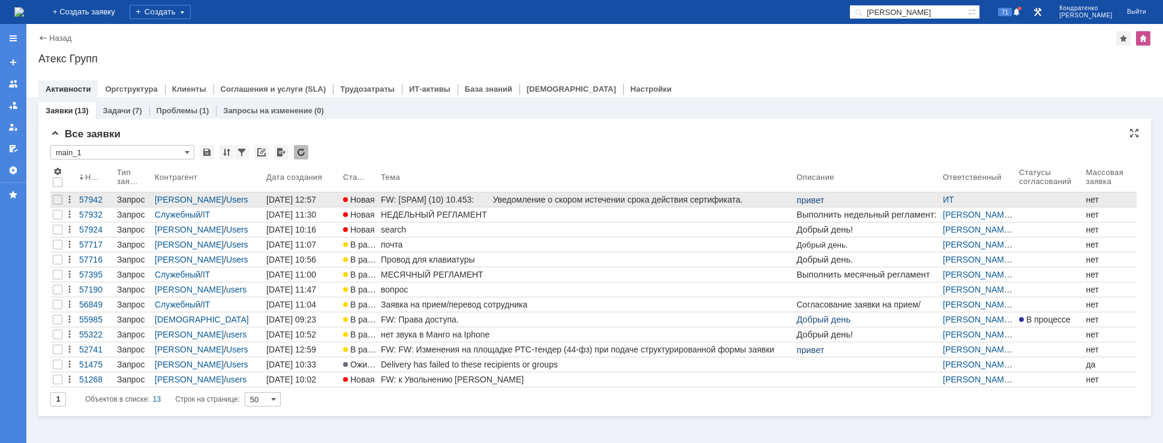
click at [562, 201] on div "FW: [SPAM] (10) 10.453: Уведомление о скором истечении срока действия сертифика…" at bounding box center [586, 200] width 411 height 10
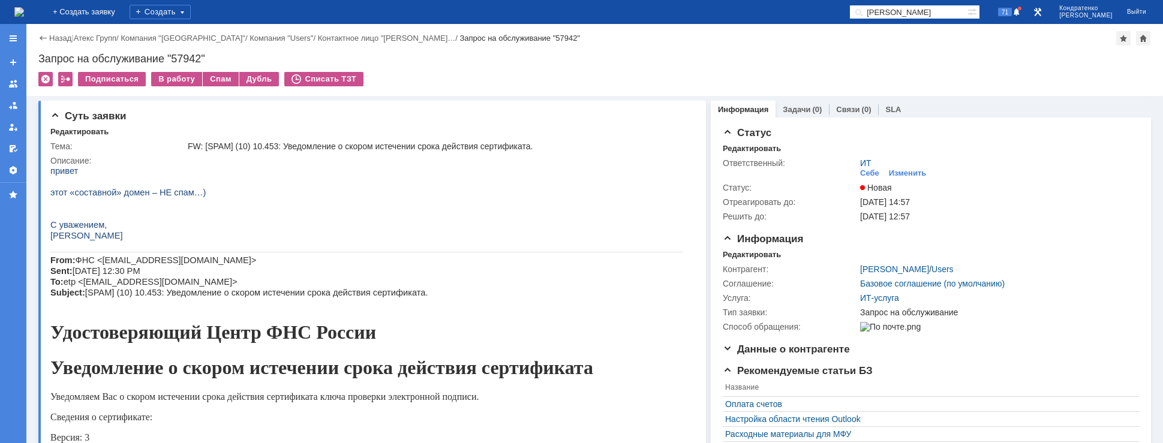
click at [24, 15] on img at bounding box center [19, 12] width 10 height 10
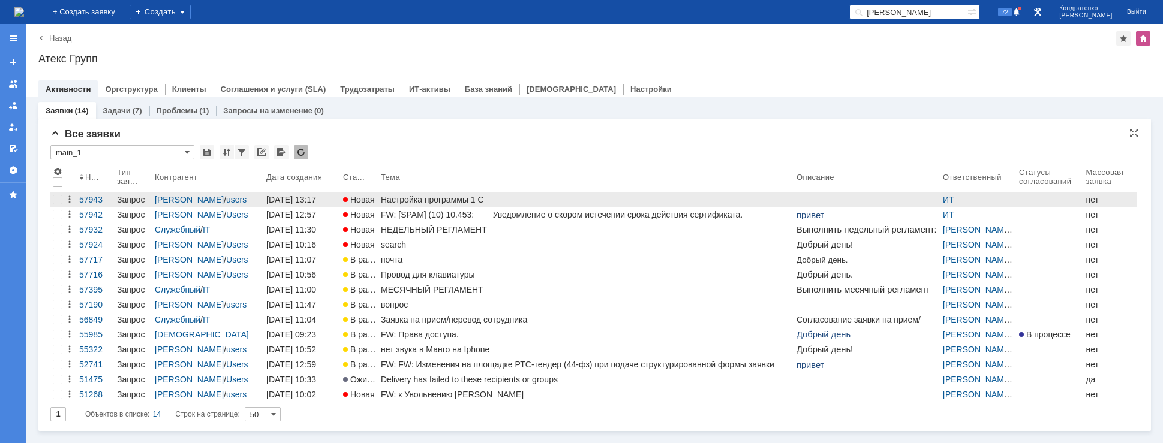
click at [457, 198] on div "Настройка программы 1 С" at bounding box center [586, 200] width 411 height 10
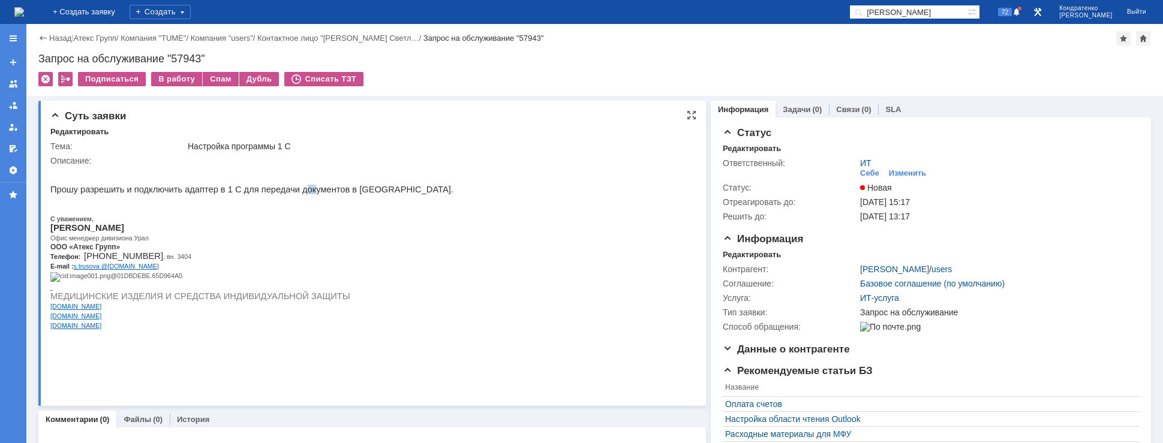
drag, startPoint x: 281, startPoint y: 193, endPoint x: 327, endPoint y: 192, distance: 46.2
click at [314, 192] on p "Прошу разрешить и подключить адаптер в 1 С для передачи документов в ЭДО." at bounding box center [251, 190] width 403 height 10
click at [341, 192] on p "Прошу разрешить и подключить адаптер в 1 С для передачи документов в ЭДО." at bounding box center [251, 190] width 403 height 10
click at [24, 10] on img at bounding box center [19, 12] width 10 height 10
